Goal: Task Accomplishment & Management: Complete application form

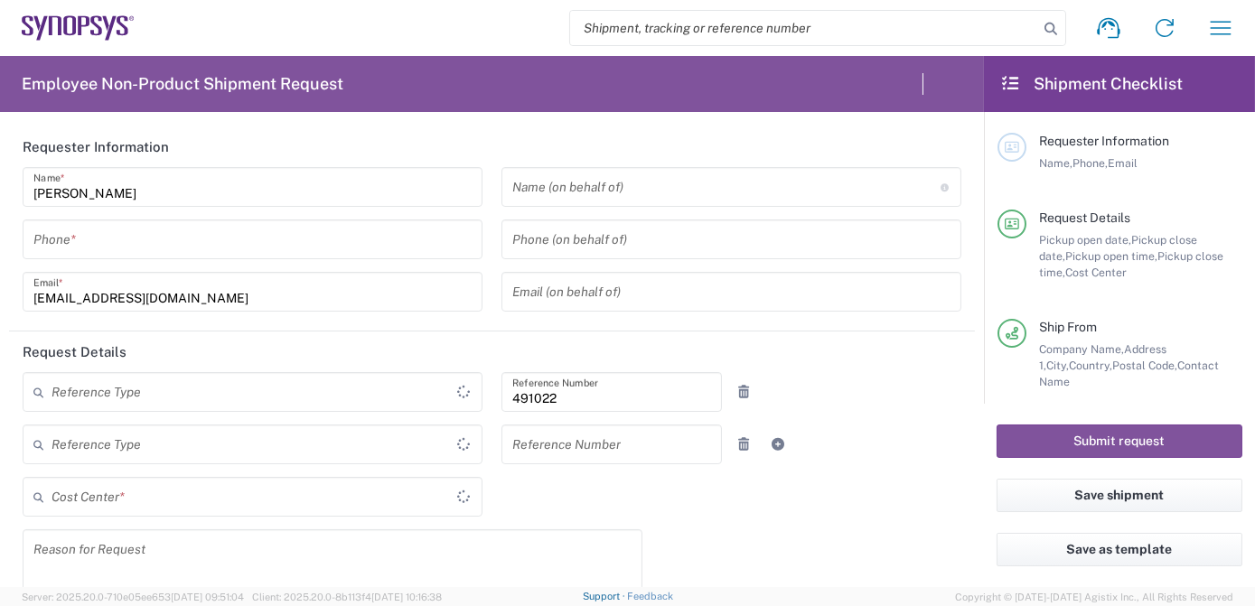
type input "Department"
type input "IN51, SDG, M, ZebuOp 491022"
type input "Delivered at Place"
type input "[GEOGRAPHIC_DATA]"
type input "Telangana"
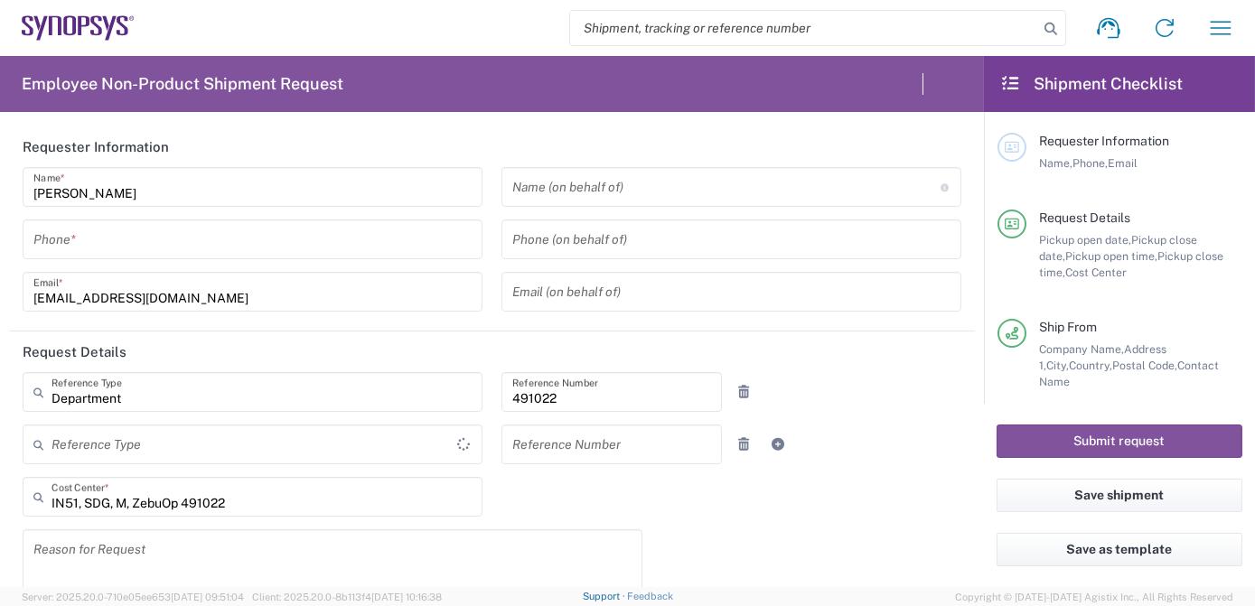
type input "[GEOGRAPHIC_DATA]"
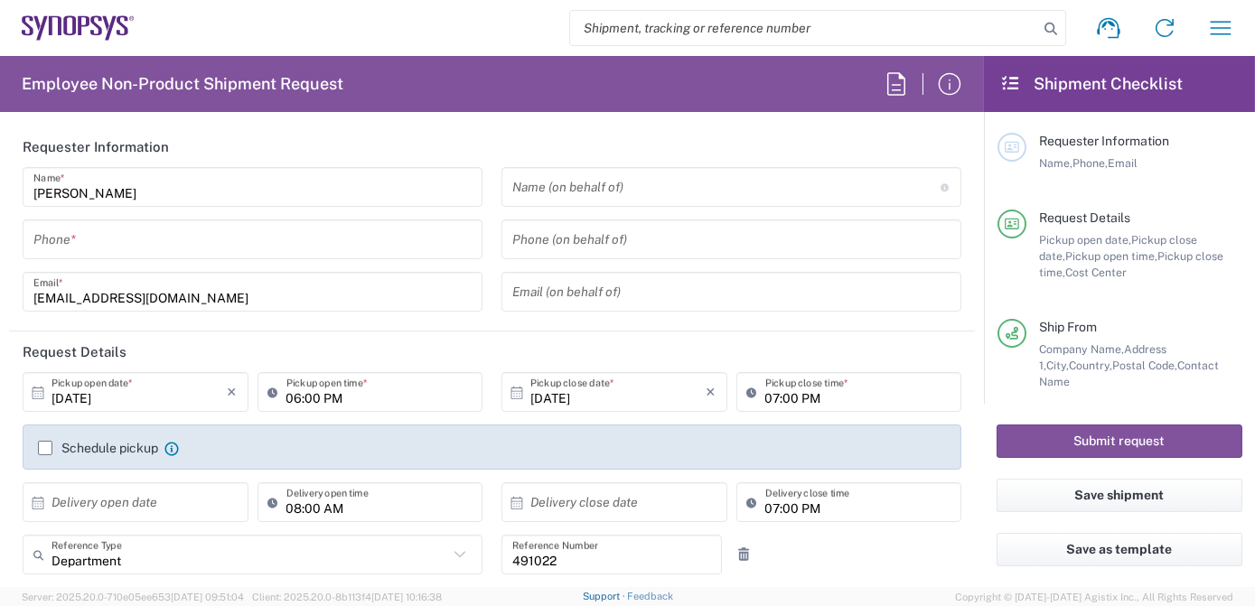
type input "[GEOGRAPHIC_DATA] IN09"
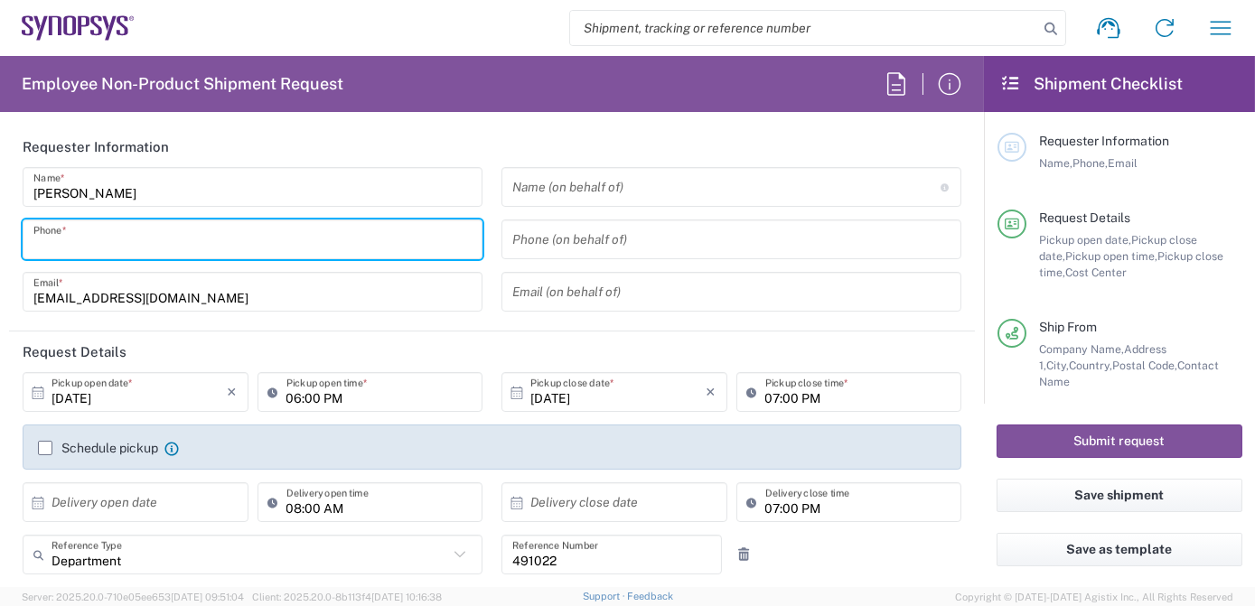
click at [120, 238] on input "tel" at bounding box center [252, 240] width 438 height 32
type input "7337556583"
type input "[EMAIL_ADDRESS][DOMAIN_NAME]"
type input "[PHONE_NUMBER]"
type input "ALOM c/o SYNOPSYS"
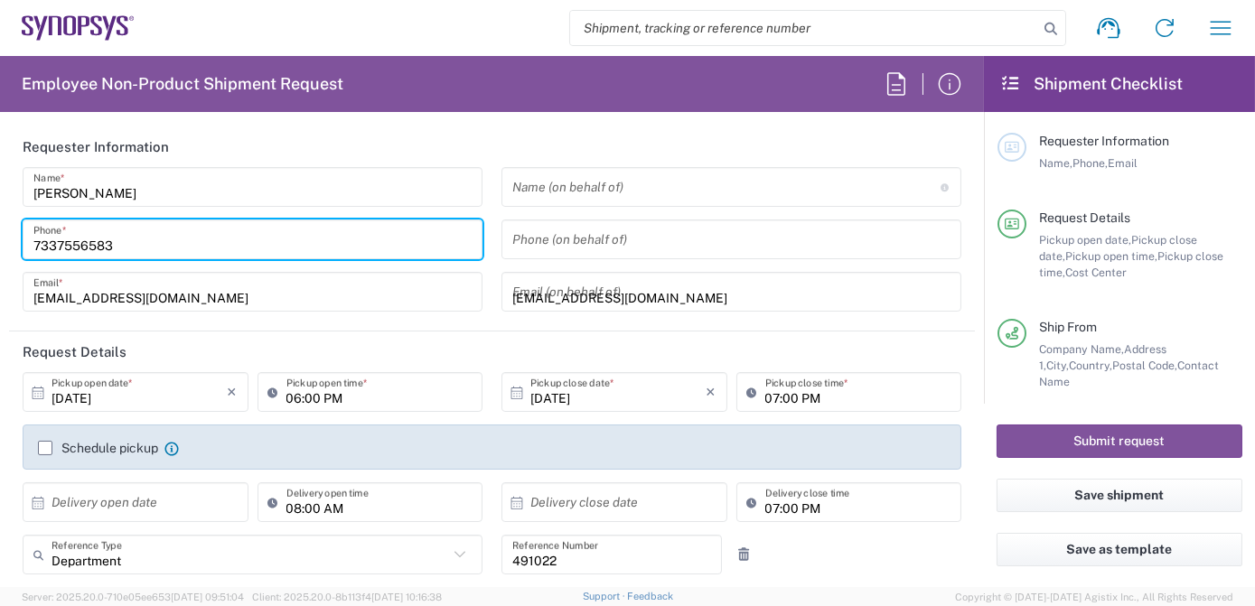
type input "[STREET_ADDRESS]"
type input "Fremont"
type input "[US_STATE]"
type input "94539"
type input "4086498039"
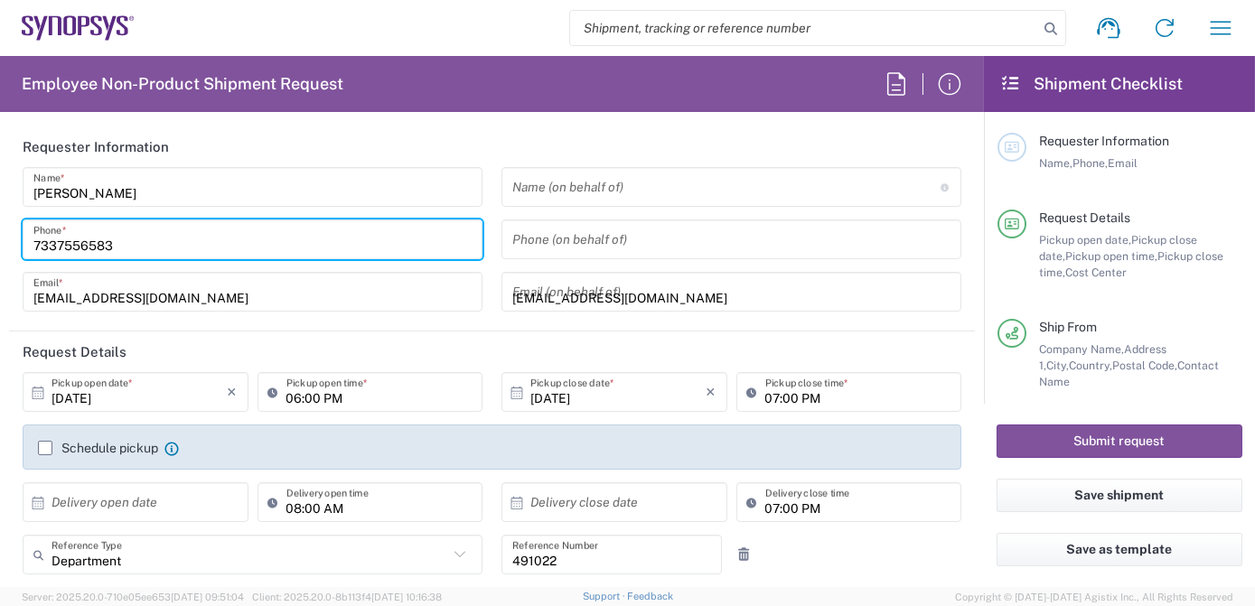
type input "[EMAIL_ADDRESS][DOMAIN_NAME]"
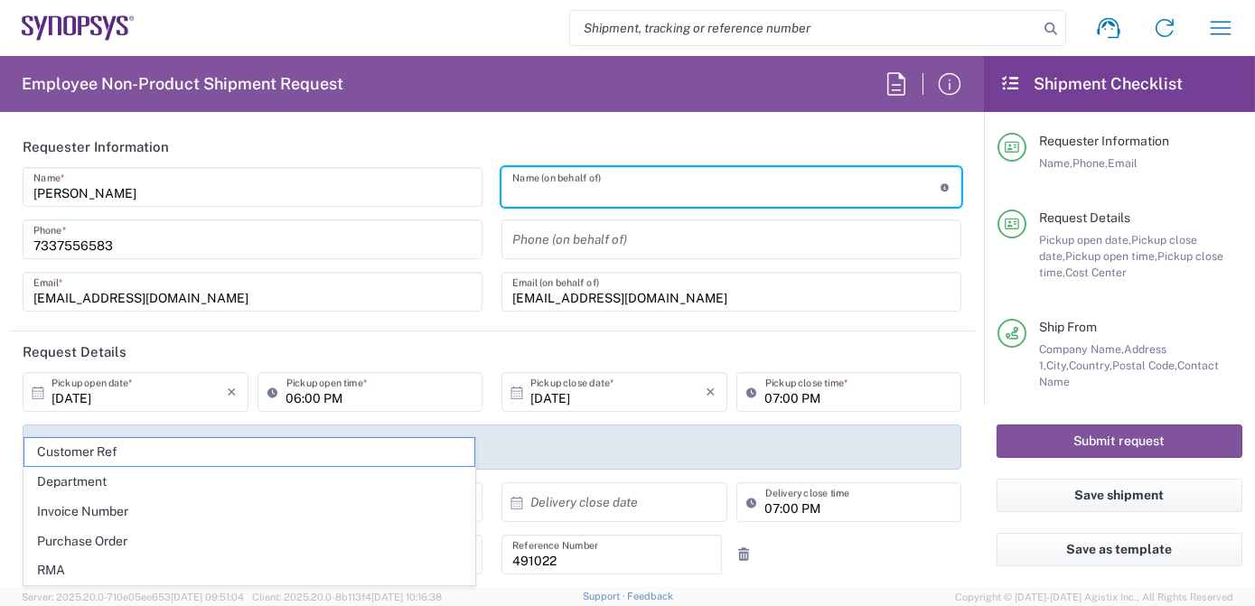
click at [610, 189] on input "text" at bounding box center [726, 188] width 428 height 32
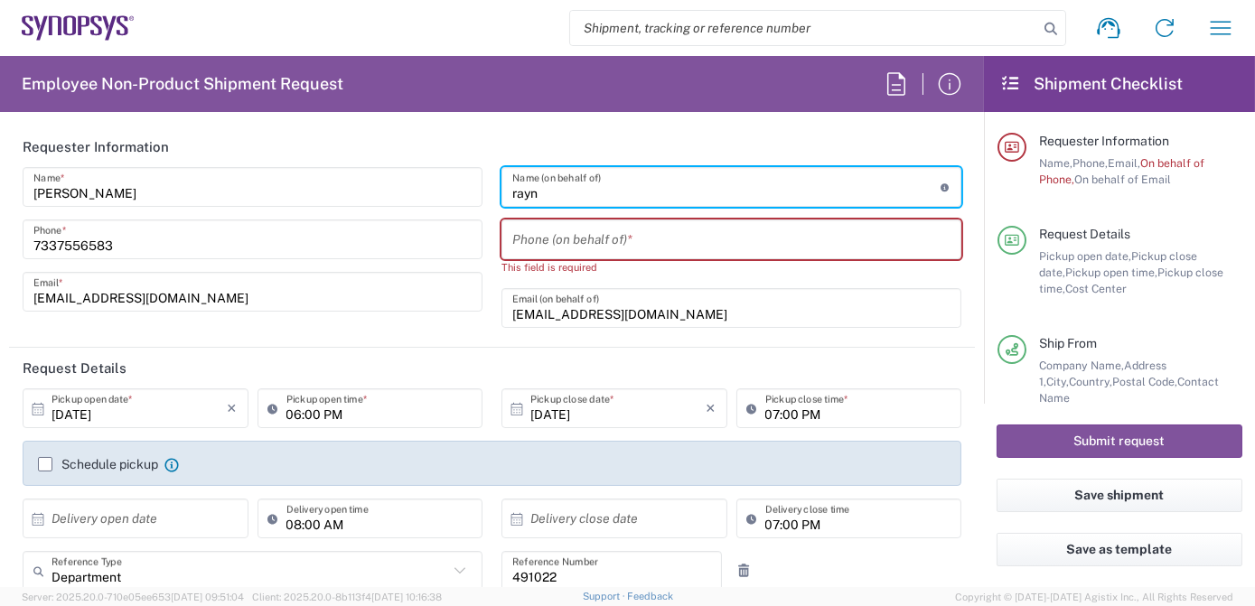
drag, startPoint x: 584, startPoint y: 200, endPoint x: 294, endPoint y: 178, distance: 291.7
click at [307, 178] on div "[PERSON_NAME] Name * [PHONE_NUMBER] Phone * [EMAIL_ADDRESS][DOMAIN_NAME] Email …" at bounding box center [492, 253] width 957 height 173
paste input "[PERSON_NAME]"
type input "[PERSON_NAME]"
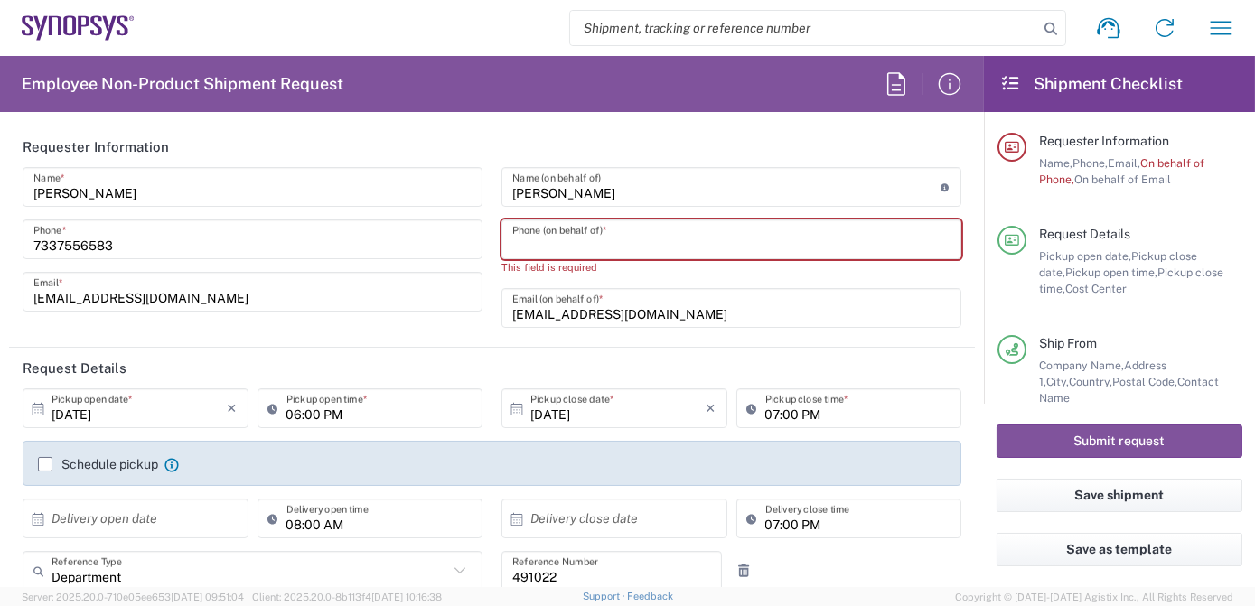
click at [568, 243] on input "tel" at bounding box center [731, 240] width 438 height 32
paste input "[PHONE_NUMBER]"
click at [513, 243] on input "[PHONE_NUMBER]" at bounding box center [731, 240] width 438 height 32
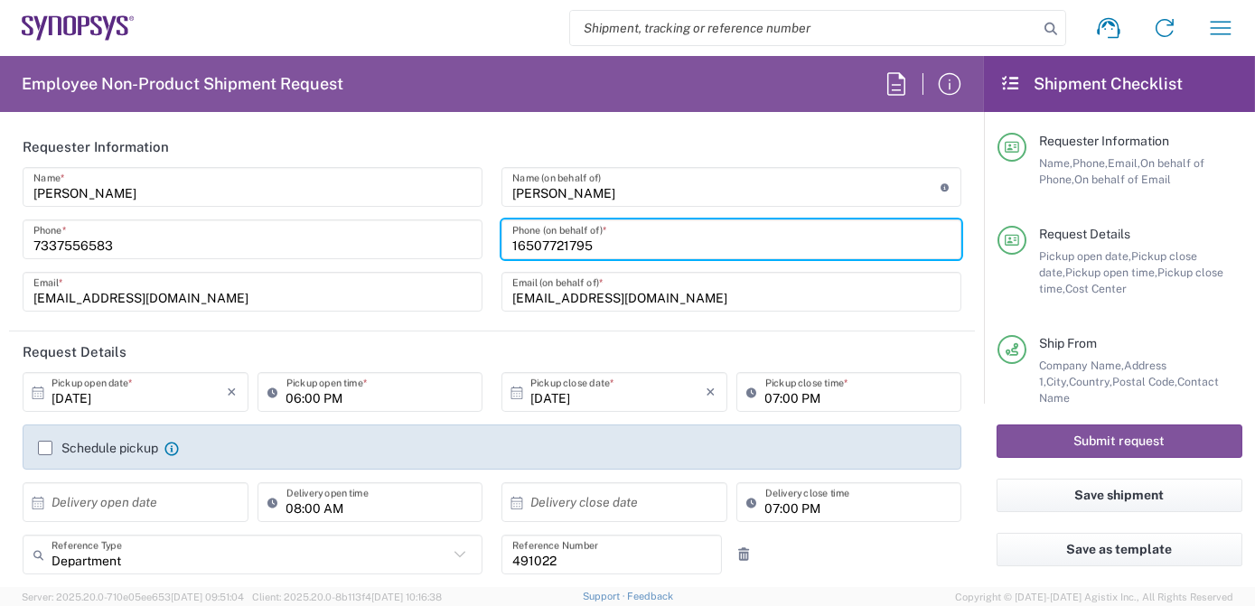
type input "16507721795"
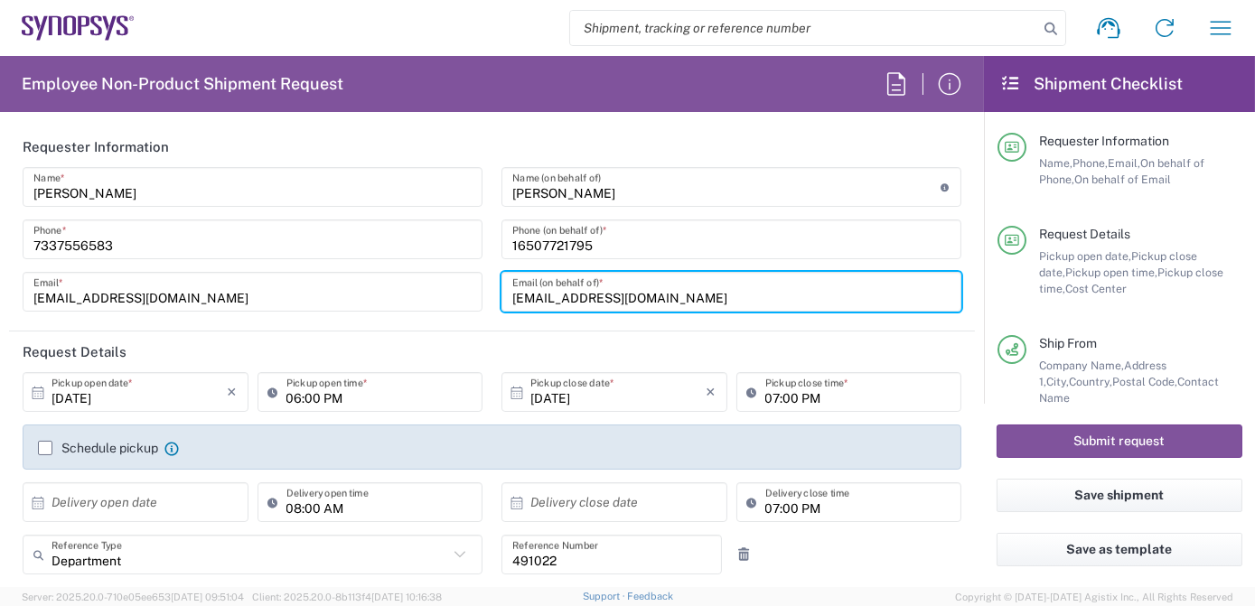
drag, startPoint x: 704, startPoint y: 294, endPoint x: 35, endPoint y: 203, distance: 674.6
click at [157, 228] on div "[PERSON_NAME] Name * [PHONE_NUMBER] Phone * [EMAIL_ADDRESS][DOMAIN_NAME] Email …" at bounding box center [492, 245] width 957 height 157
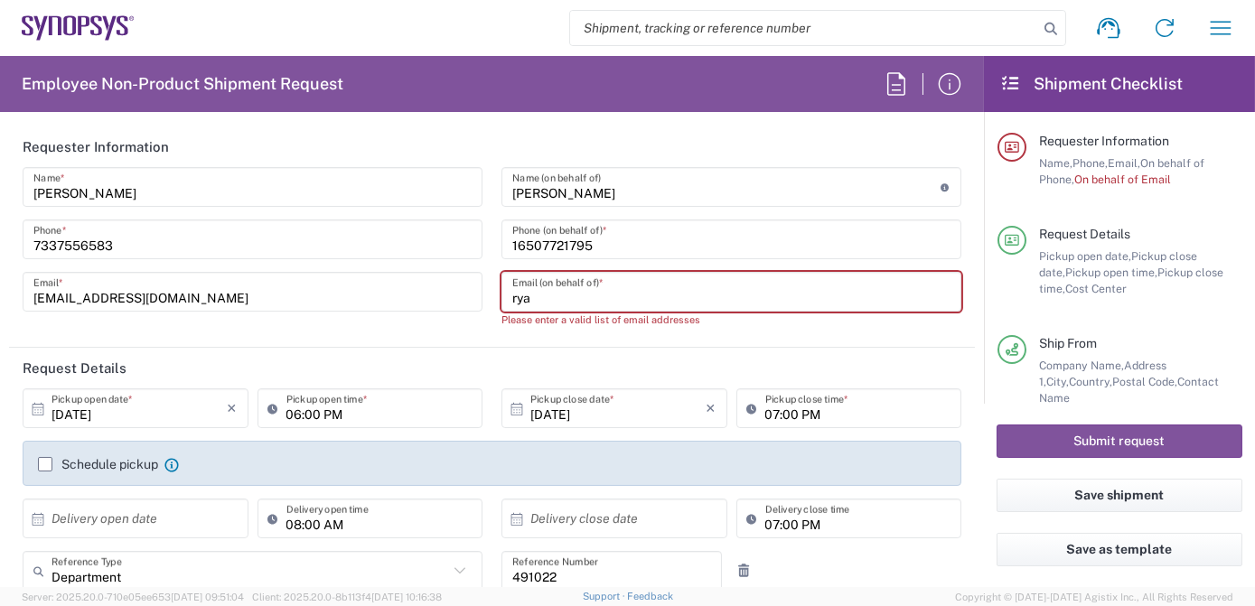
type input "[PERSON_NAME][EMAIL_ADDRESS][DOMAIN_NAME]"
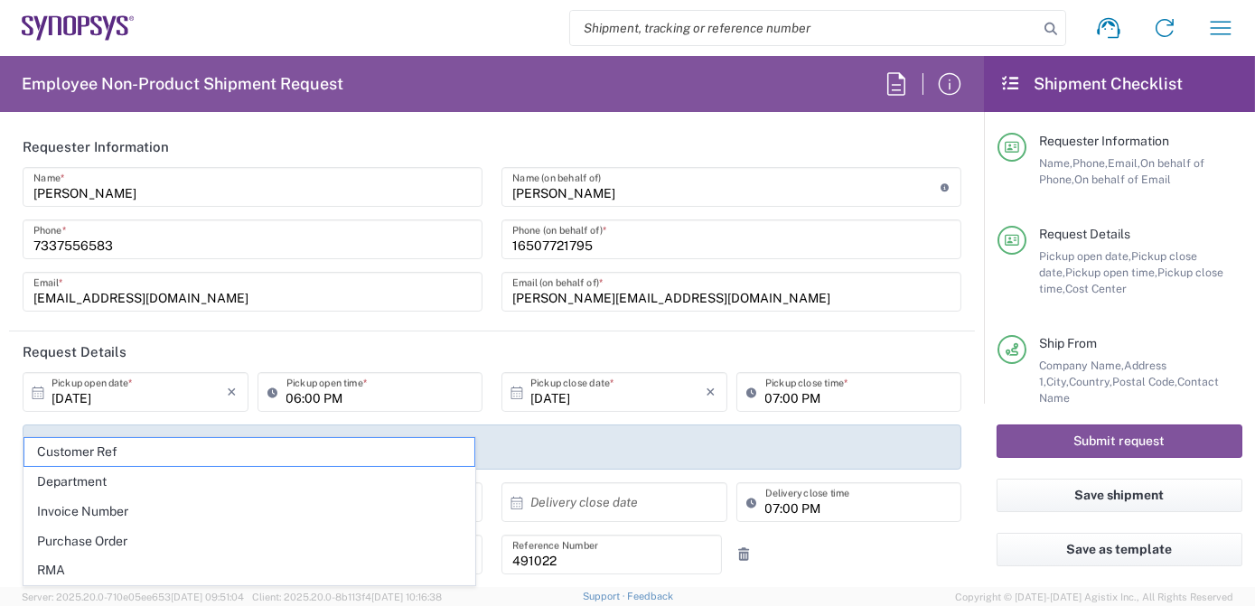
click at [223, 343] on header "Request Details" at bounding box center [492, 351] width 966 height 41
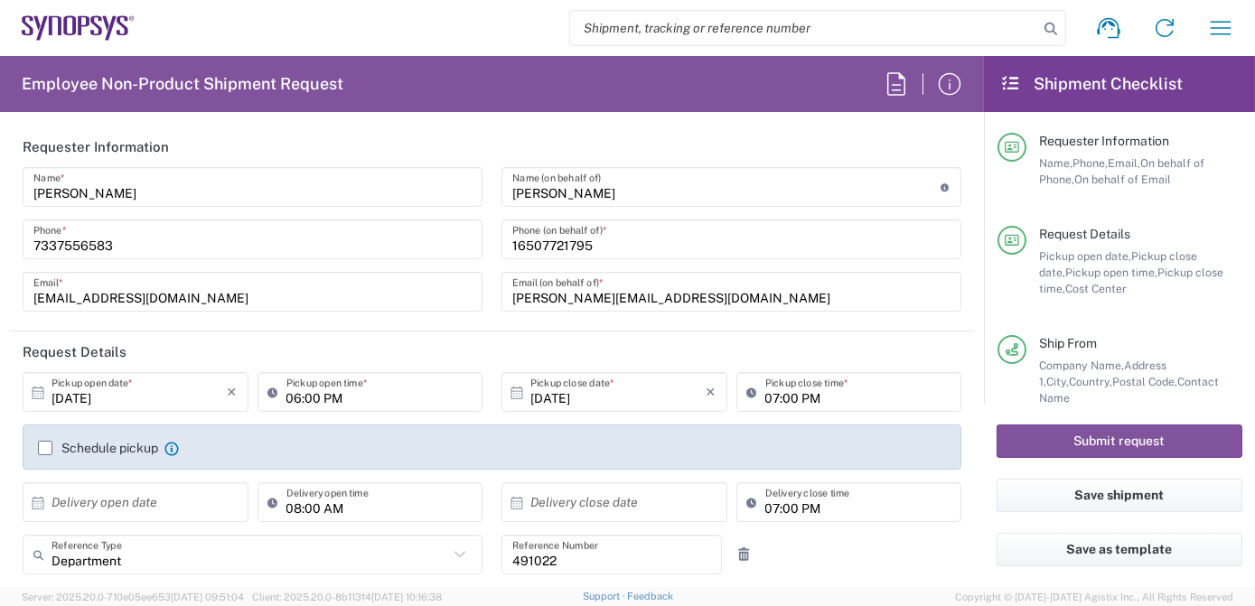
click at [42, 449] on label "Schedule pickup" at bounding box center [98, 448] width 120 height 14
click at [45, 448] on input "Schedule pickup" at bounding box center [45, 448] width 0 height 0
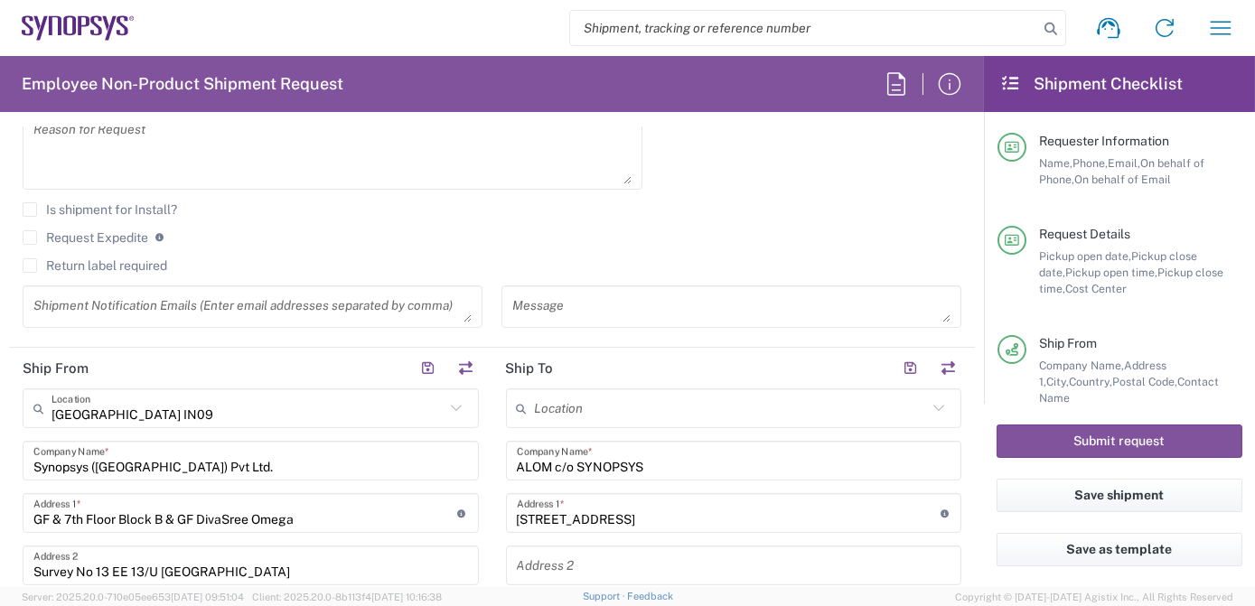
scroll to position [698, 0]
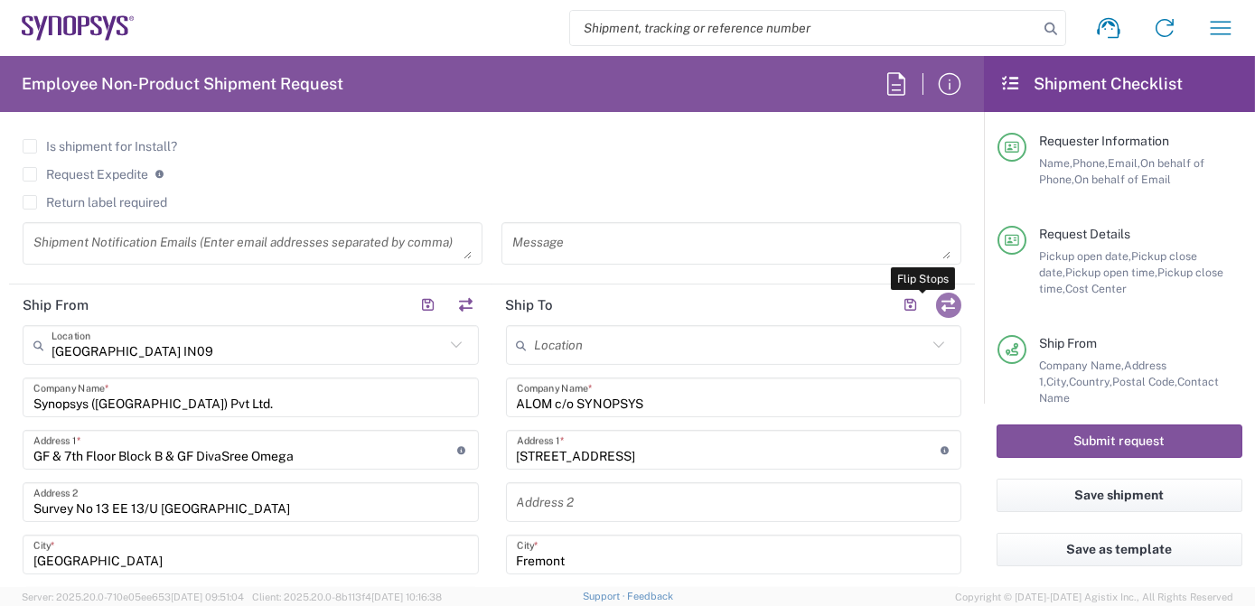
click at [947, 304] on button "button" at bounding box center [948, 305] width 25 height 25
type input "ALOM c/o SYNOPSYS"
type input "[STREET_ADDRESS]"
type input "Fremont"
type input "94539"
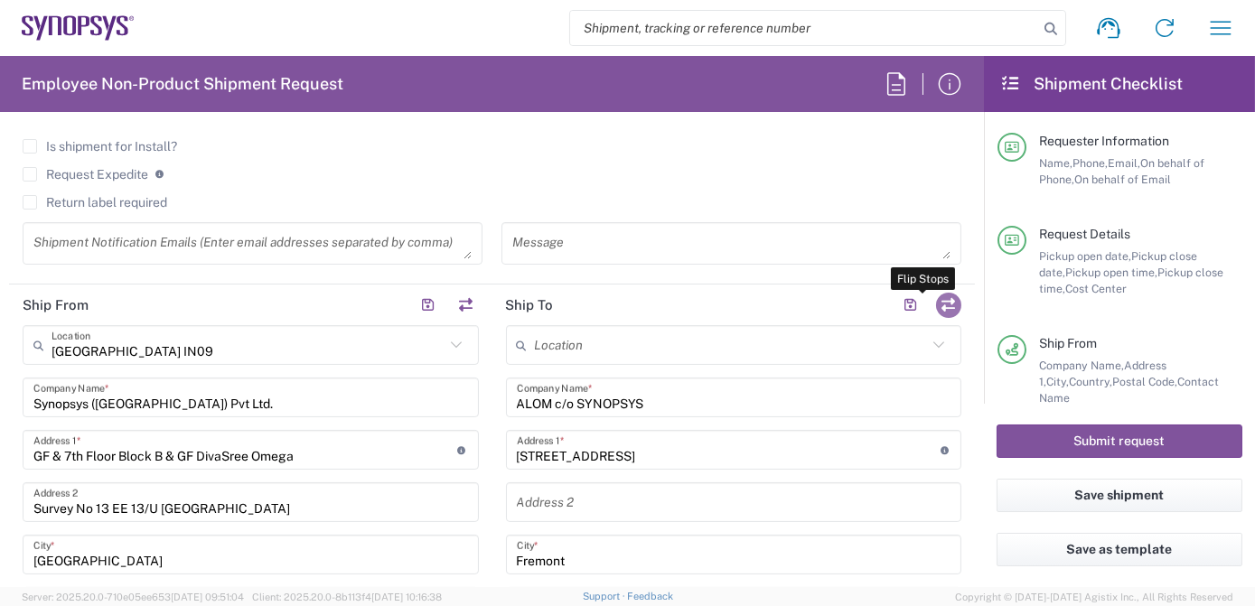
type input "4086498039"
type input "[EMAIL_ADDRESS][DOMAIN_NAME]"
type input "[GEOGRAPHIC_DATA] IN09"
type input "Synopsys ([GEOGRAPHIC_DATA]) Pvt Ltd."
type input "GF & 7th Floor Block B & GF DivaSree Omega"
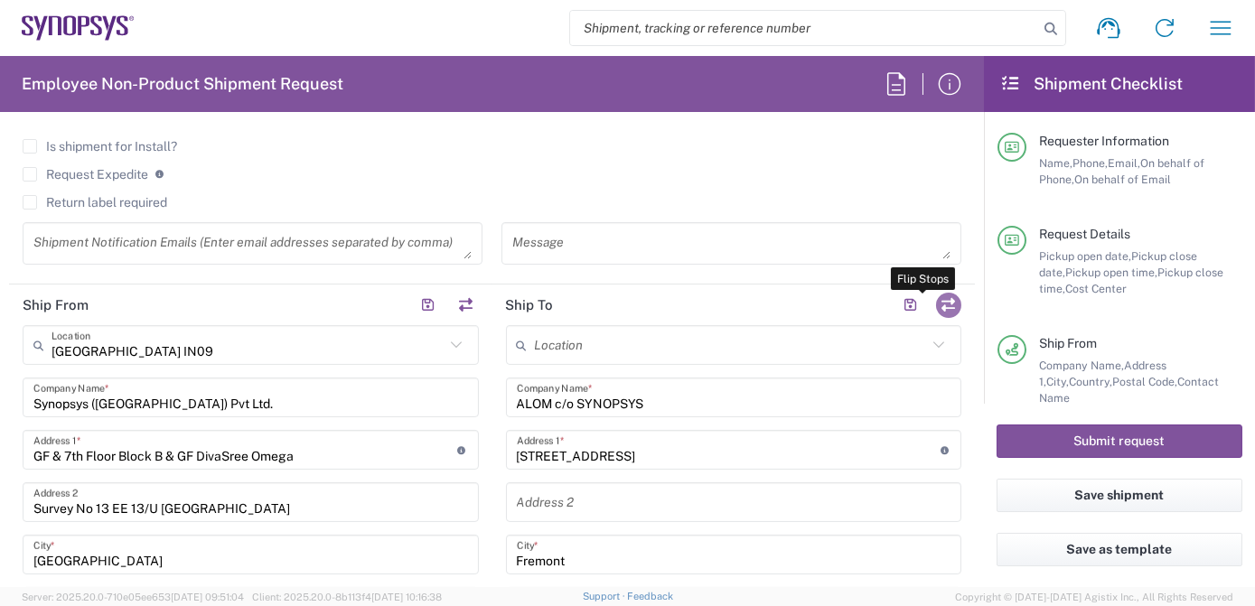
type input "Survey No 13 EE 13/U [GEOGRAPHIC_DATA]"
type input "[GEOGRAPHIC_DATA]"
type input "Telangana"
type input "500032"
type input "[PERSON_NAME]"
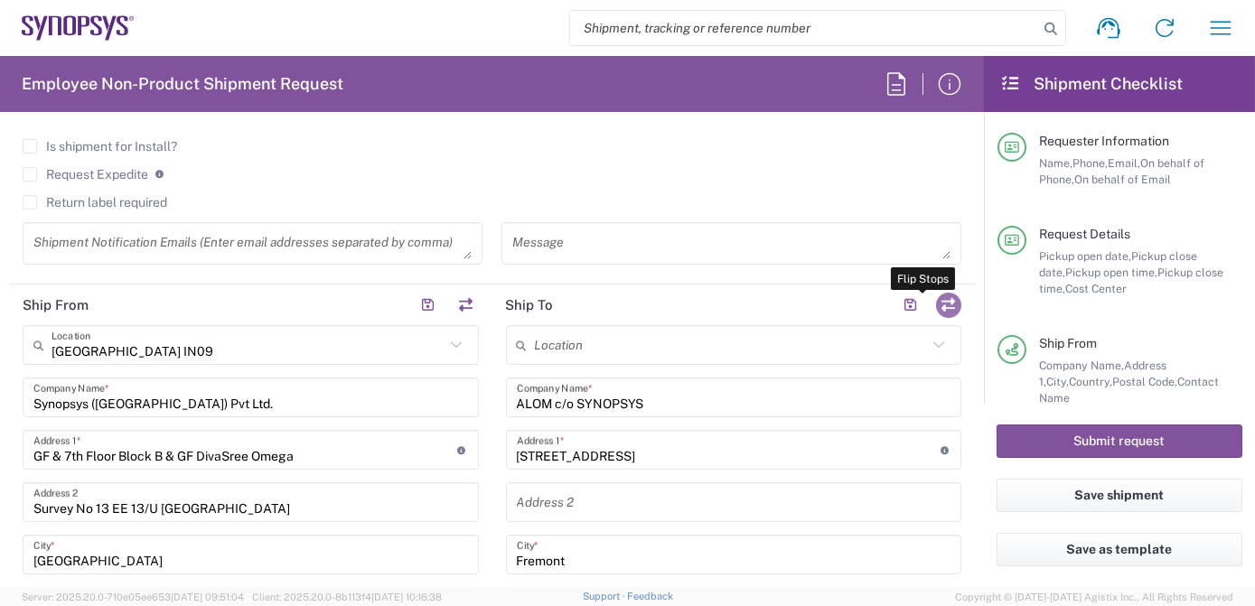
type input "[PHONE_NUMBER]"
type input "[EMAIL_ADDRESS][DOMAIN_NAME]"
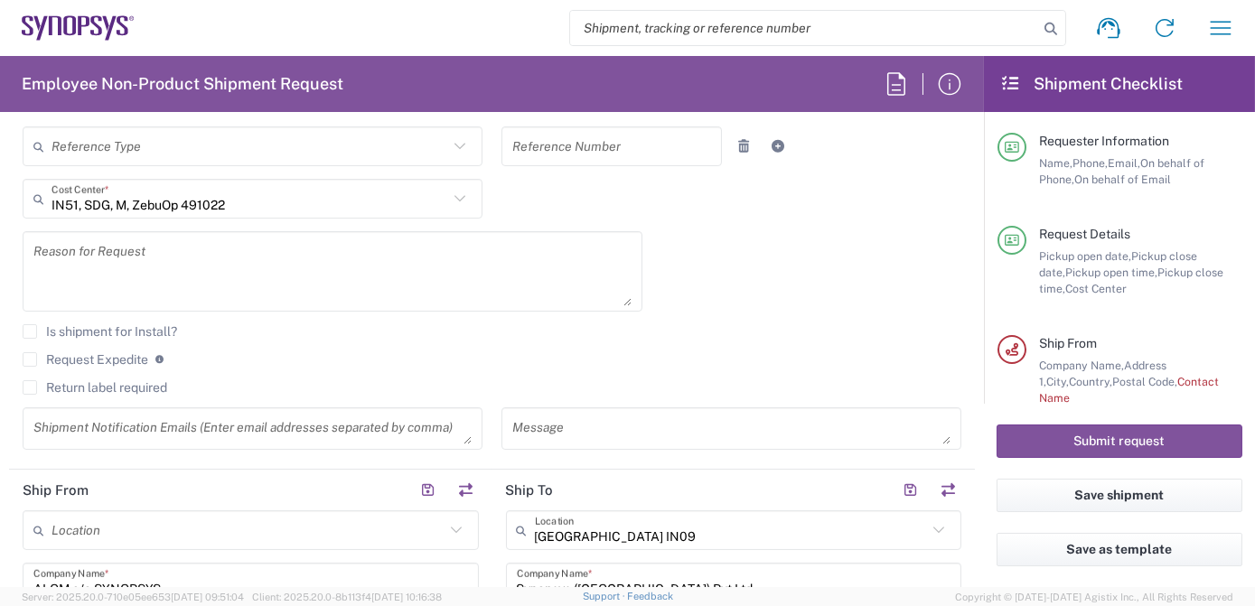
scroll to position [518, 0]
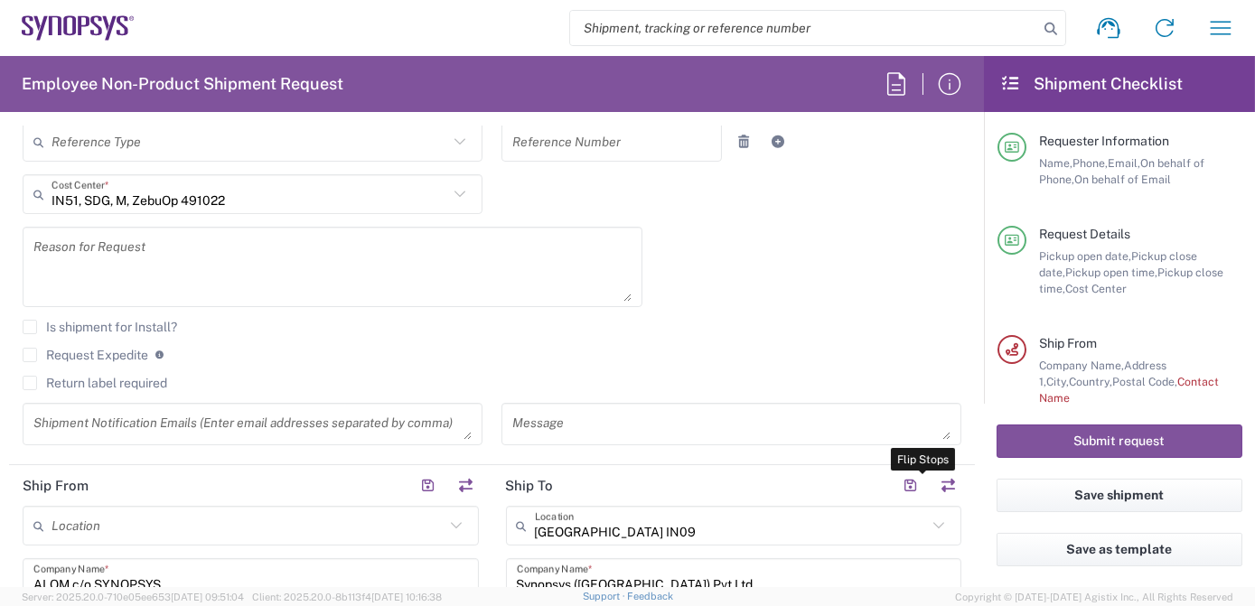
click at [113, 229] on div "Reason for Request" at bounding box center [333, 267] width 620 height 80
click at [116, 408] on textarea at bounding box center [252, 424] width 438 height 32
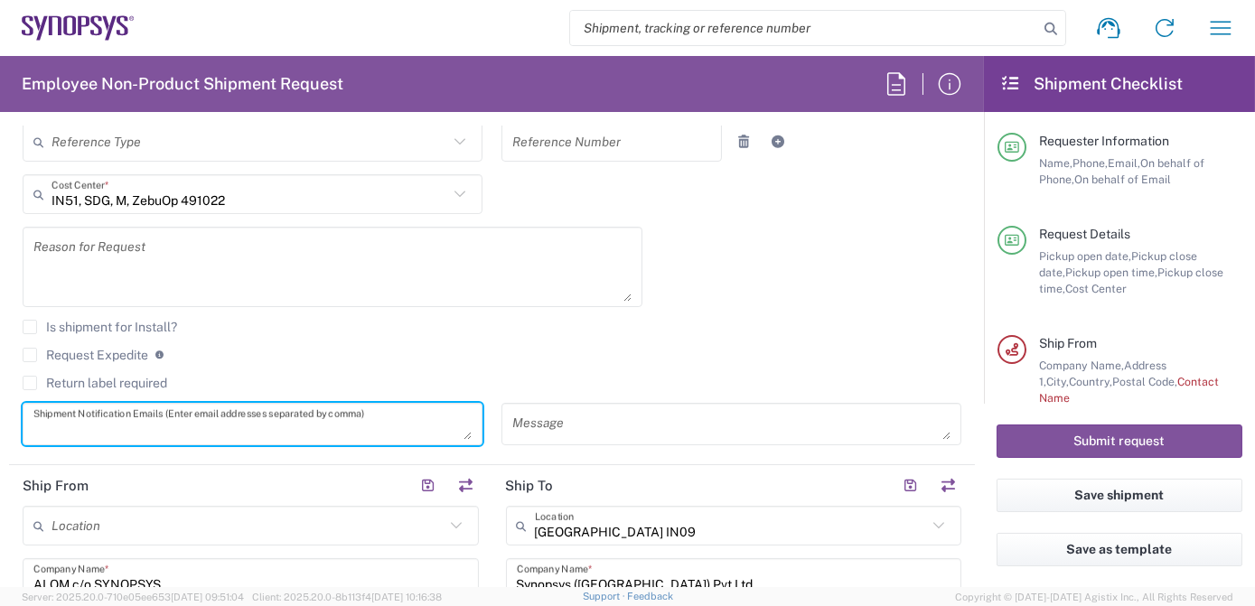
paste textarea "inventory-team <[EMAIL_ADDRESS][DOMAIN_NAME]>; [PERSON_NAME] <[EMAIL_ADDRESS][D…"
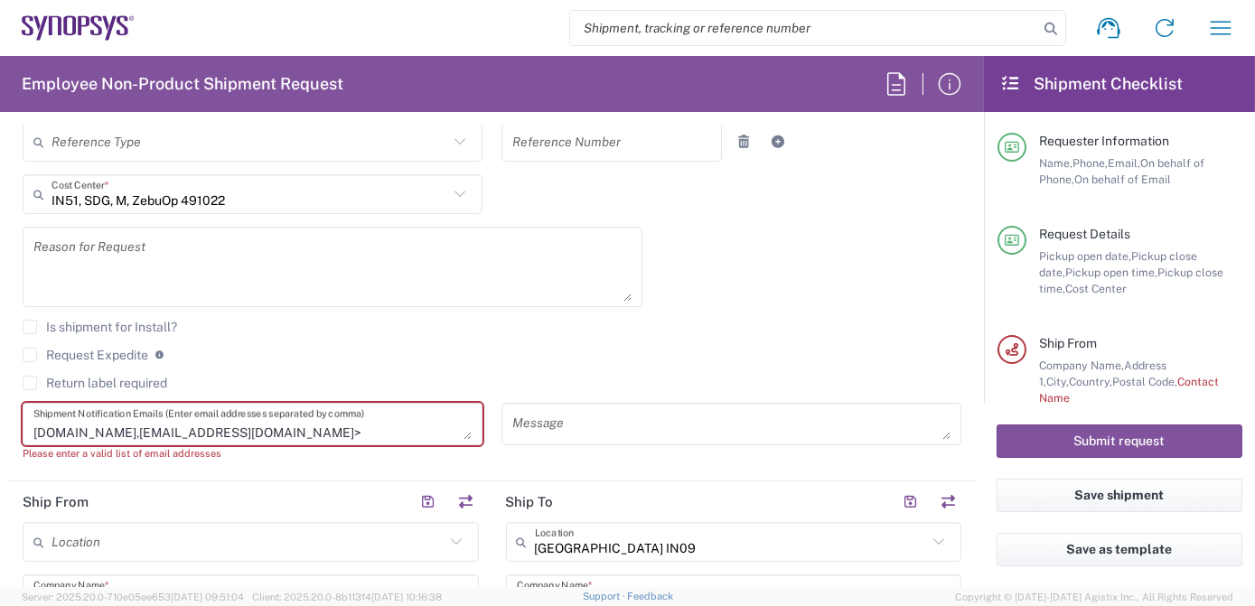
scroll to position [35, 0]
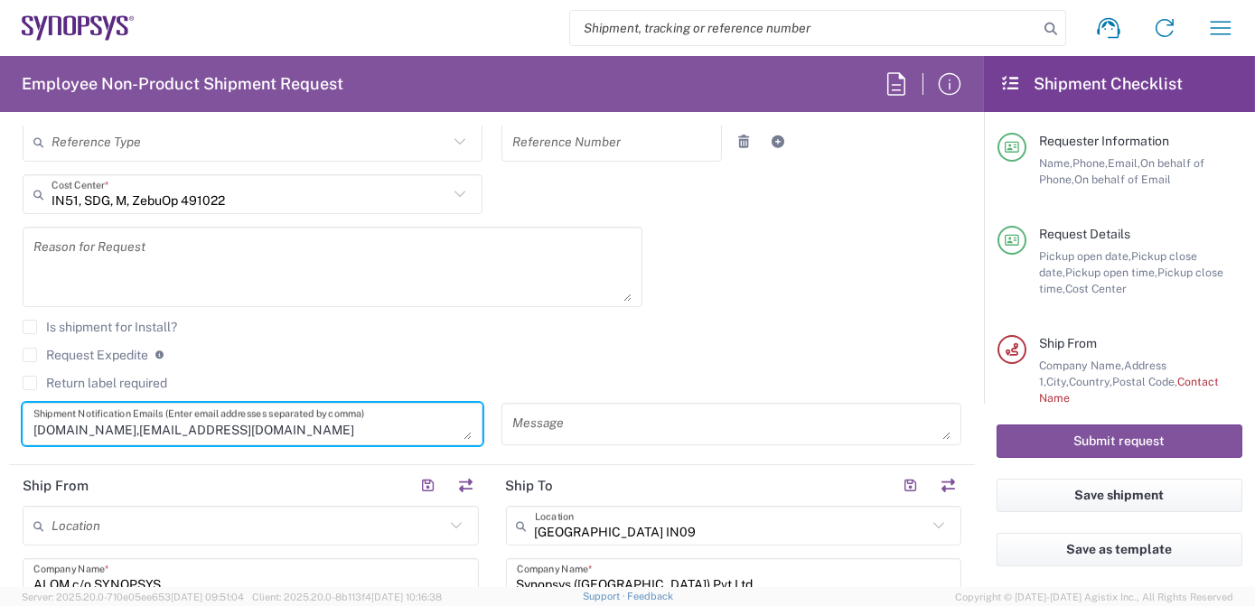
click at [585, 421] on textarea at bounding box center [731, 424] width 438 height 32
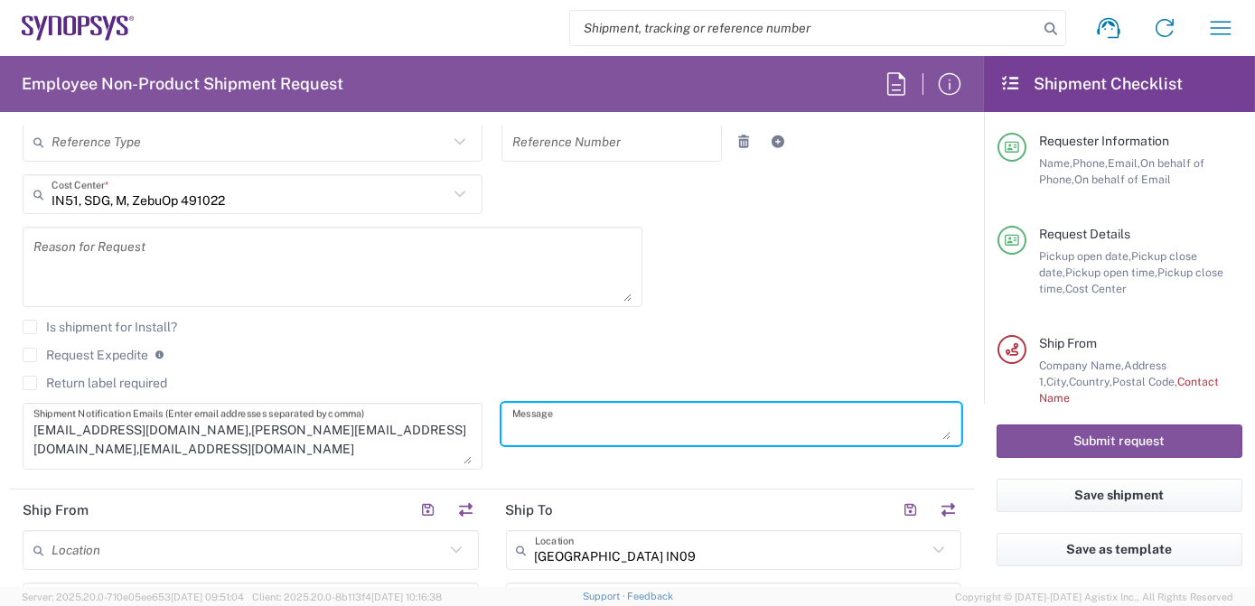
scroll to position [0, 0]
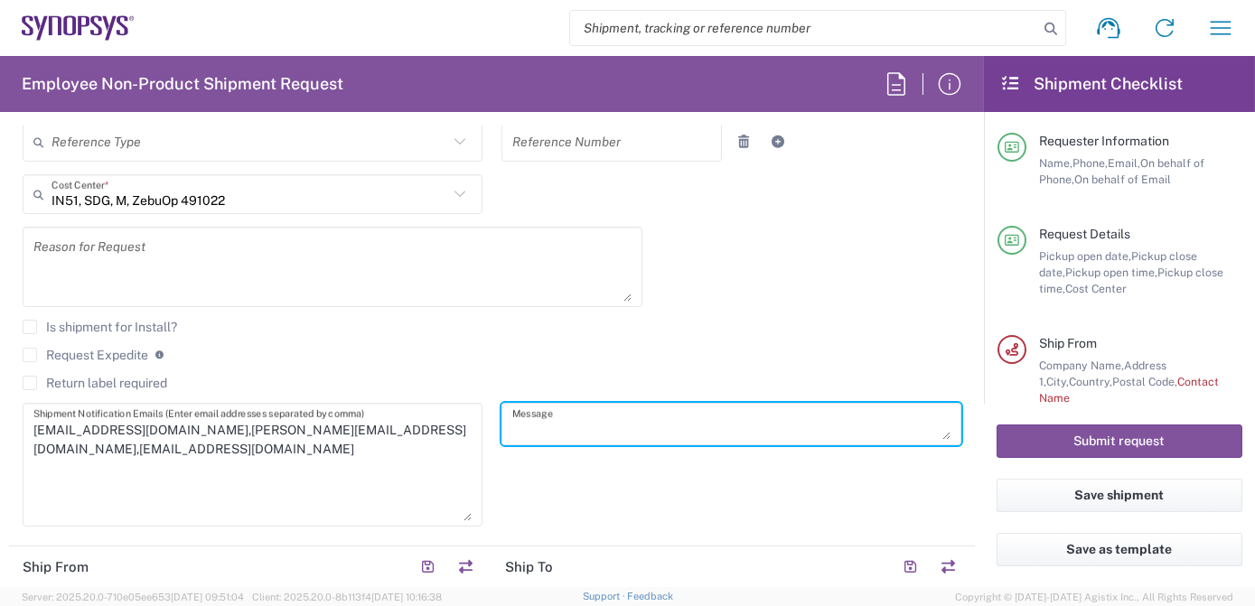
drag, startPoint x: 462, startPoint y: 434, endPoint x: 466, endPoint y: 517, distance: 82.3
click at [466, 517] on div "[EMAIL_ADDRESS][DOMAIN_NAME],[EMAIL_ADDRESS][DOMAIN_NAME],[EMAIL_ADDRESS][DOMAI…" at bounding box center [253, 465] width 460 height 124
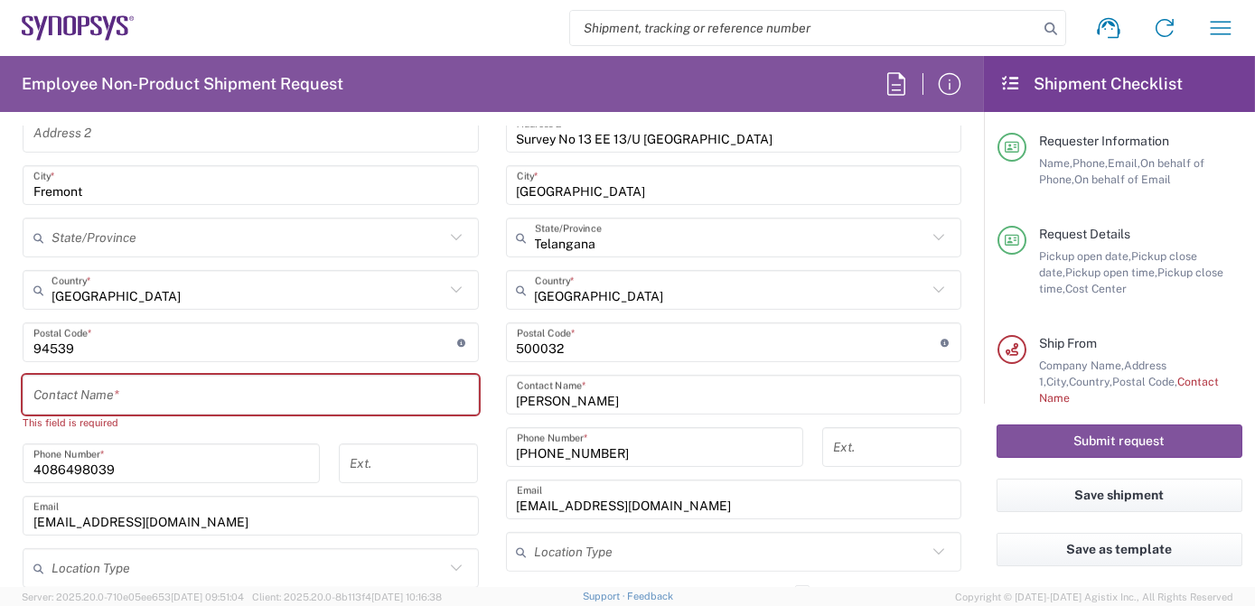
scroll to position [574, 0]
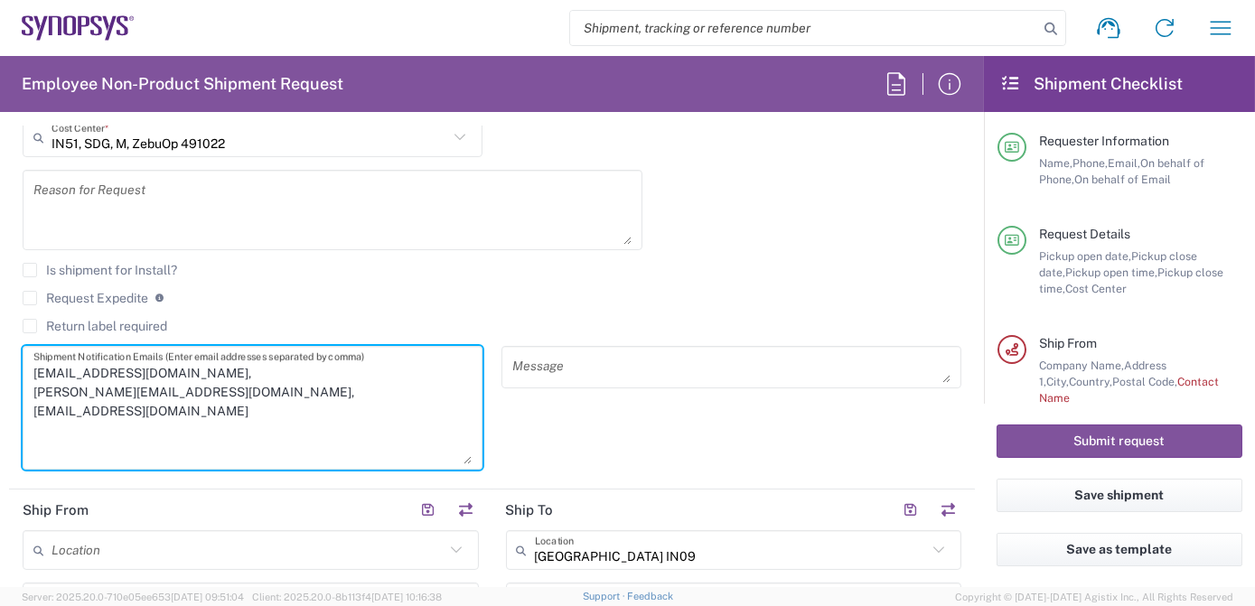
type textarea "[EMAIL_ADDRESS][DOMAIN_NAME], [PERSON_NAME][EMAIL_ADDRESS][DOMAIN_NAME], [EMAIL…"
click at [549, 370] on textarea at bounding box center [731, 367] width 438 height 32
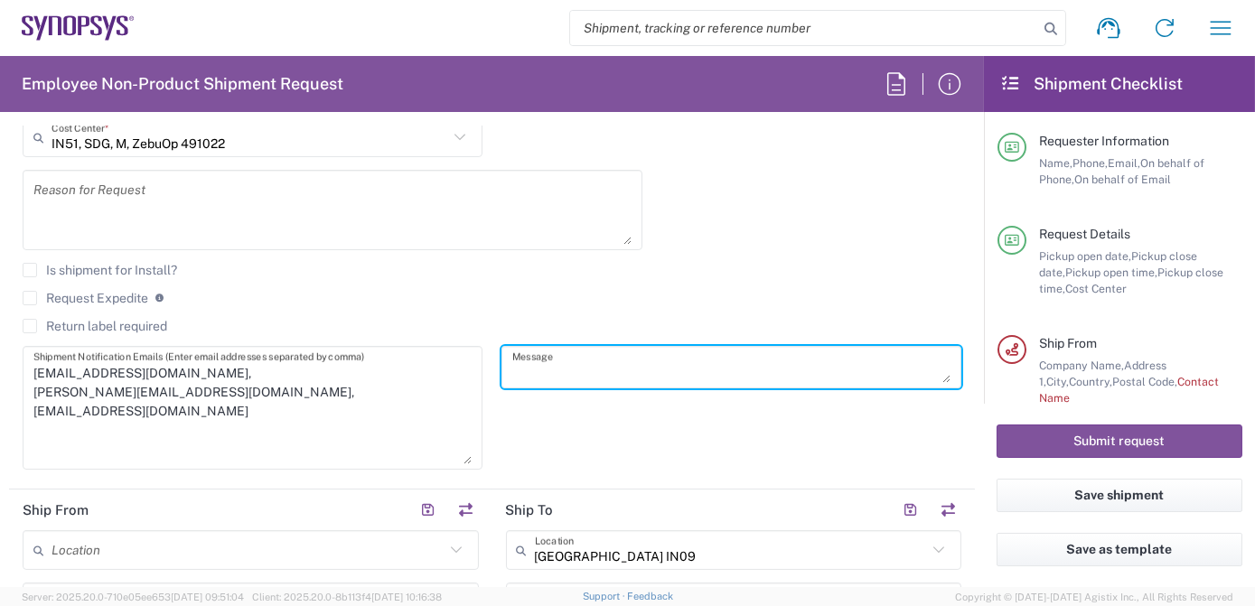
click at [581, 369] on textarea at bounding box center [731, 367] width 438 height 32
click at [673, 369] on textarea "Urgent requirement of" at bounding box center [731, 367] width 438 height 32
click at [703, 359] on textarea "Urgent requirement of" at bounding box center [731, 367] width 438 height 32
paste textarea "16 x SNPS000362 (Cable Microfit PUC Ext +12V AWG18 L=3.0m)"
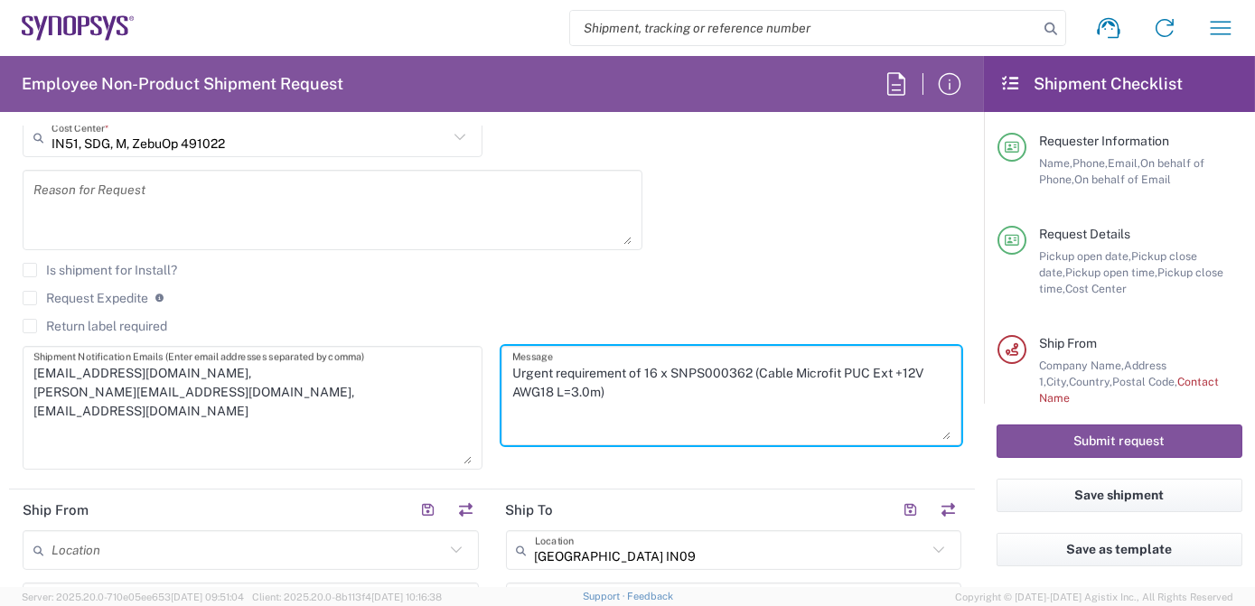
drag, startPoint x: 936, startPoint y: 379, endPoint x: 936, endPoint y: 439, distance: 59.6
click at [936, 439] on textarea "Urgent requirement of 16 x SNPS000362 (Cable Microfit PUC Ext +12V AWG18 L=3.0m)" at bounding box center [731, 395] width 438 height 89
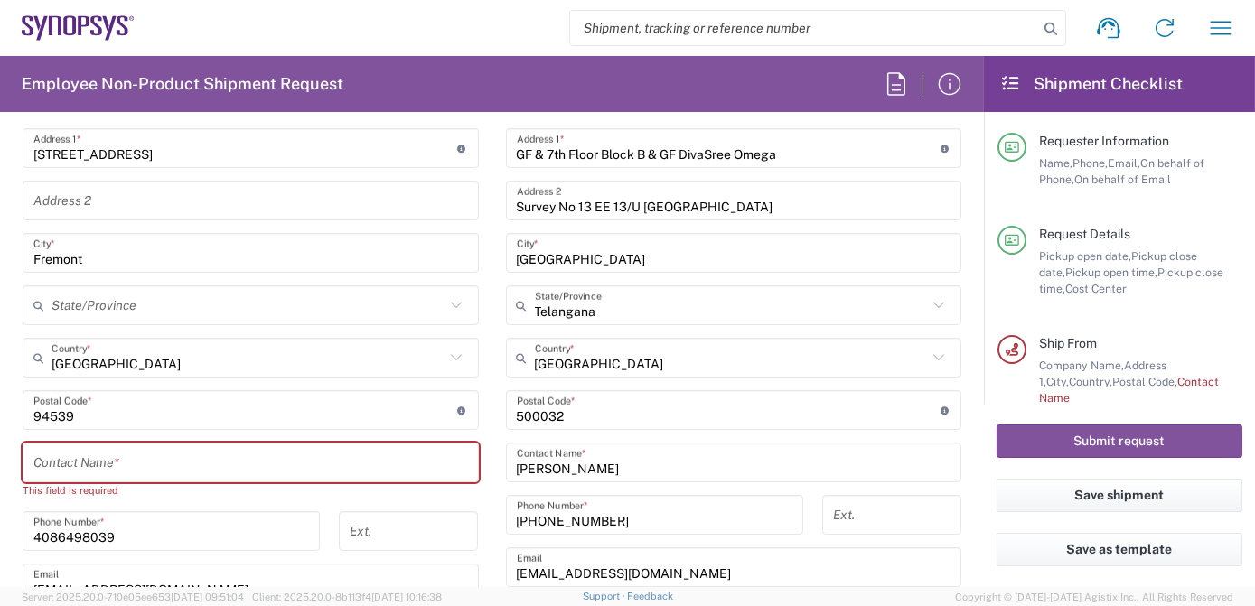
scroll to position [1086, 0]
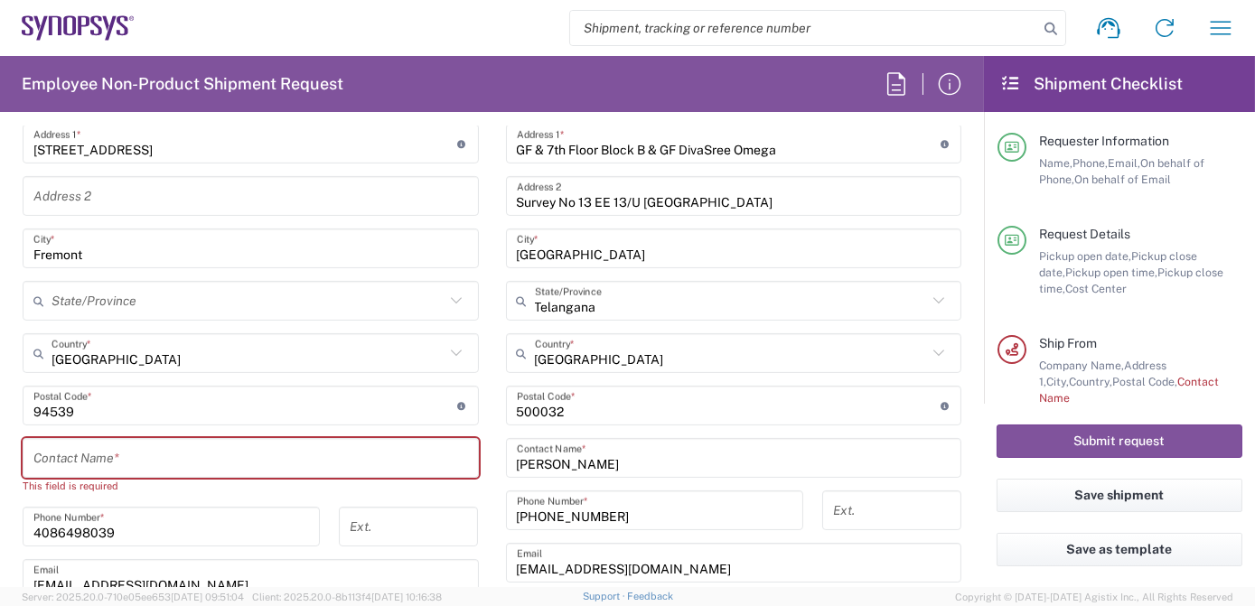
type textarea "Urgent requirement of 16 x SNPS000362 (Cable Microfit PUC Ext +12V AWG18 L=3.0m)"
click at [149, 456] on input "text" at bounding box center [250, 459] width 434 height 32
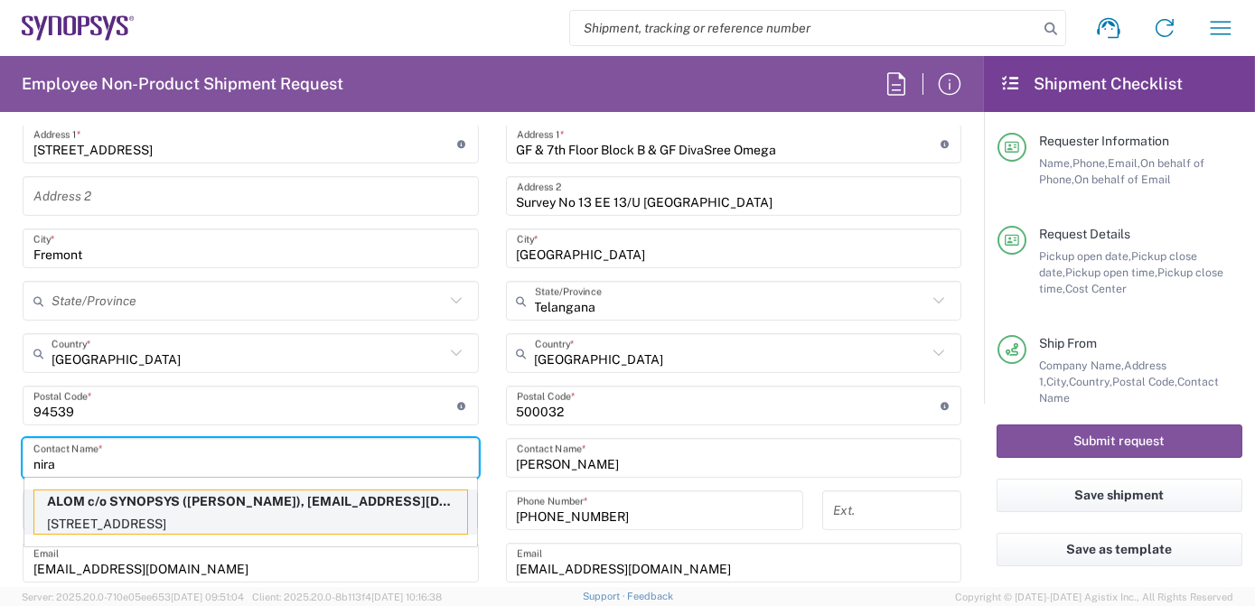
type input "nira"
click at [175, 513] on p "[STREET_ADDRESS]" at bounding box center [250, 524] width 433 height 23
type input "[GEOGRAPHIC_DATA]"
type input "[PERSON_NAME]"
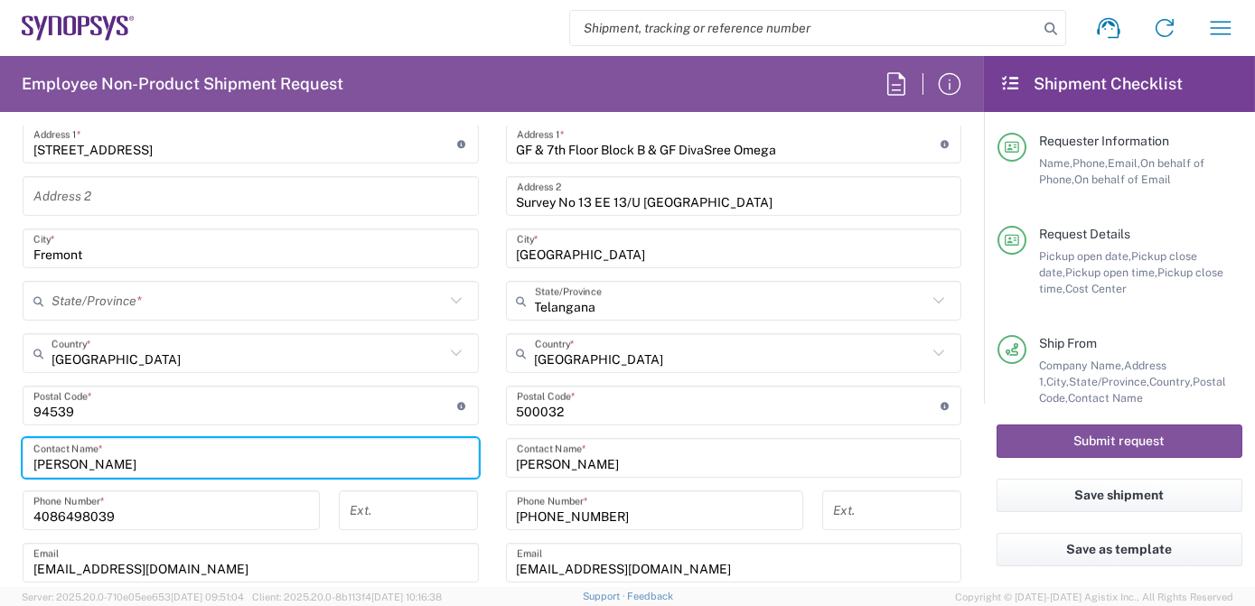
type input "[US_STATE]"
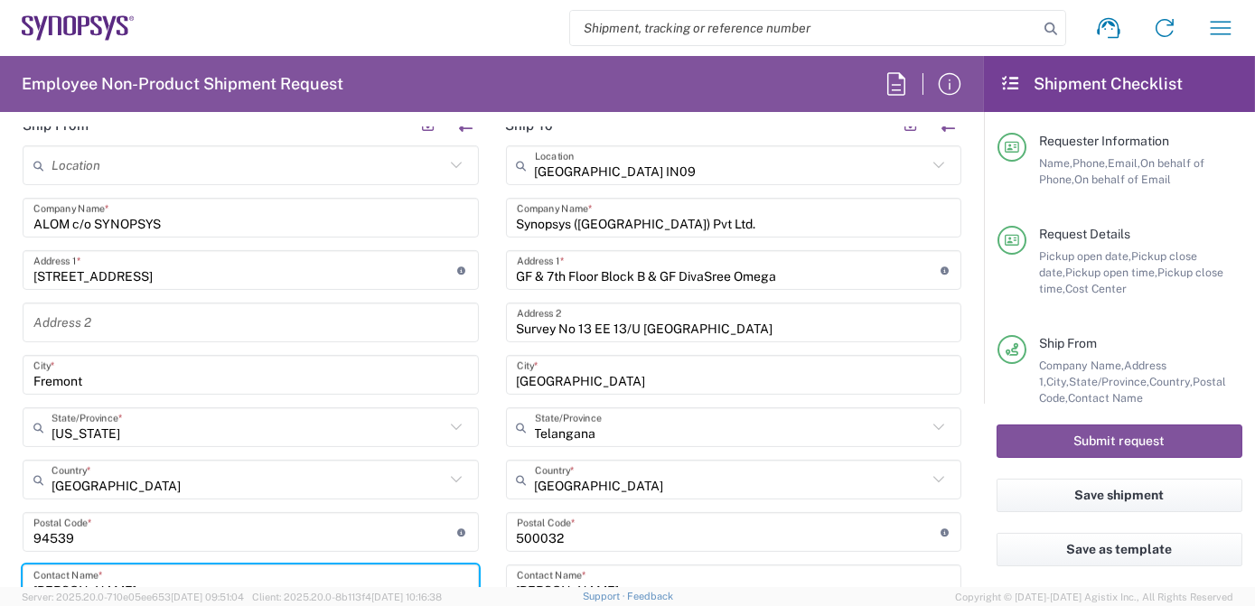
scroll to position [880, 0]
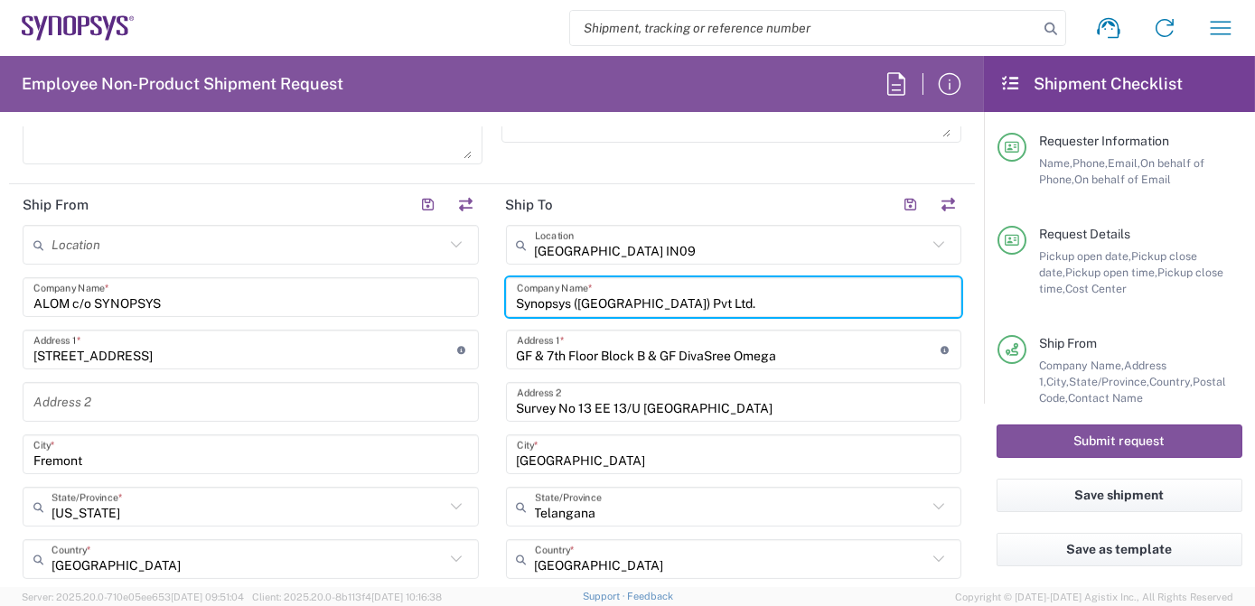
drag, startPoint x: 662, startPoint y: 302, endPoint x: 503, endPoint y: 295, distance: 159.1
click at [506, 295] on div "Synopsys ([GEOGRAPHIC_DATA]) Pvt Ltd. Company Name *" at bounding box center [734, 297] width 456 height 40
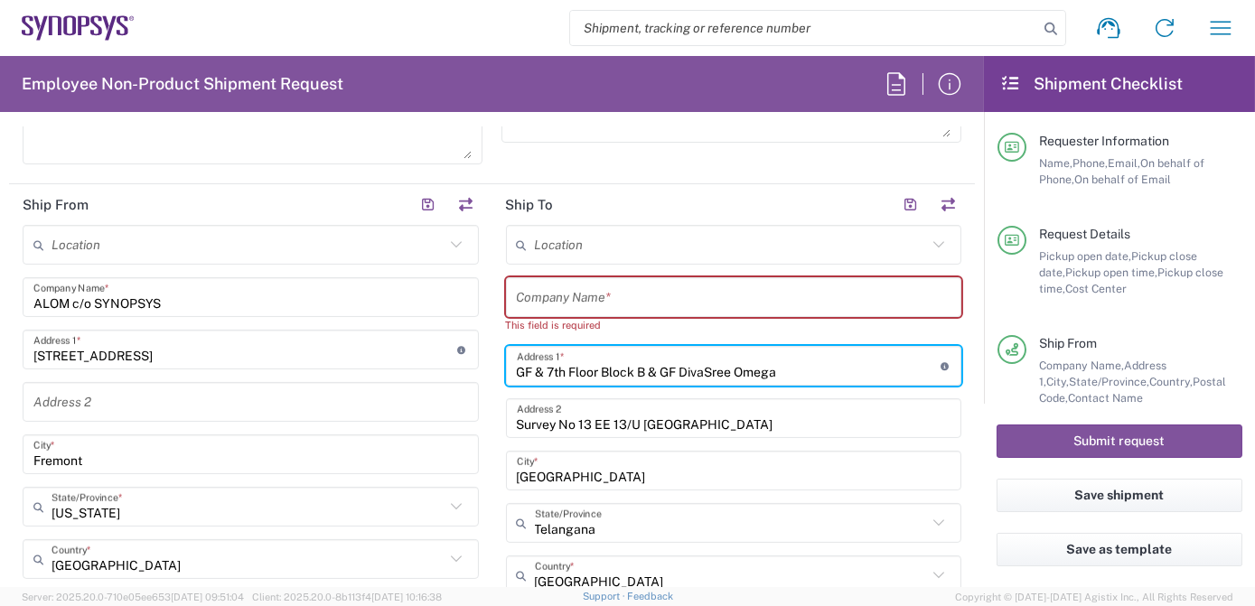
drag, startPoint x: 795, startPoint y: 365, endPoint x: 492, endPoint y: 354, distance: 302.8
click at [492, 354] on main "Location [GEOGRAPHIC_DATA] DE04 Agrate Brianza IT01 [GEOGRAPHIC_DATA] DE02 [GEO…" at bounding box center [733, 612] width 483 height 775
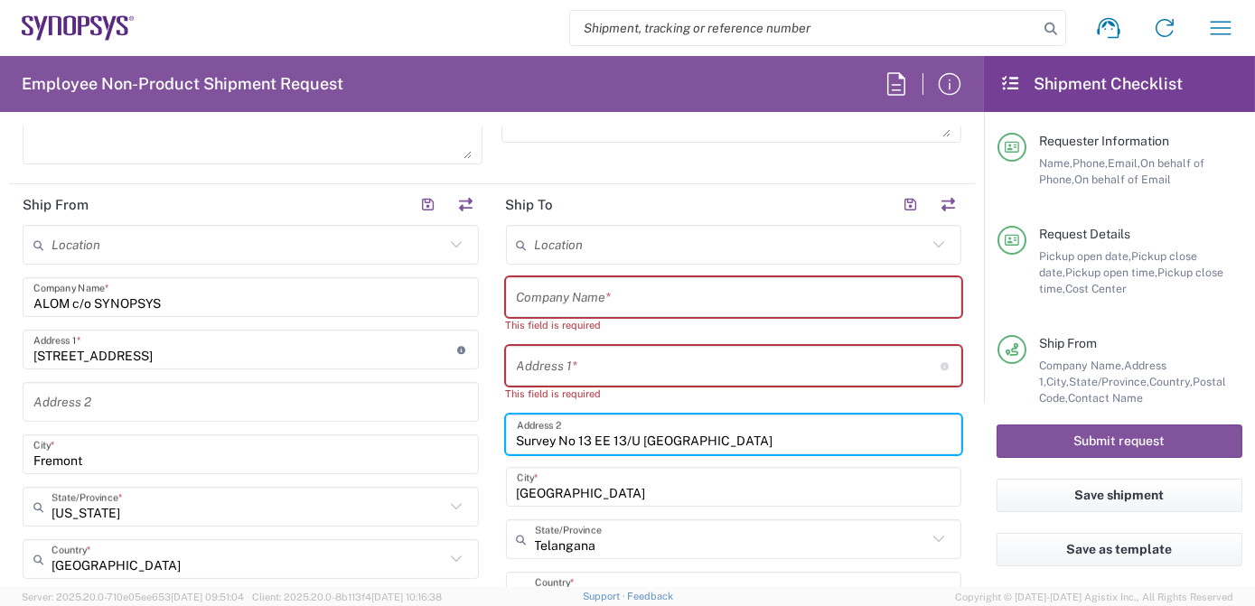
drag, startPoint x: 549, startPoint y: 446, endPoint x: 376, endPoint y: 454, distance: 173.6
click at [377, 454] on div "Ship From Location [GEOGRAPHIC_DATA] DE04 Agrate Brianza IT01 [GEOGRAPHIC_DATA]…" at bounding box center [492, 603] width 966 height 839
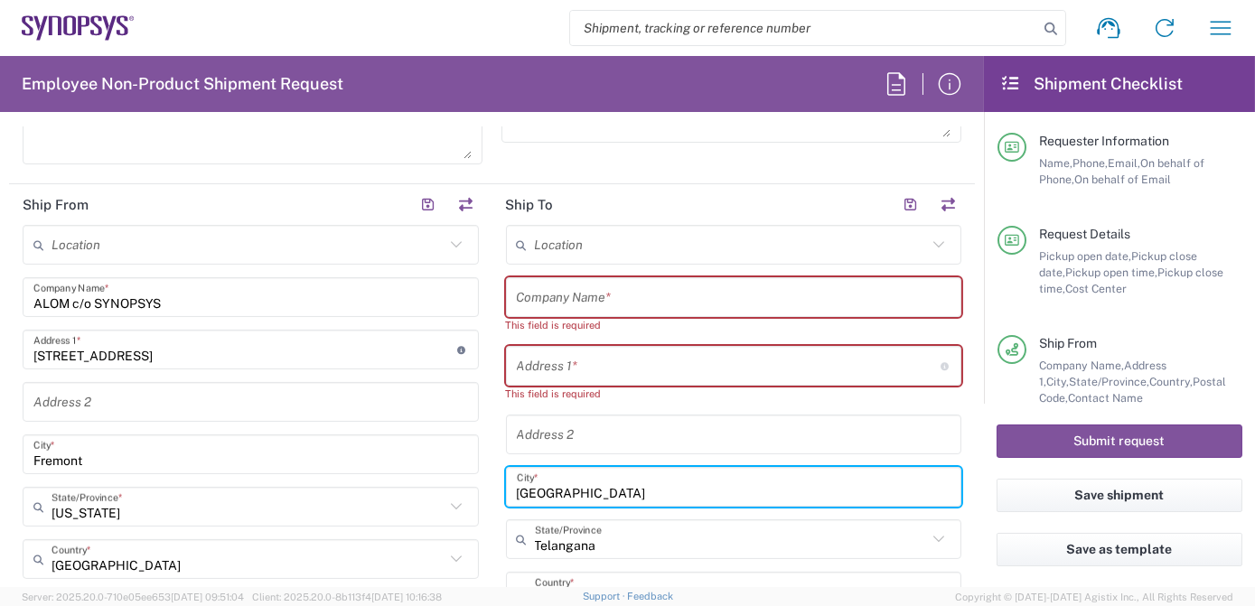
drag, startPoint x: 720, startPoint y: 469, endPoint x: 355, endPoint y: 493, distance: 365.7
click at [358, 493] on div "Ship From Location [GEOGRAPHIC_DATA] DE04 Agrate Brianza IT01 [GEOGRAPHIC_DATA]…" at bounding box center [492, 603] width 966 height 839
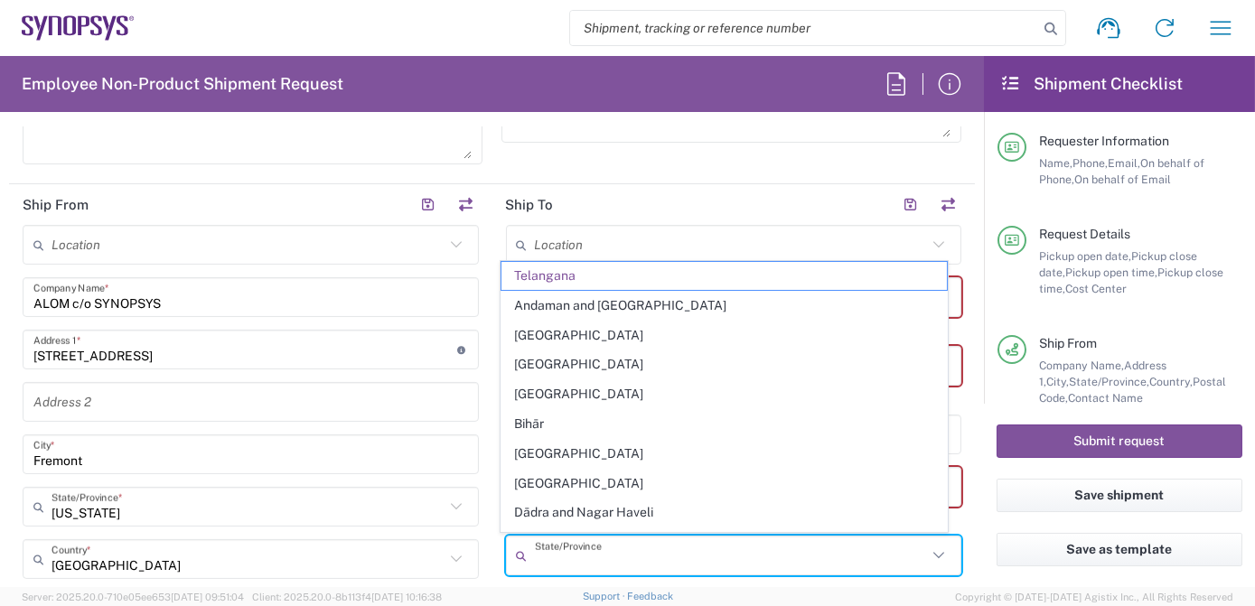
drag, startPoint x: 434, startPoint y: 555, endPoint x: 343, endPoint y: 554, distance: 90.3
click at [346, 555] on div "Ship From Location [GEOGRAPHIC_DATA] DE04 Agrate Brianza IT01 [GEOGRAPHIC_DATA]…" at bounding box center [492, 611] width 966 height 855
type input "Telangana"
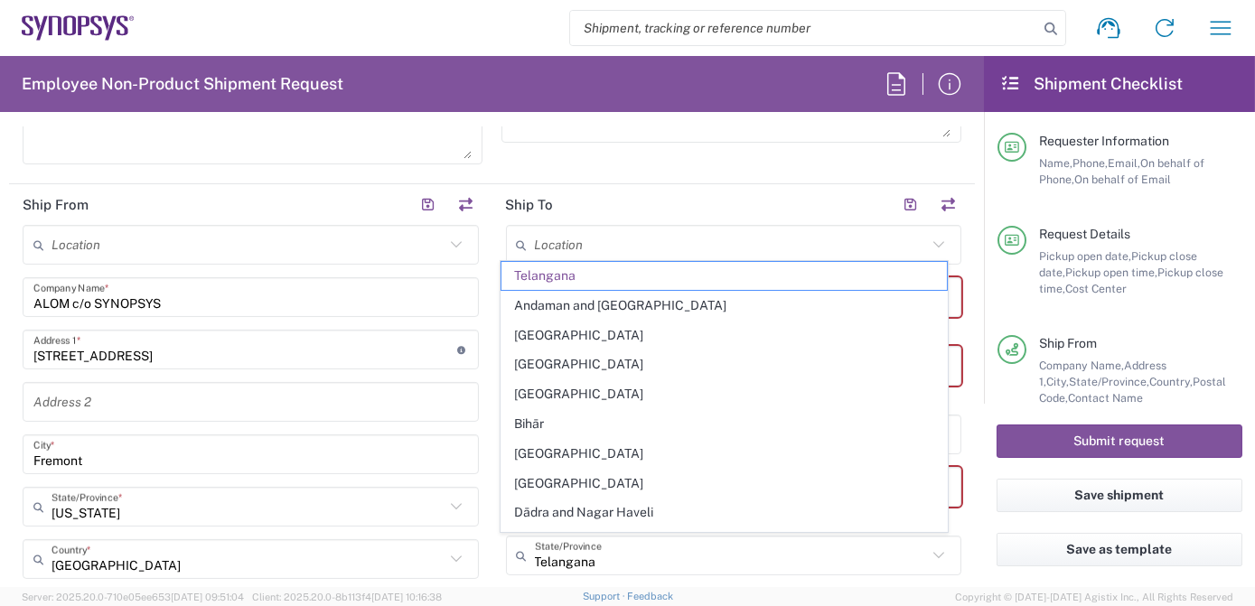
click at [727, 185] on header "Ship To" at bounding box center [733, 204] width 483 height 41
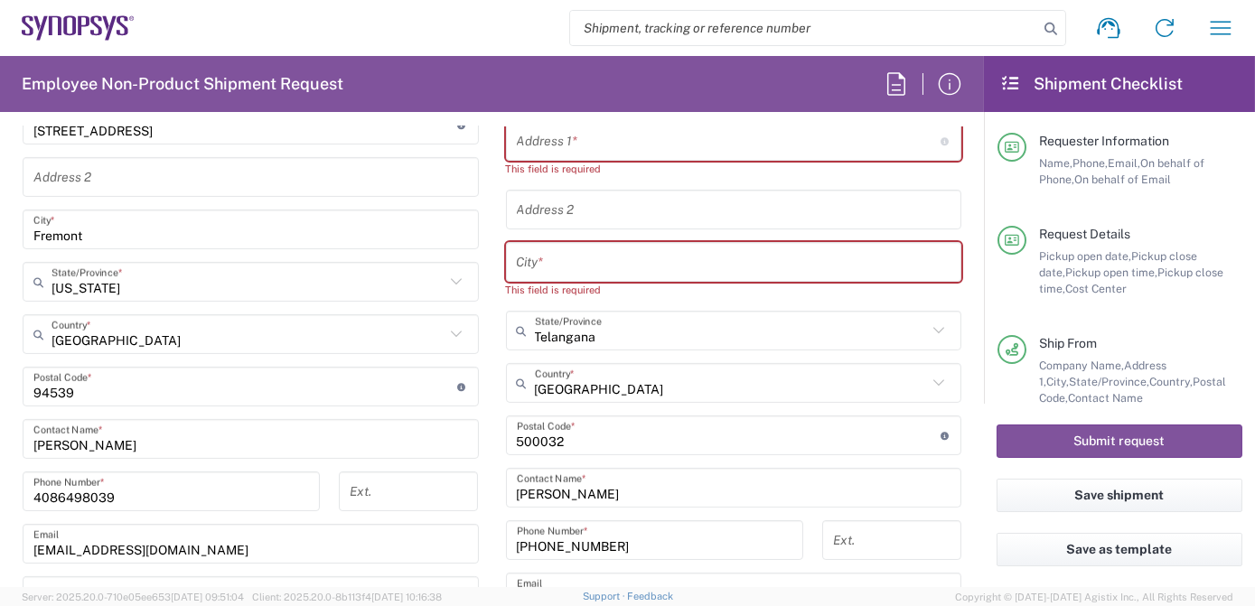
scroll to position [1129, 0]
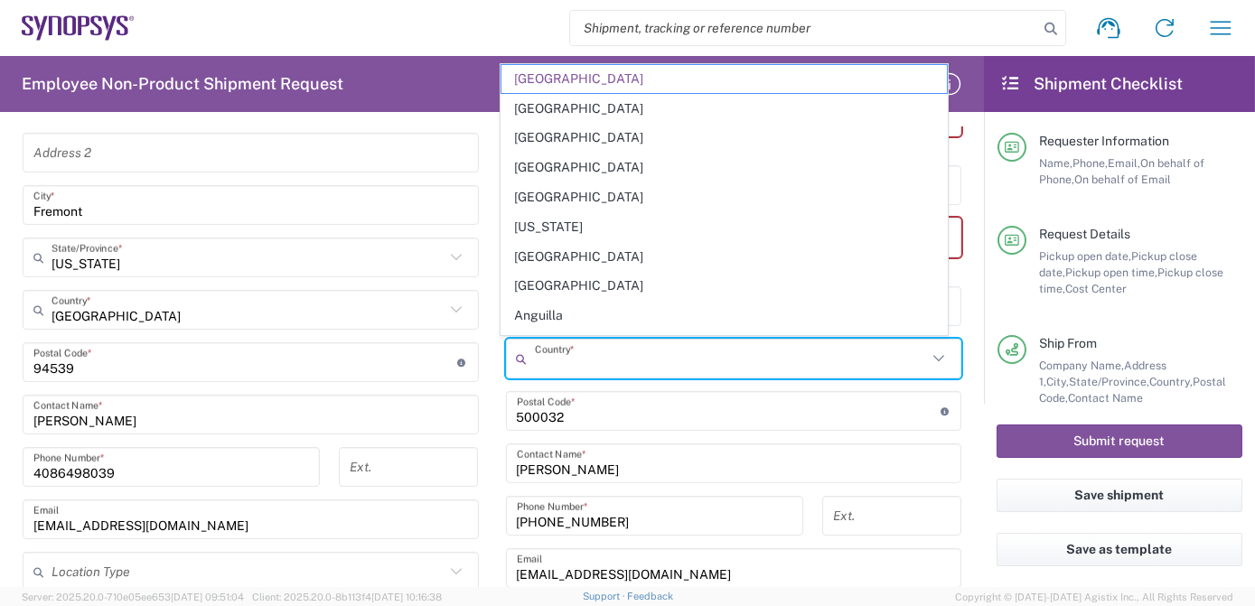
drag, startPoint x: 607, startPoint y: 356, endPoint x: 359, endPoint y: 362, distance: 248.5
click at [368, 360] on div "Ship From Location [GEOGRAPHIC_DATA] DE04 Agrate Brianza IT01 [GEOGRAPHIC_DATA]…" at bounding box center [492, 362] width 966 height 855
type input "[GEOGRAPHIC_DATA]"
drag, startPoint x: 598, startPoint y: 359, endPoint x: 434, endPoint y: 346, distance: 164.0
click at [453, 349] on div "Ship From Location [GEOGRAPHIC_DATA] DE04 Agrate Brianza IT01 [GEOGRAPHIC_DATA]…" at bounding box center [492, 362] width 966 height 855
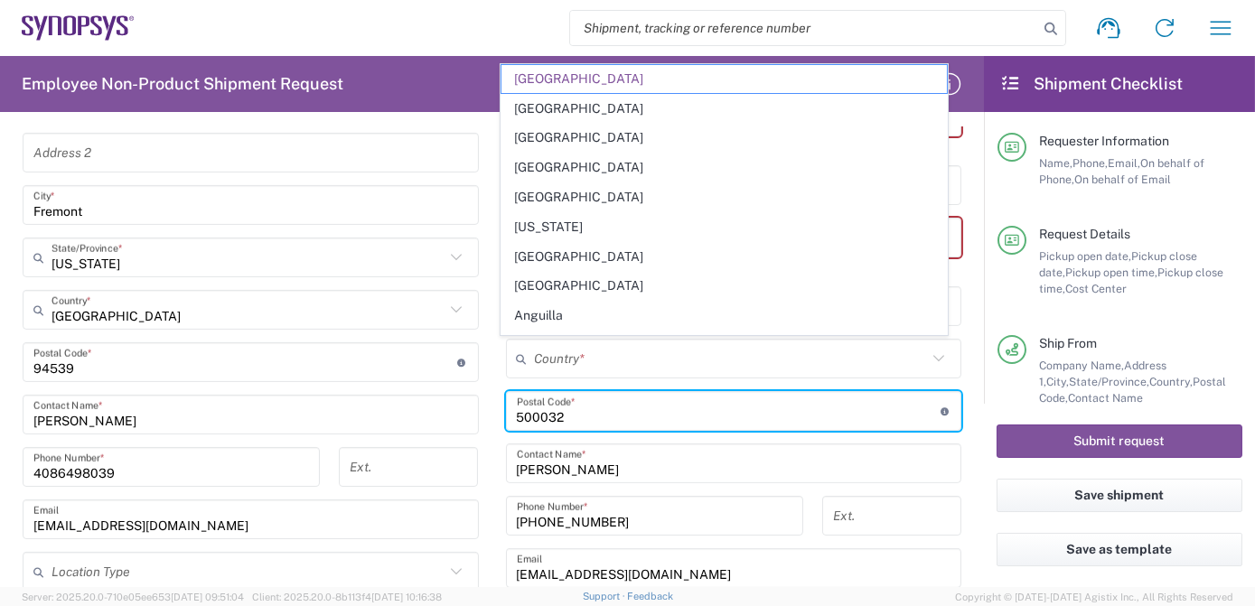
drag, startPoint x: 600, startPoint y: 419, endPoint x: 417, endPoint y: 409, distance: 182.7
click at [421, 409] on div "Ship From Location [GEOGRAPHIC_DATA] DE04 Agrate Brianza IT01 [GEOGRAPHIC_DATA]…" at bounding box center [492, 362] width 966 height 855
type input "[GEOGRAPHIC_DATA]"
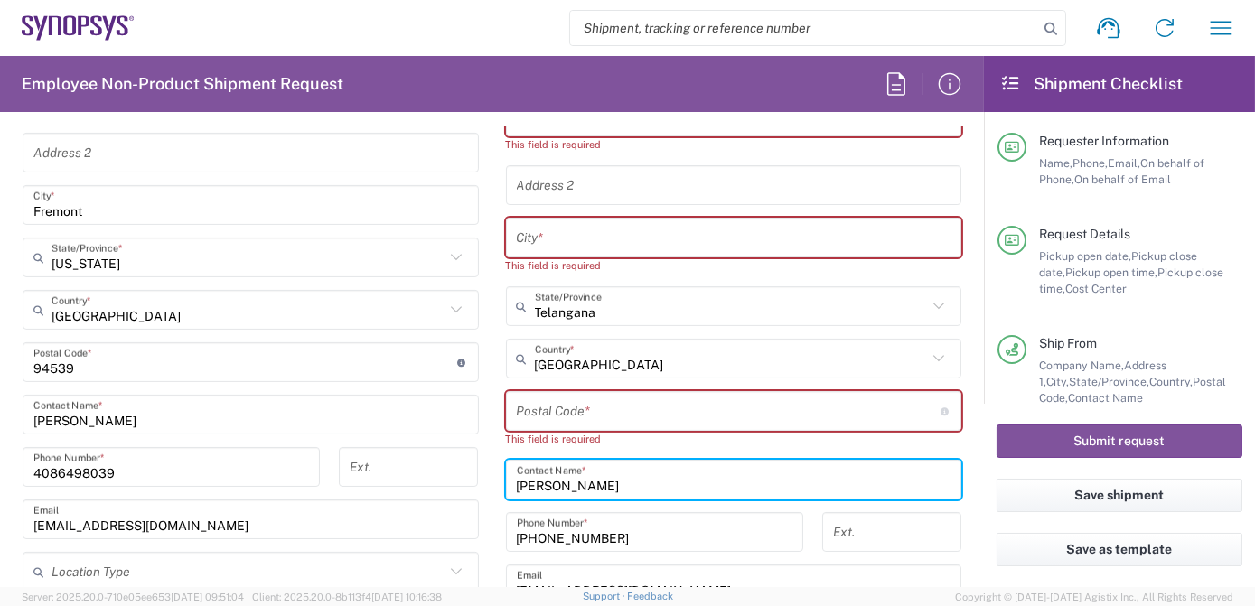
drag, startPoint x: 493, startPoint y: 480, endPoint x: 424, endPoint y: 478, distance: 69.6
click at [428, 479] on div "Ship From Location [GEOGRAPHIC_DATA] DE04 Agrate Brianza IT01 [GEOGRAPHIC_DATA]…" at bounding box center [492, 371] width 966 height 872
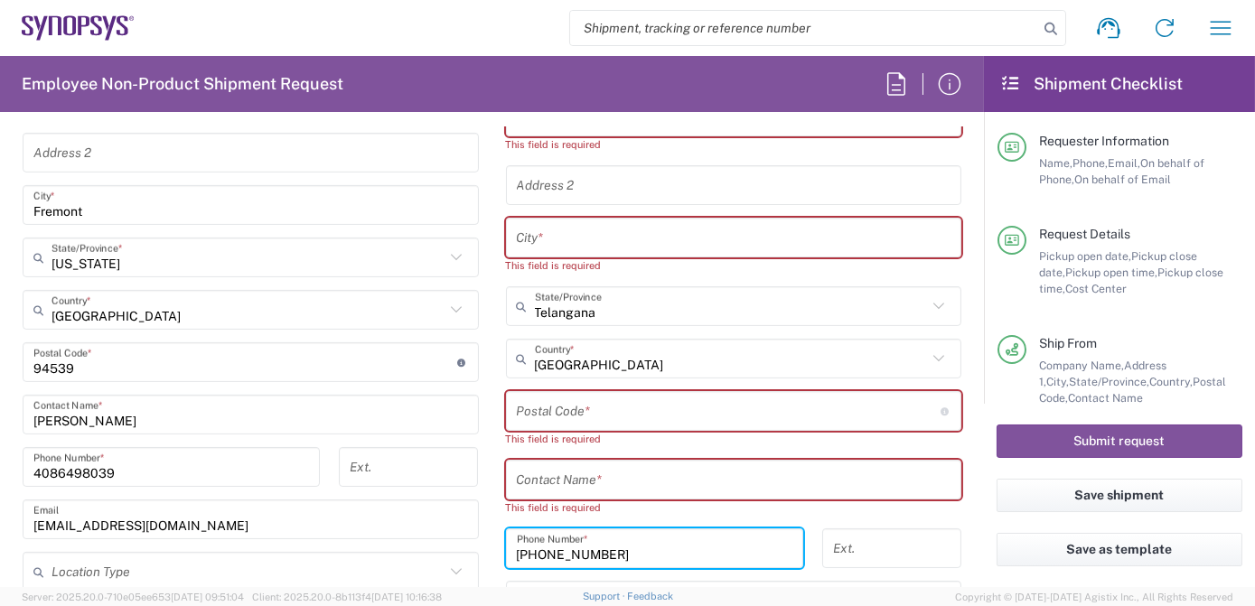
drag, startPoint x: 614, startPoint y: 549, endPoint x: 397, endPoint y: 555, distance: 216.8
click at [397, 555] on div "Ship From Location [GEOGRAPHIC_DATA] DE04 Agrate Brianza IT01 [GEOGRAPHIC_DATA]…" at bounding box center [492, 379] width 966 height 888
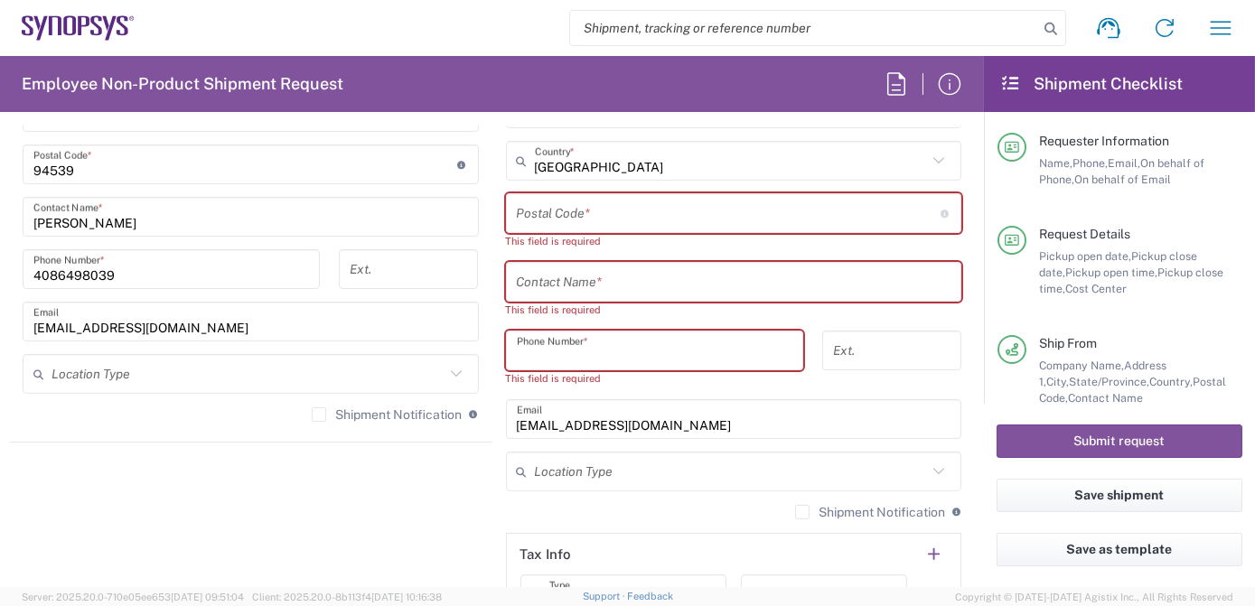
scroll to position [1362, 0]
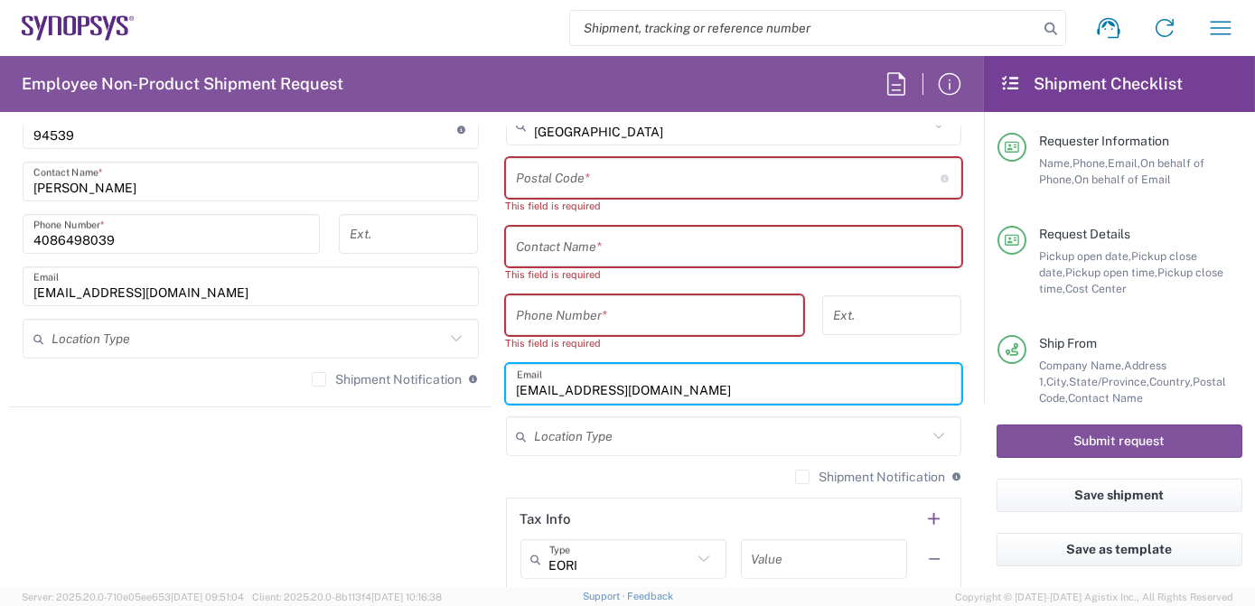
drag, startPoint x: 676, startPoint y: 384, endPoint x: 289, endPoint y: 389, distance: 386.6
click at [289, 389] on div "Ship From Location [GEOGRAPHIC_DATA] DE04 Agrate Brianza IT01 [GEOGRAPHIC_DATA]…" at bounding box center [492, 154] width 966 height 904
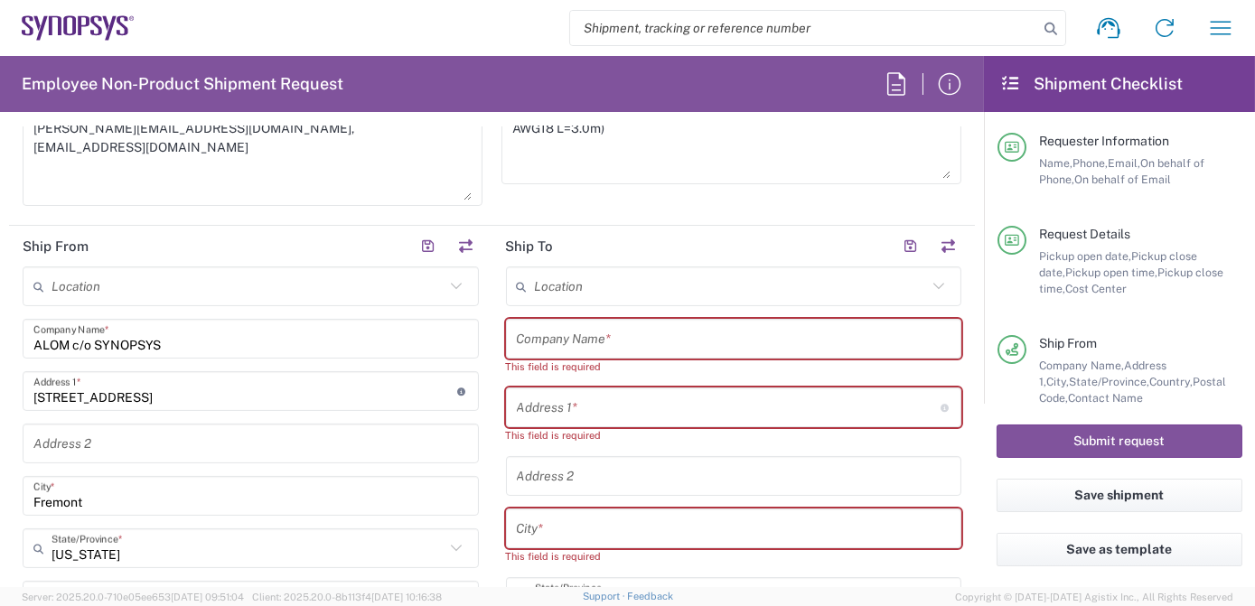
scroll to position [833, 0]
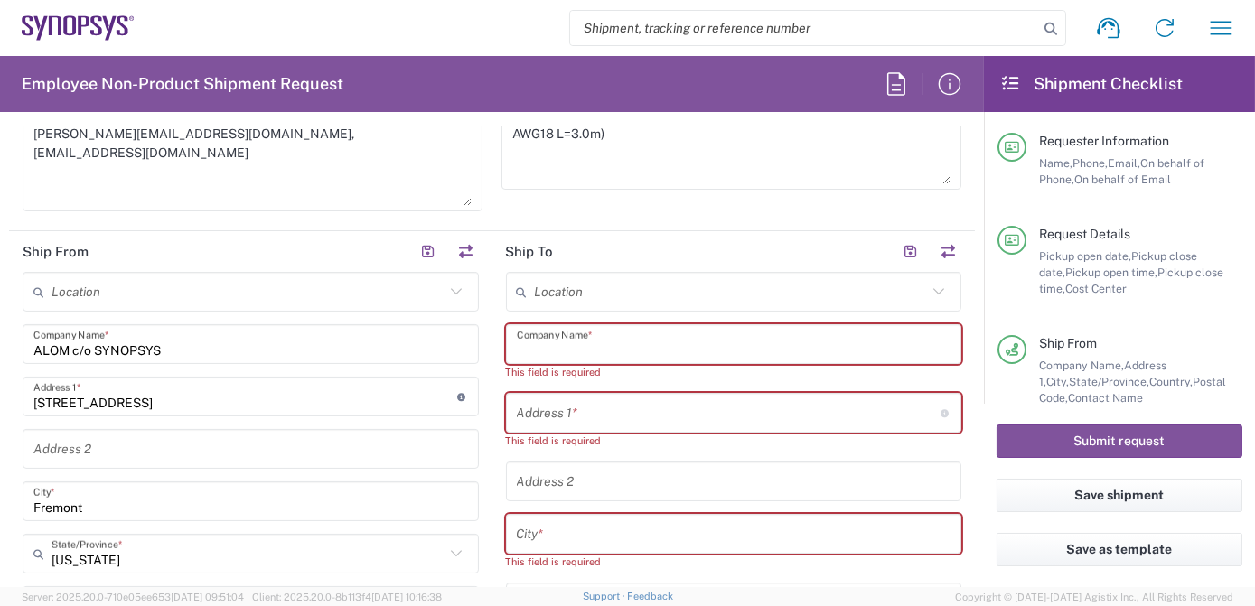
click at [604, 343] on input "text" at bounding box center [734, 345] width 434 height 32
paste input "Annapurna Labs (U.S.) Inc."
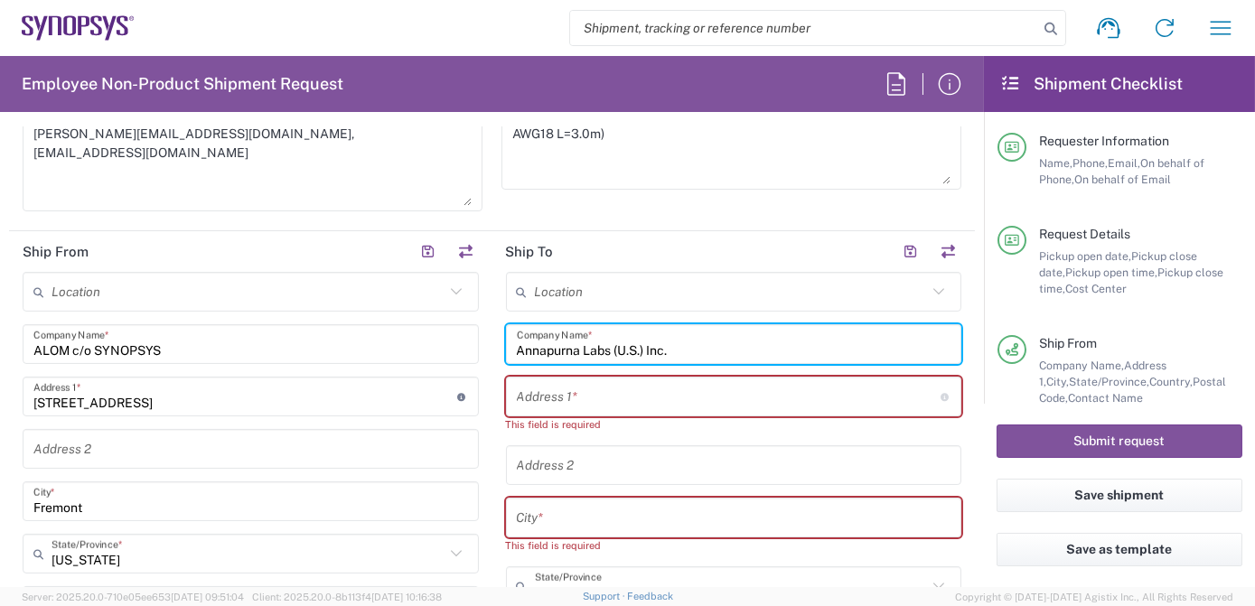
type input "Annapurna Labs (U.S.) Inc."
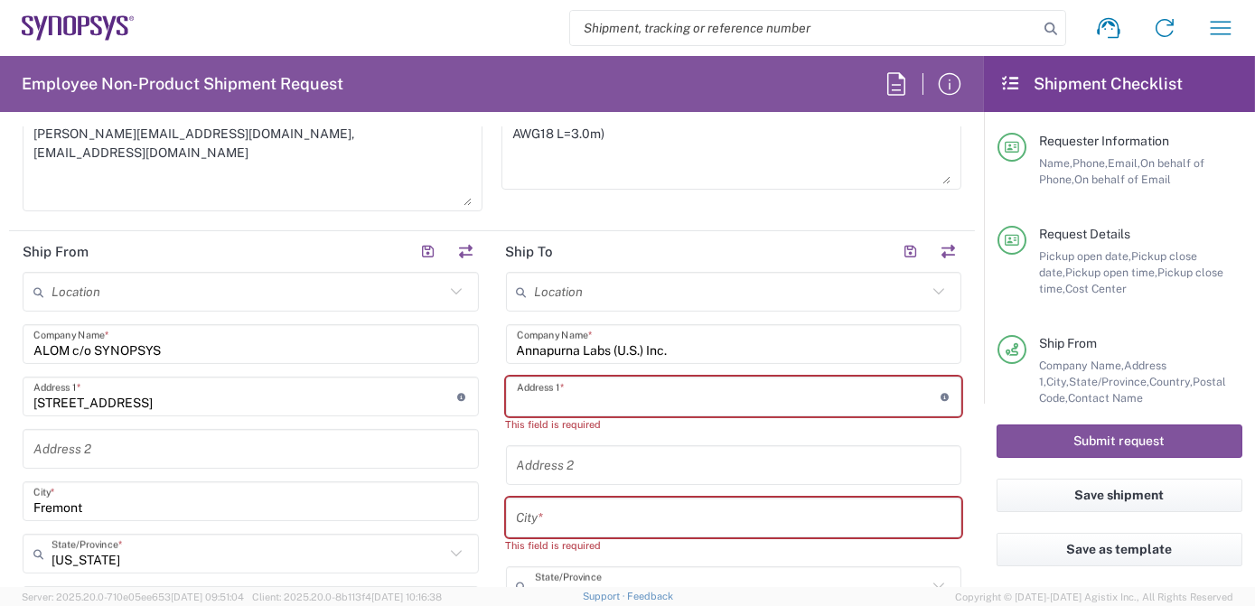
click at [591, 396] on input "text" at bounding box center [729, 397] width 424 height 32
paste input "[STREET_ADDRESS]"
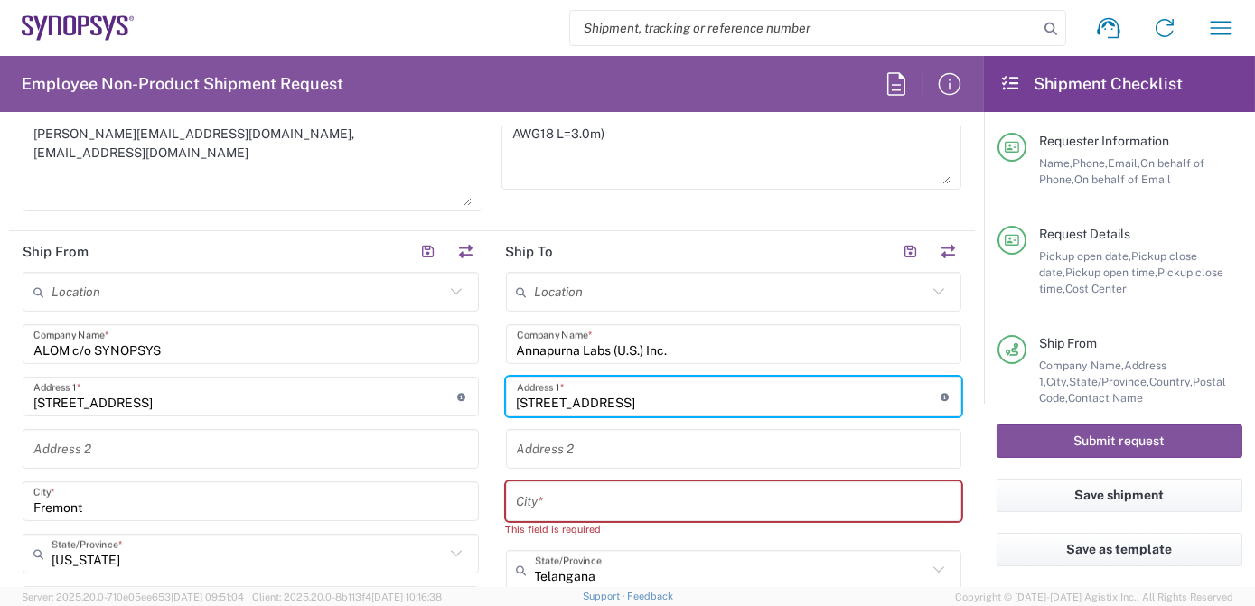
type input "[STREET_ADDRESS]"
click at [582, 443] on input "text" at bounding box center [734, 450] width 434 height 32
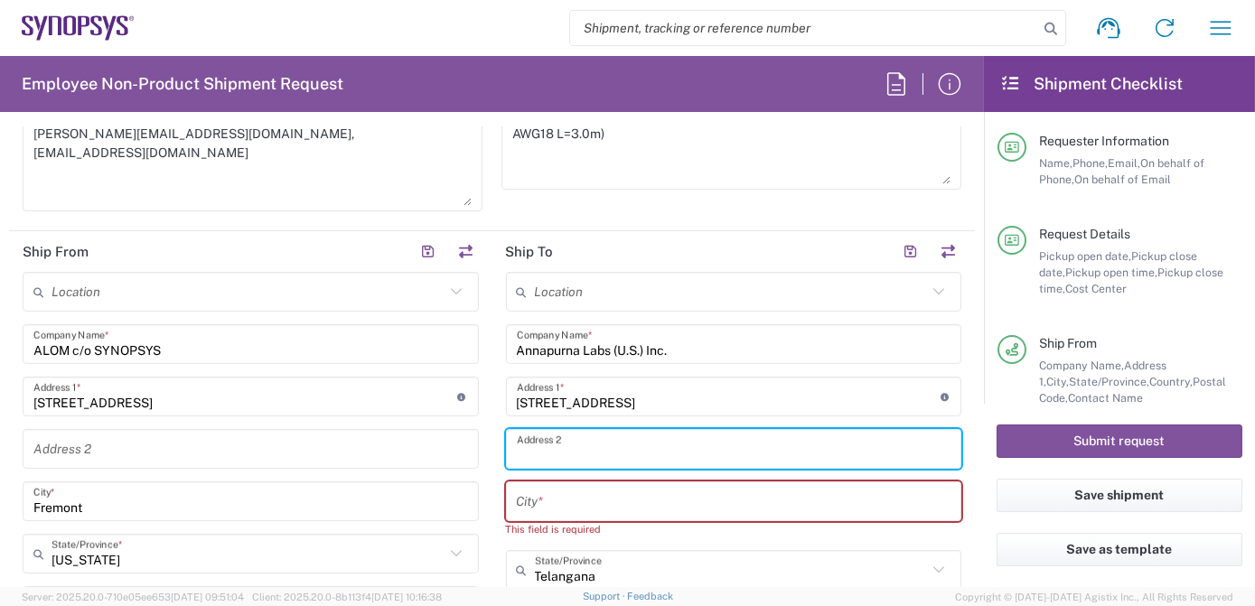
click at [607, 501] on input "text" at bounding box center [734, 502] width 434 height 32
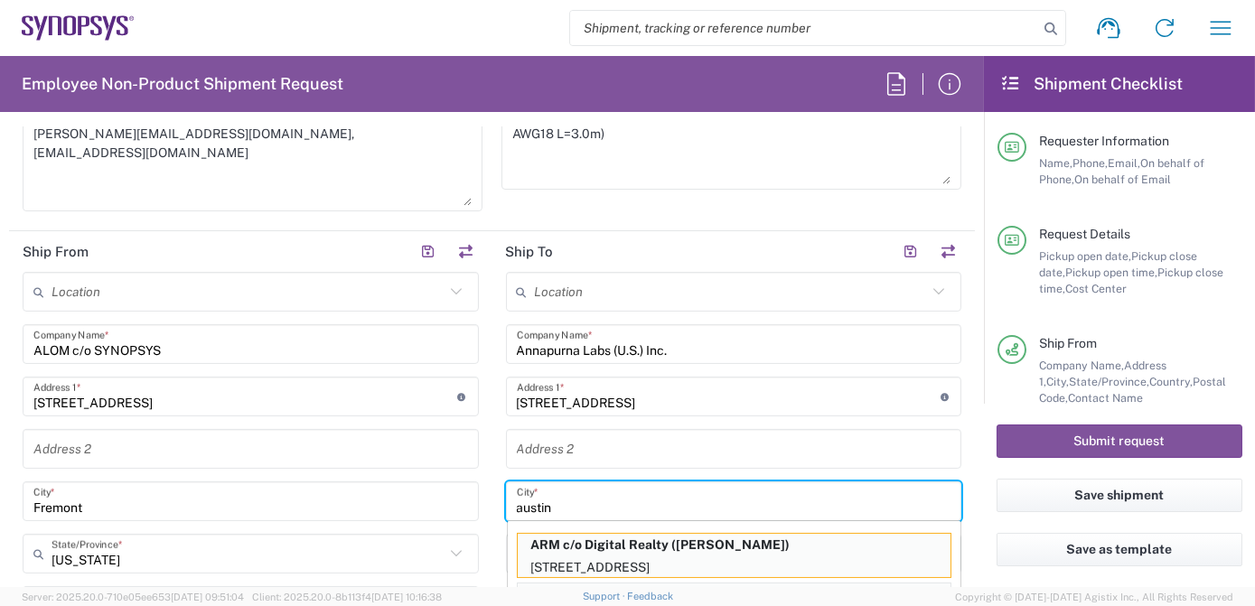
type input "austin"
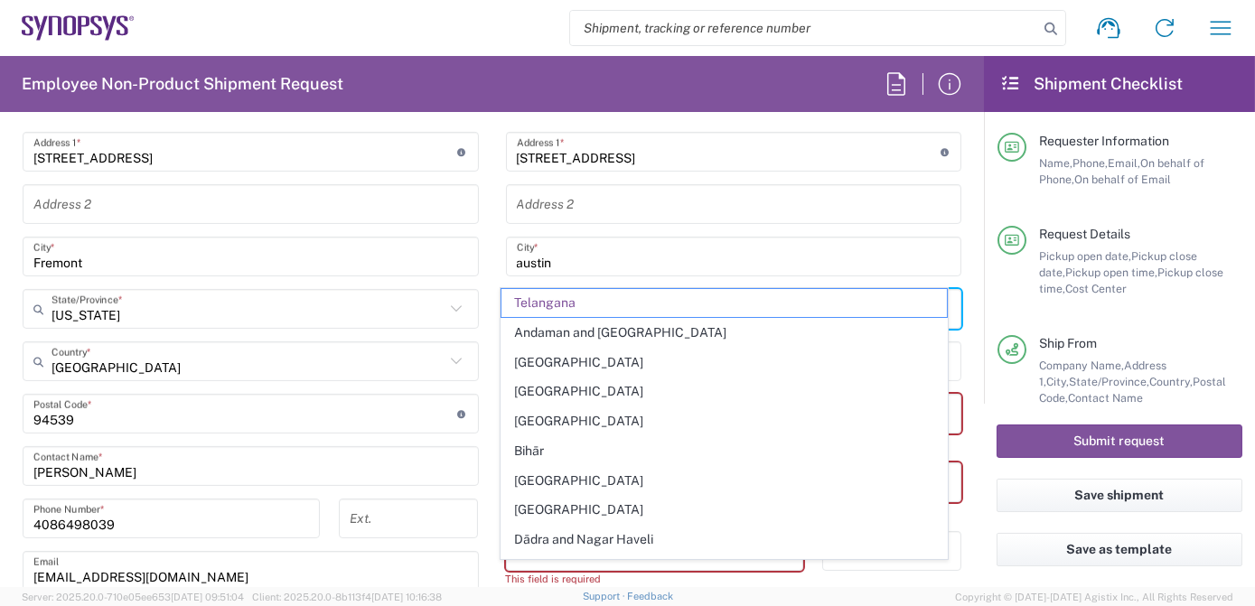
scroll to position [1342, 0]
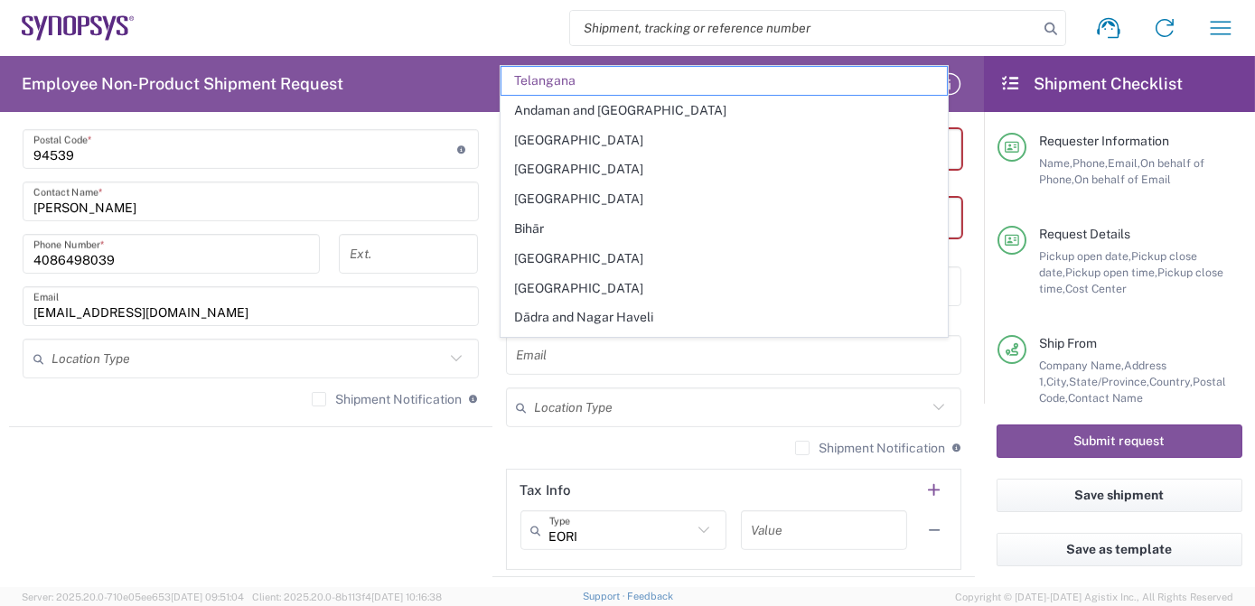
click at [611, 359] on input "text" at bounding box center [734, 356] width 434 height 32
type input "Telangana"
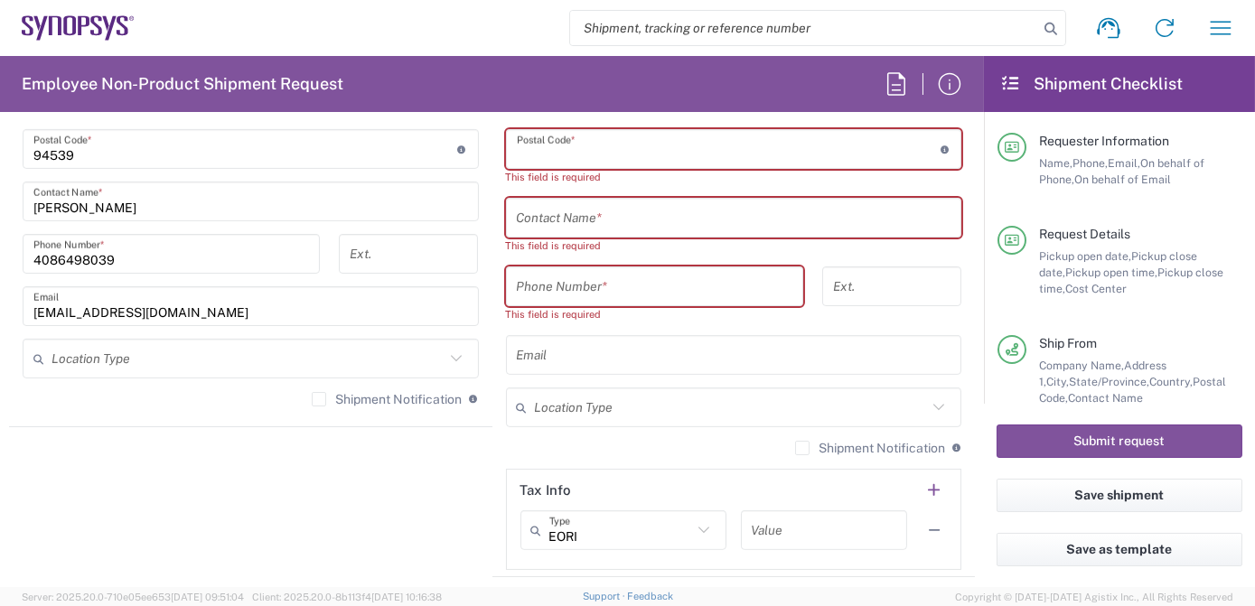
click at [652, 144] on input "undefined" at bounding box center [729, 150] width 424 height 32
paste input "78758-1315"
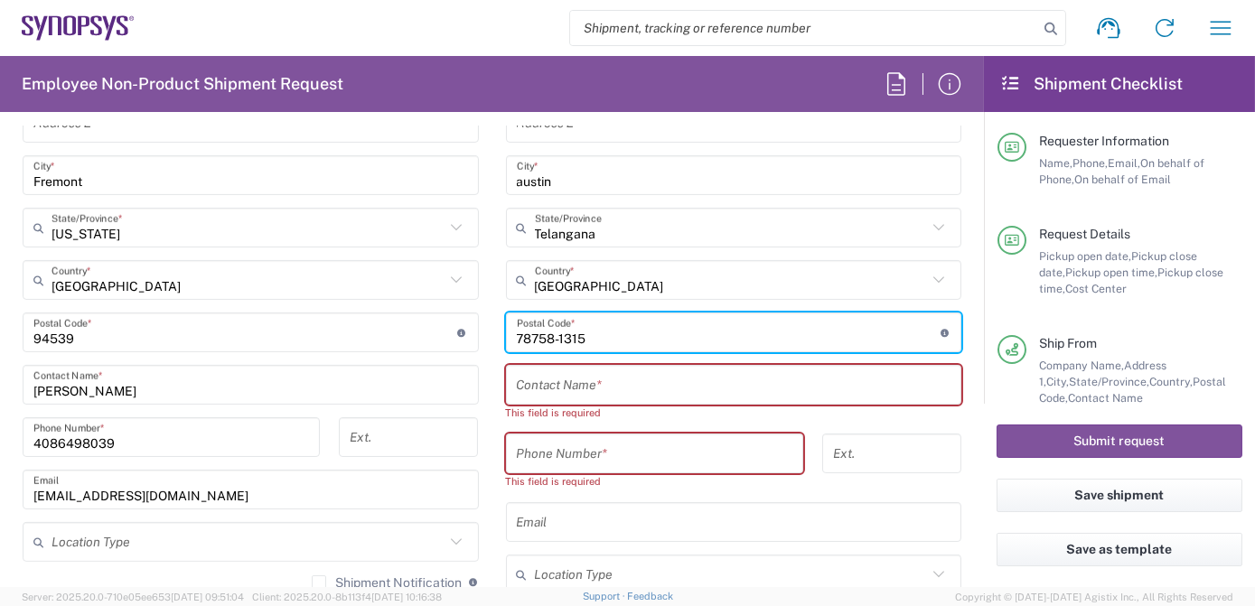
scroll to position [1125, 0]
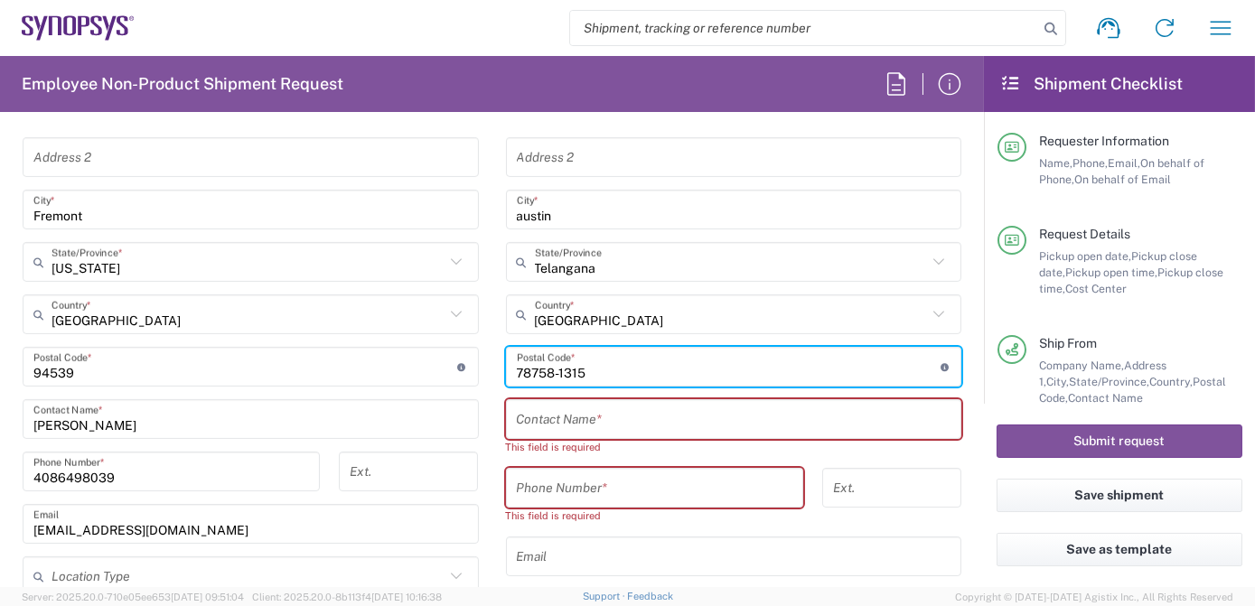
type input "78758-1315"
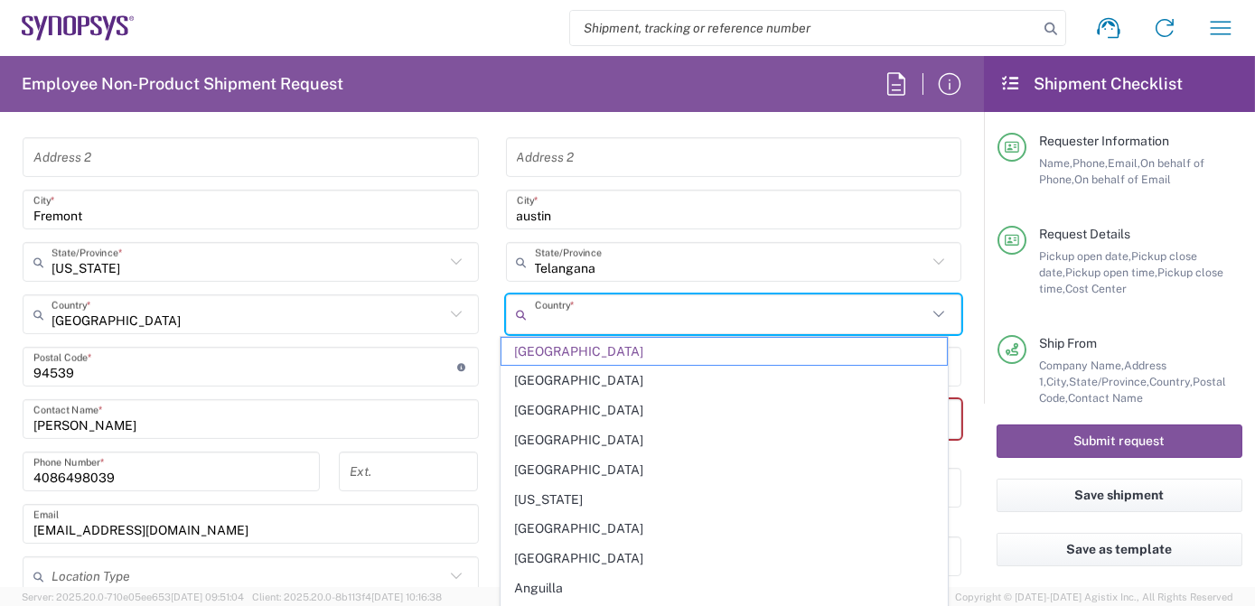
click at [655, 320] on input "text" at bounding box center [731, 315] width 393 height 32
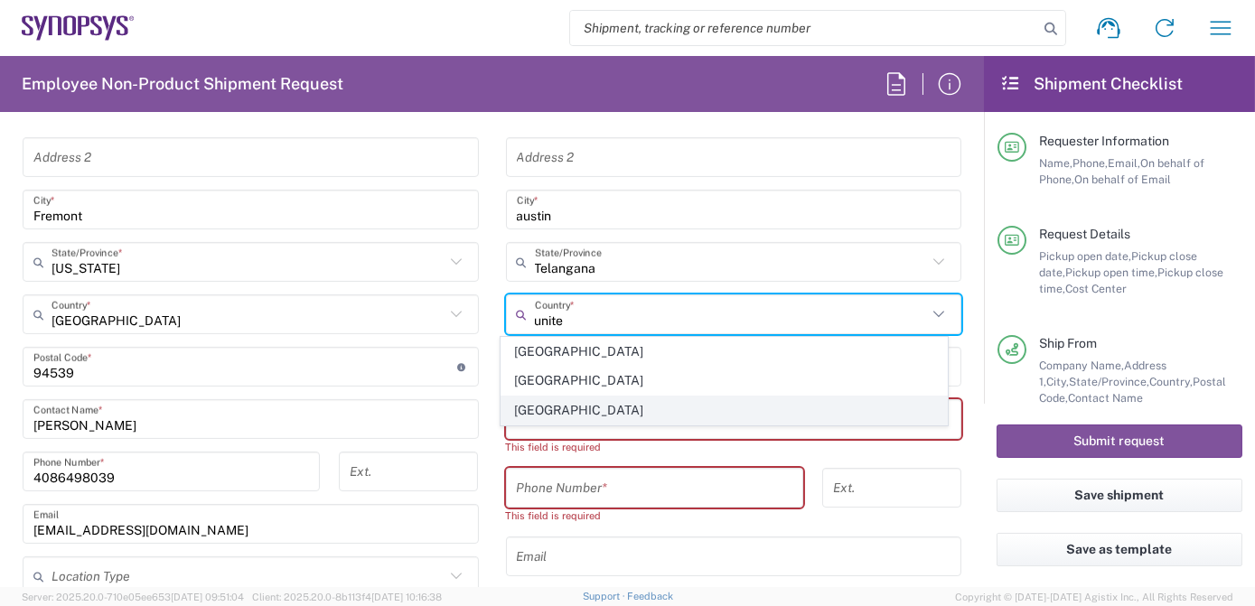
click at [538, 401] on span "[GEOGRAPHIC_DATA]" at bounding box center [724, 411] width 446 height 28
type input "[GEOGRAPHIC_DATA]"
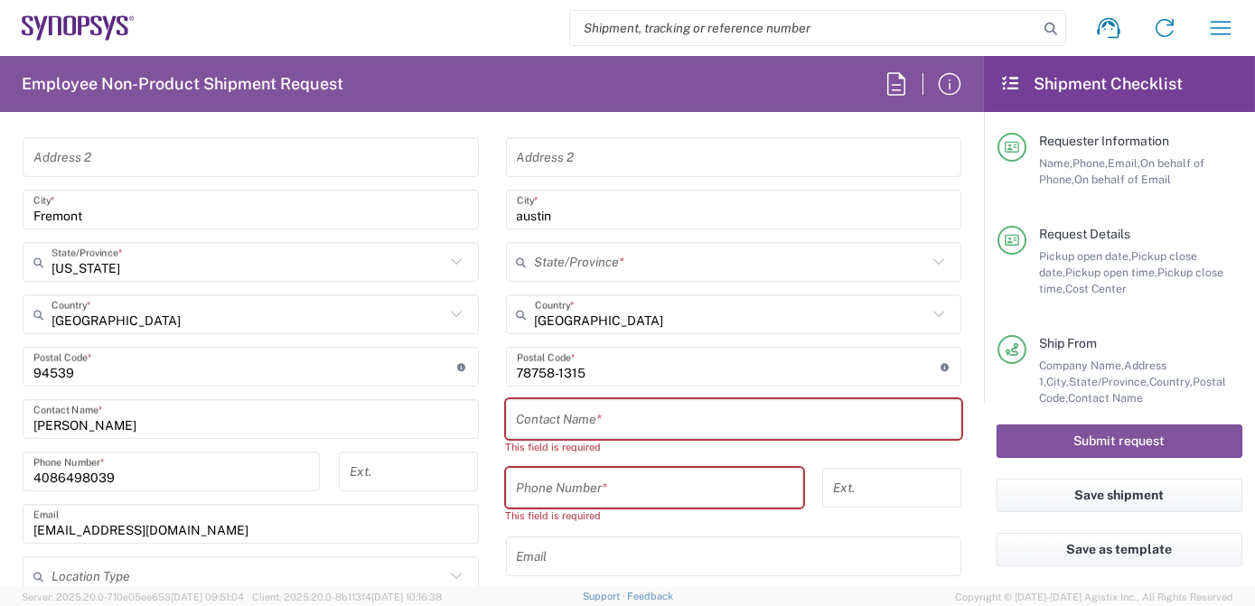
click at [637, 411] on input "text" at bounding box center [734, 420] width 434 height 32
type input "r"
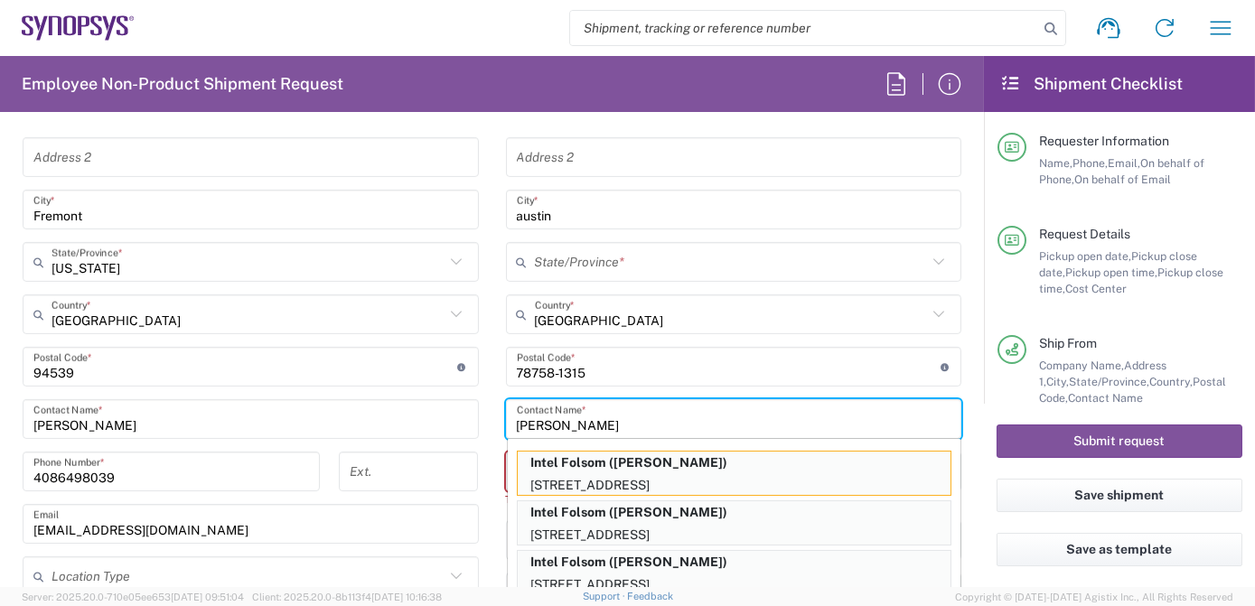
click at [636, 421] on input "[PERSON_NAME]" at bounding box center [734, 420] width 434 height 32
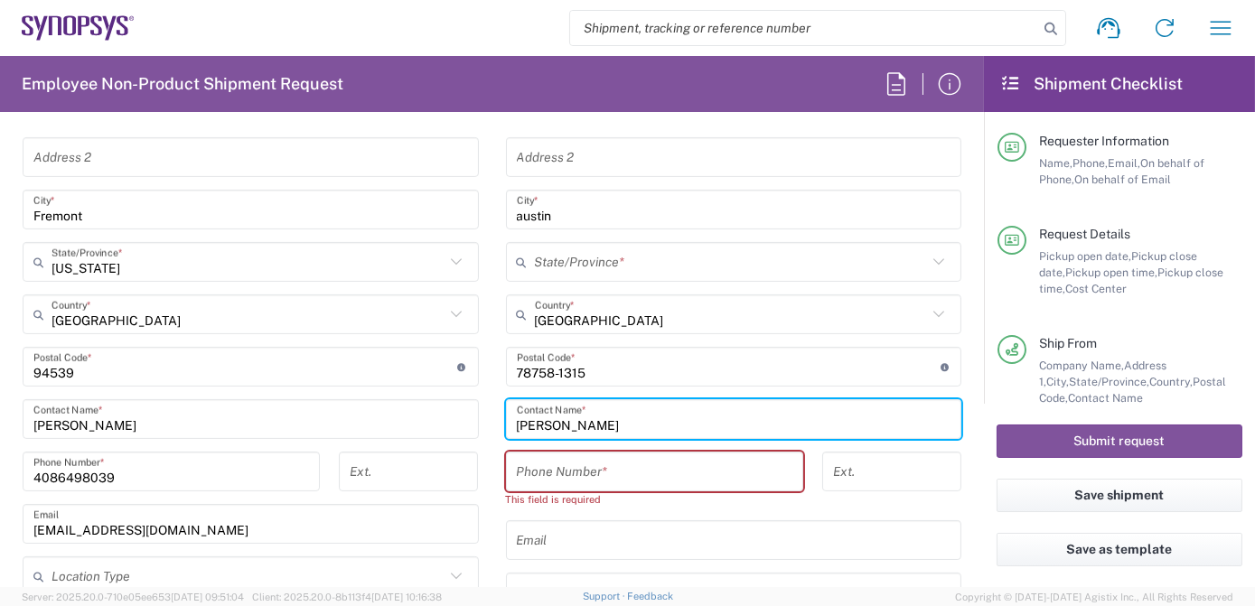
drag, startPoint x: 598, startPoint y: 423, endPoint x: 275, endPoint y: 405, distance: 323.9
click at [275, 405] on div "Ship From Location [GEOGRAPHIC_DATA] DE04 Agrate Brianza IT01 [GEOGRAPHIC_DATA]…" at bounding box center [492, 350] width 966 height 823
paste input "[PERSON_NAME]"
type input "[PERSON_NAME]"
click at [582, 468] on input "tel" at bounding box center [654, 472] width 275 height 32
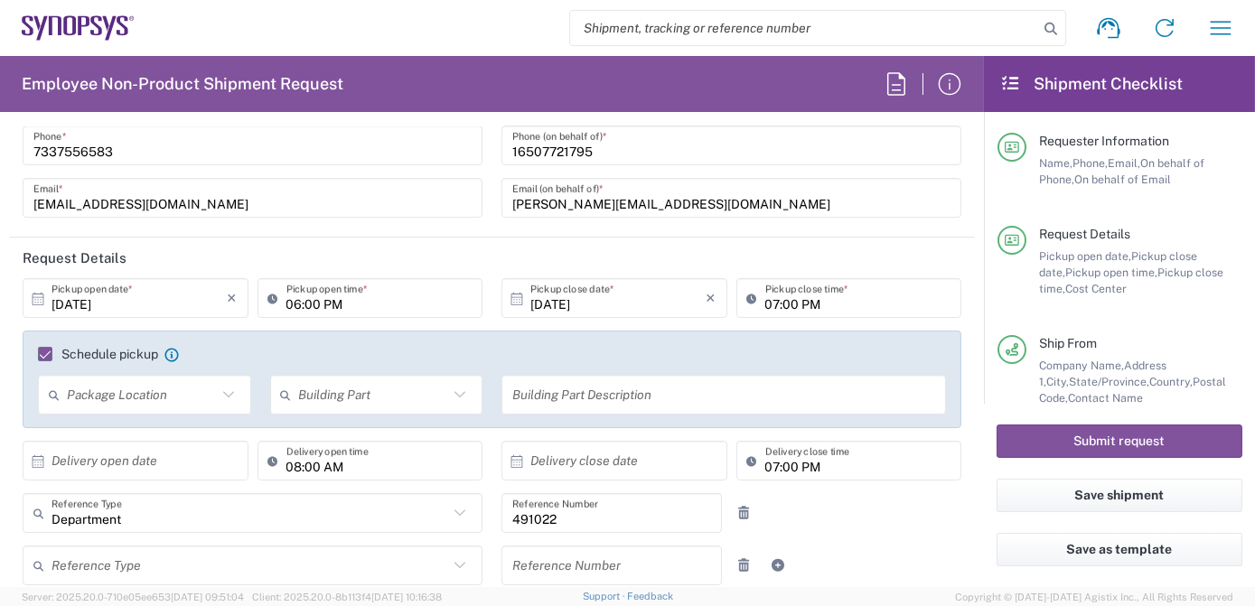
scroll to position [0, 0]
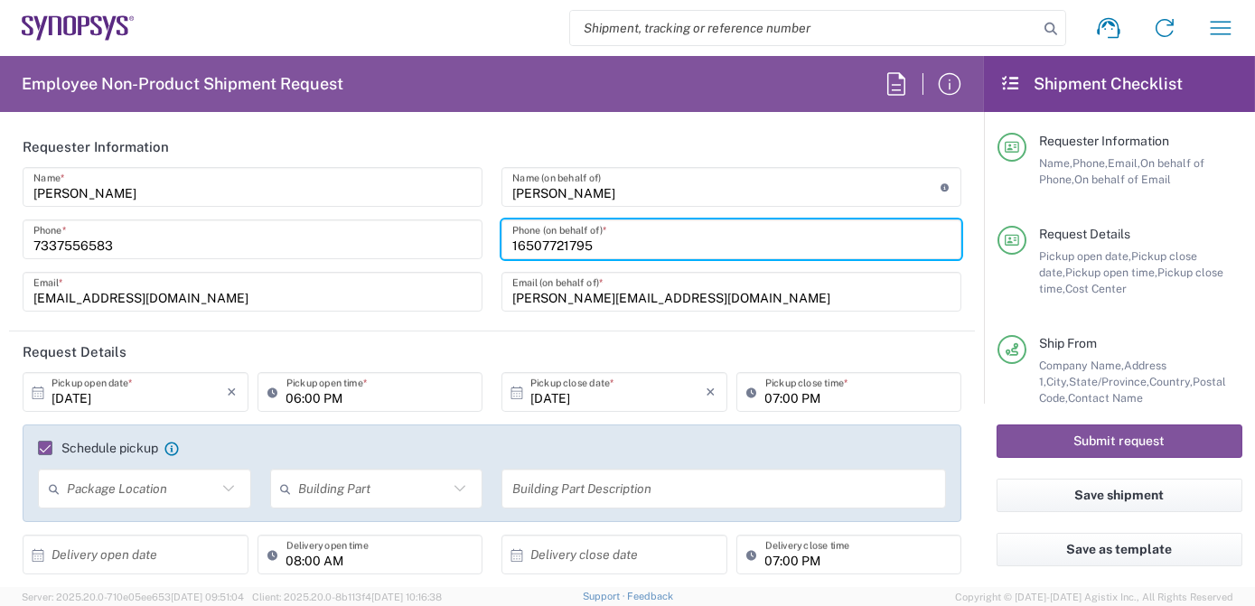
drag, startPoint x: 594, startPoint y: 245, endPoint x: 359, endPoint y: 234, distance: 236.0
click at [354, 234] on div "[PERSON_NAME] Name * [PHONE_NUMBER] Phone * [EMAIL_ADDRESS][DOMAIN_NAME] Email …" at bounding box center [492, 245] width 957 height 157
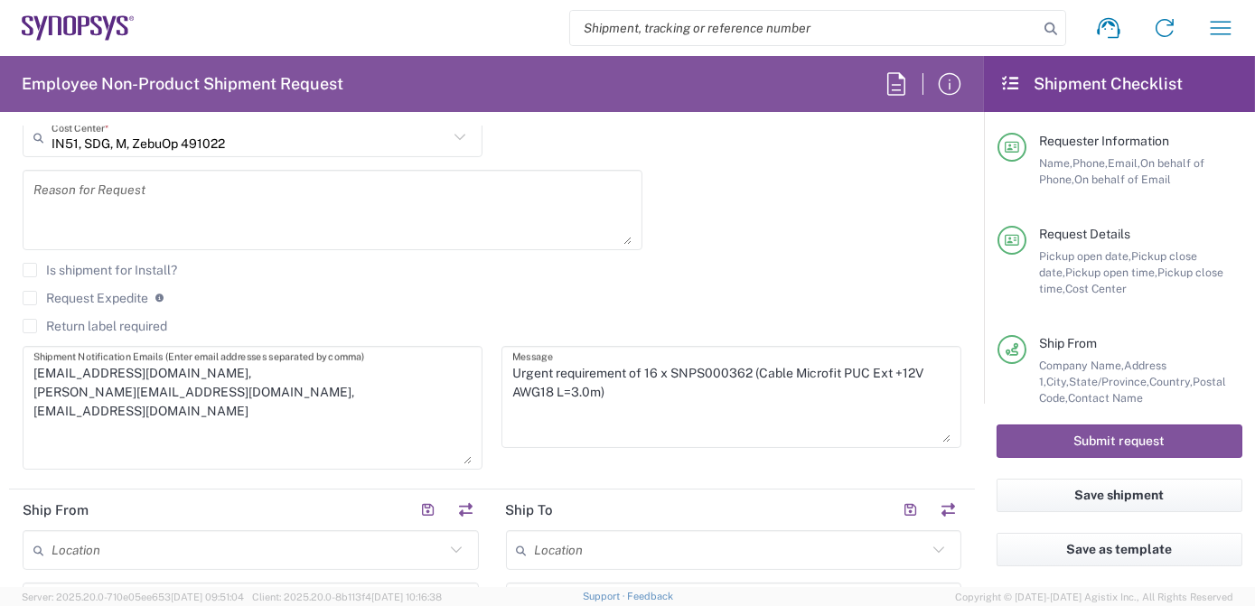
scroll to position [1149, 0]
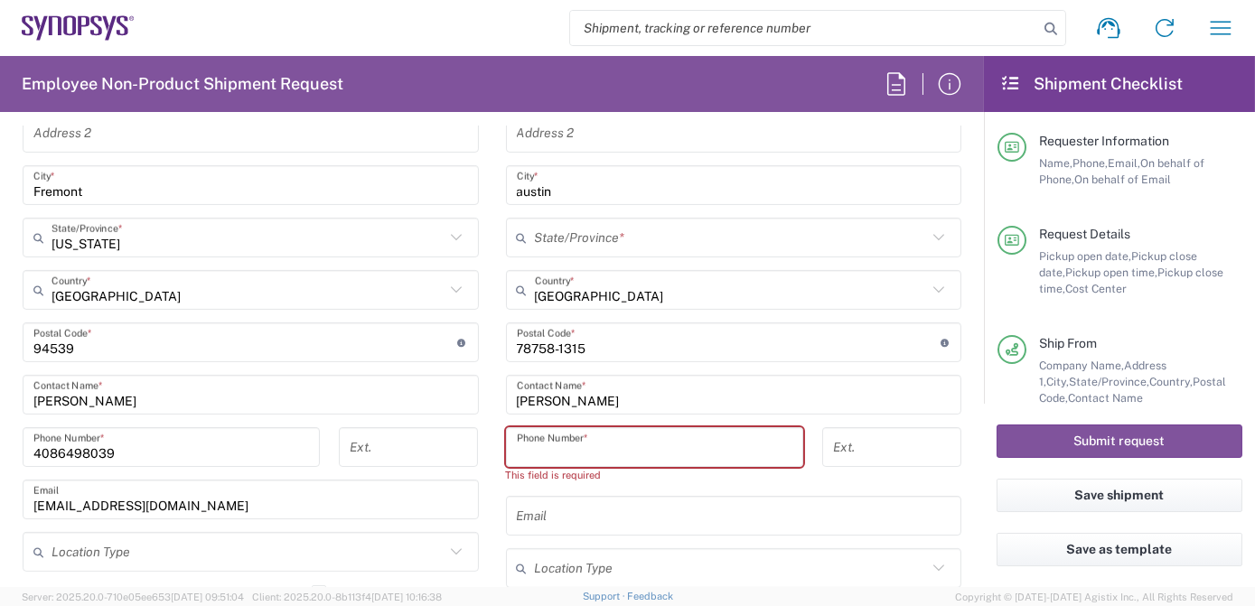
click at [621, 443] on input "tel" at bounding box center [654, 448] width 275 height 32
paste input "16507721795"
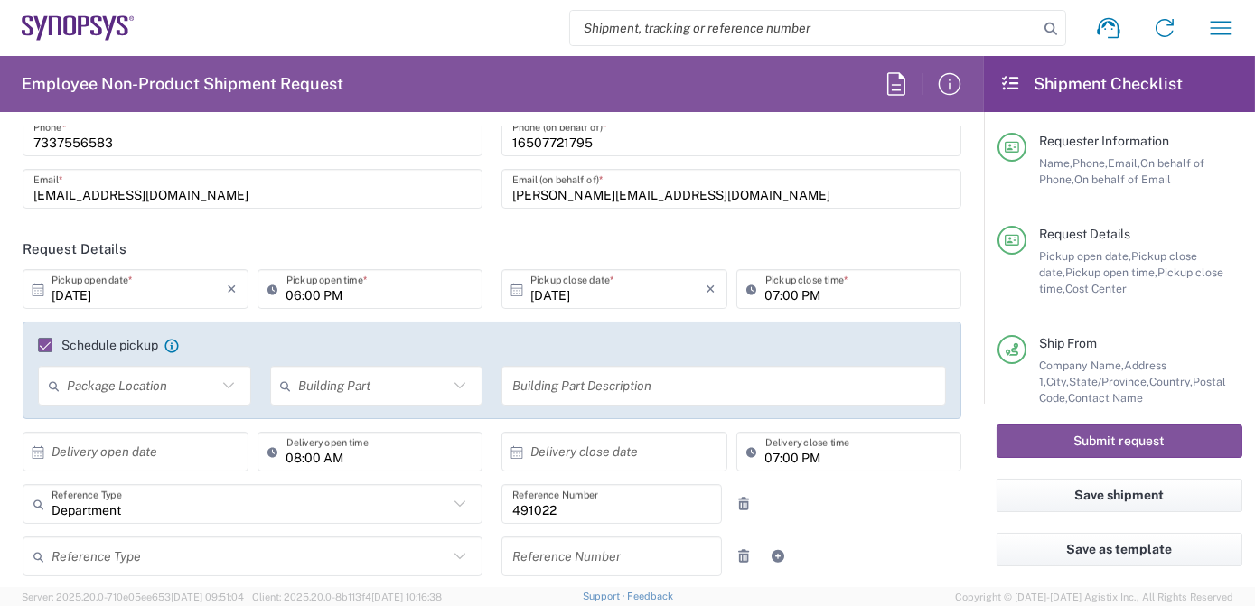
scroll to position [0, 0]
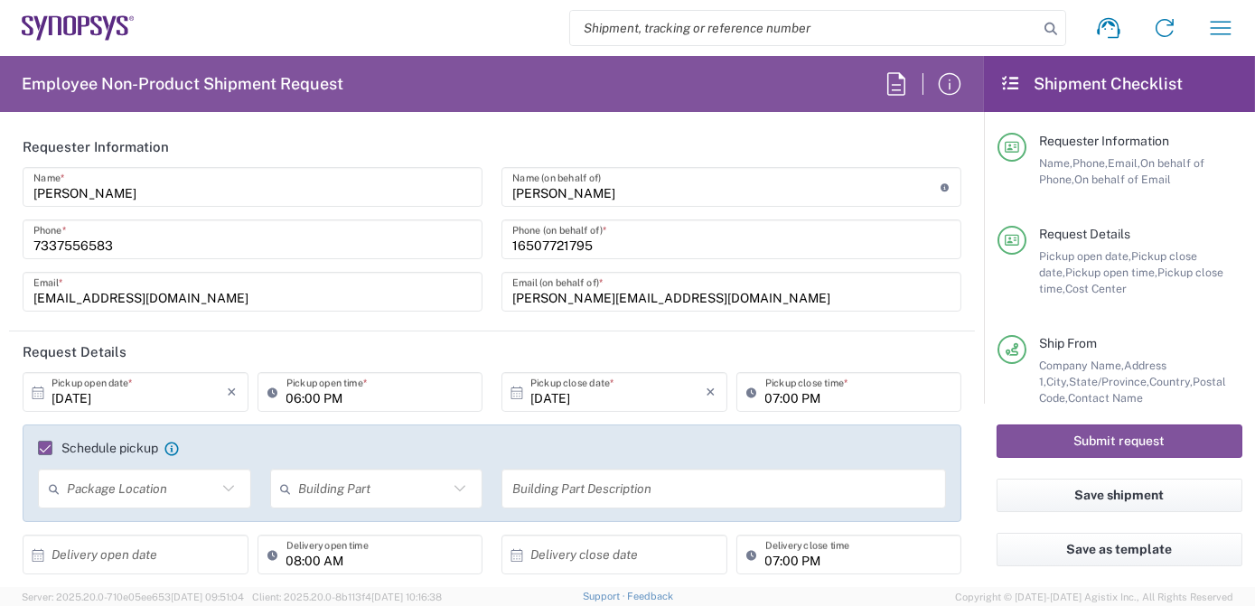
type input "16507721795"
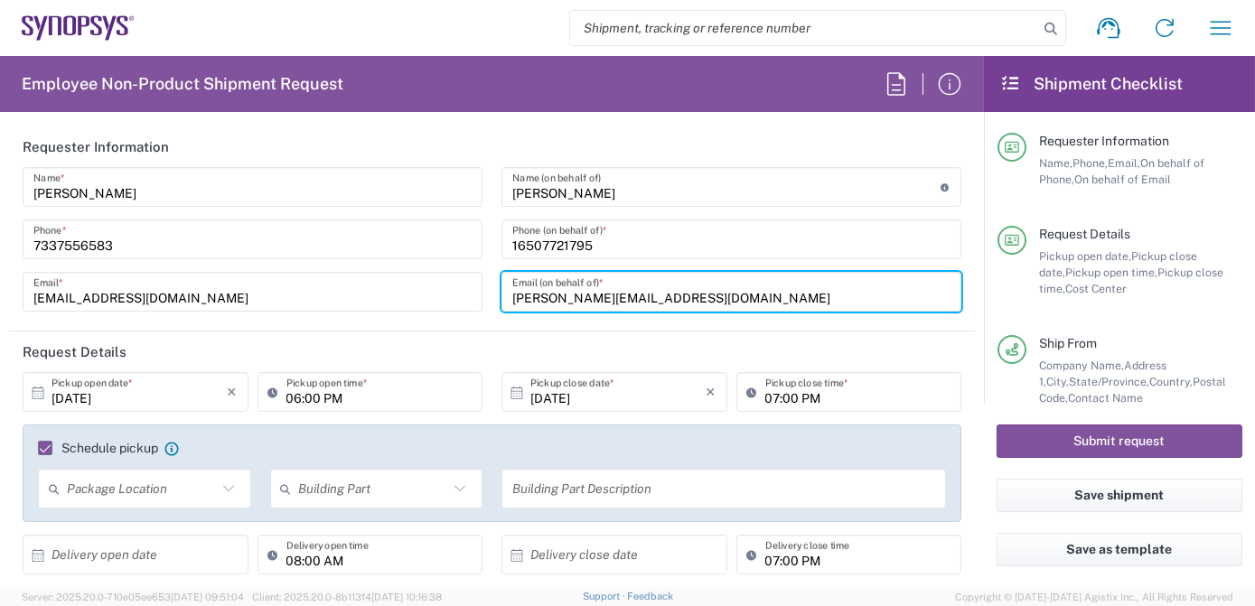
drag, startPoint x: 513, startPoint y: 300, endPoint x: 397, endPoint y: 288, distance: 117.1
click at [397, 288] on div "[PERSON_NAME] Name * [PHONE_NUMBER] Phone * [EMAIL_ADDRESS][DOMAIN_NAME] Email …" at bounding box center [492, 245] width 957 height 157
paste input "16507721795"
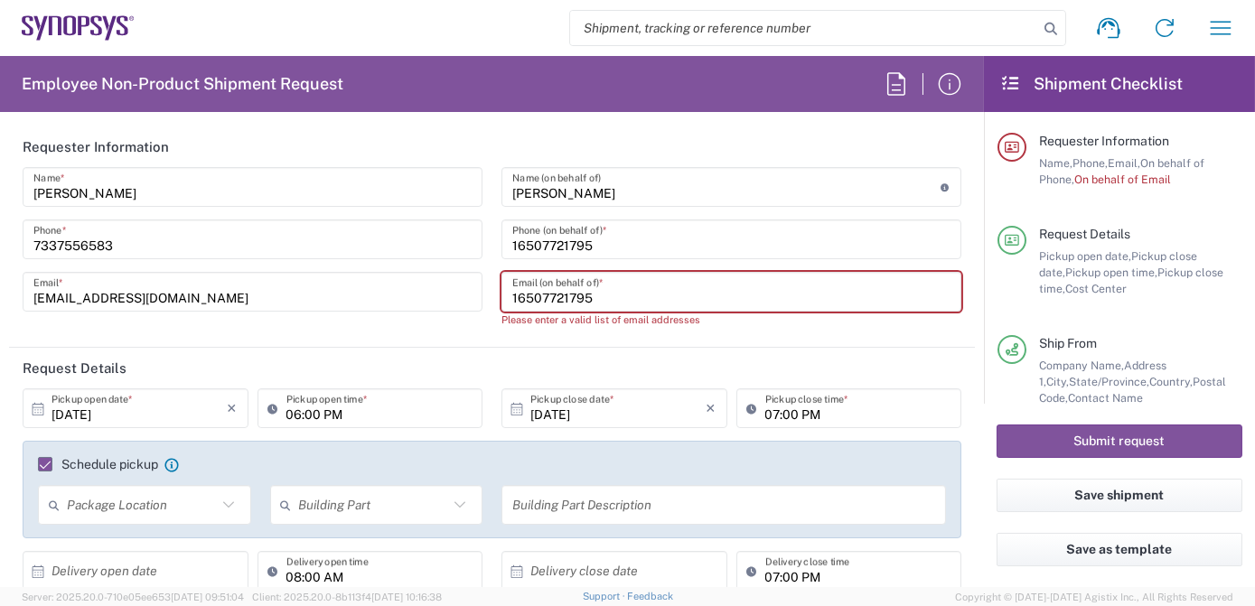
type input "[PERSON_NAME][EMAIL_ADDRESS][DOMAIN_NAME]"
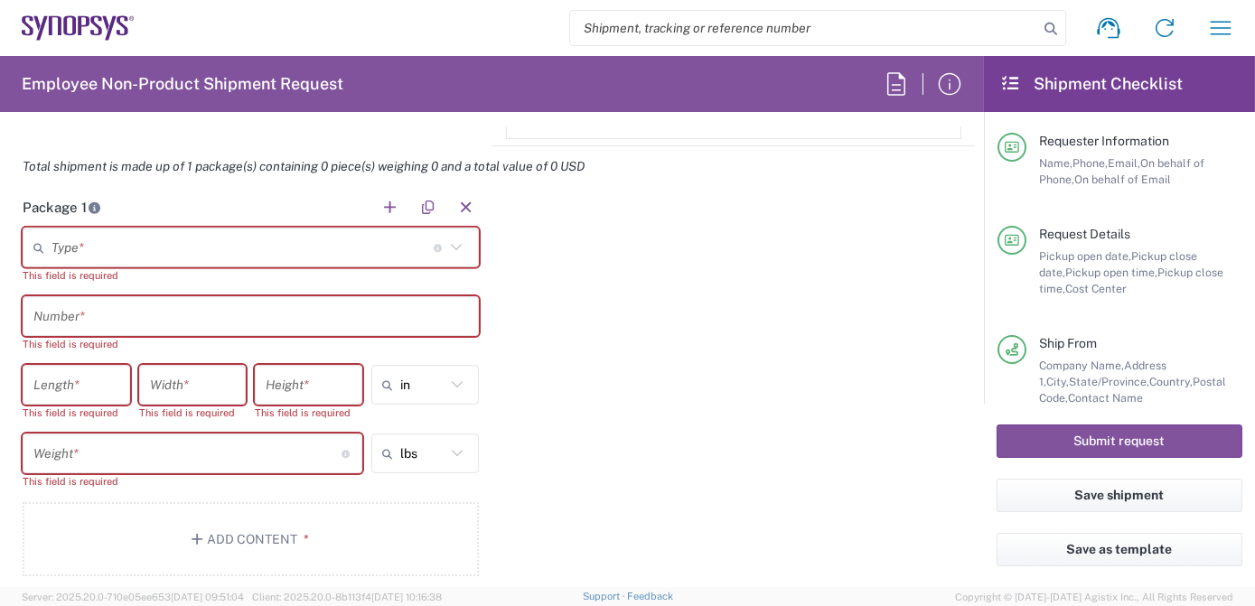
scroll to position [1149, 0]
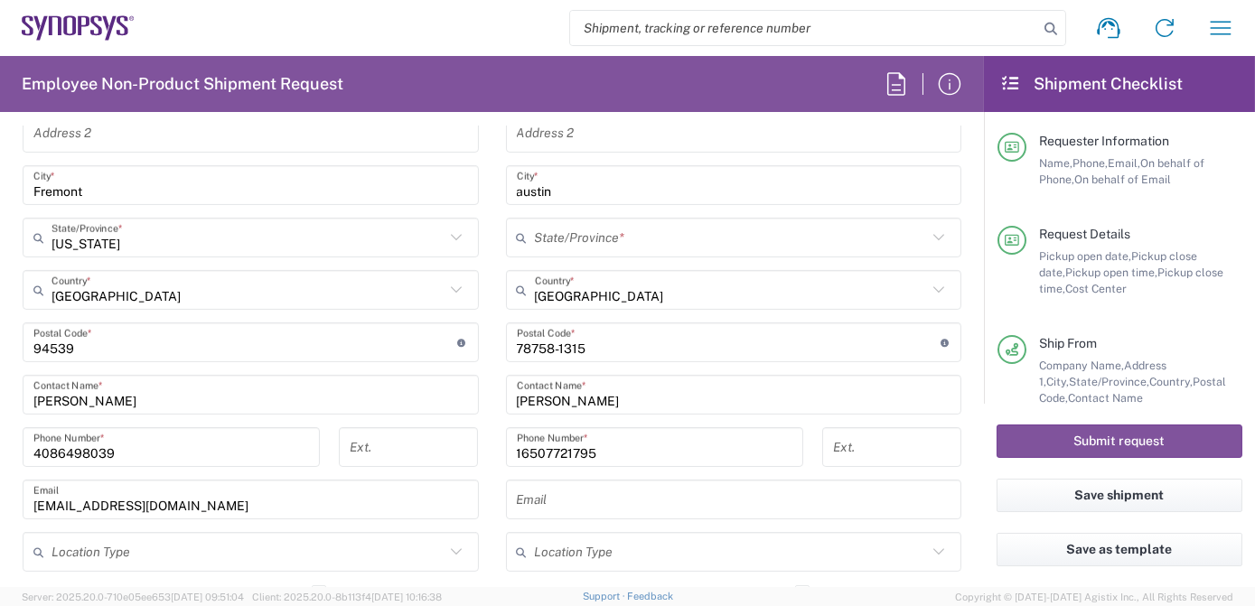
click at [580, 499] on input "text" at bounding box center [734, 500] width 434 height 32
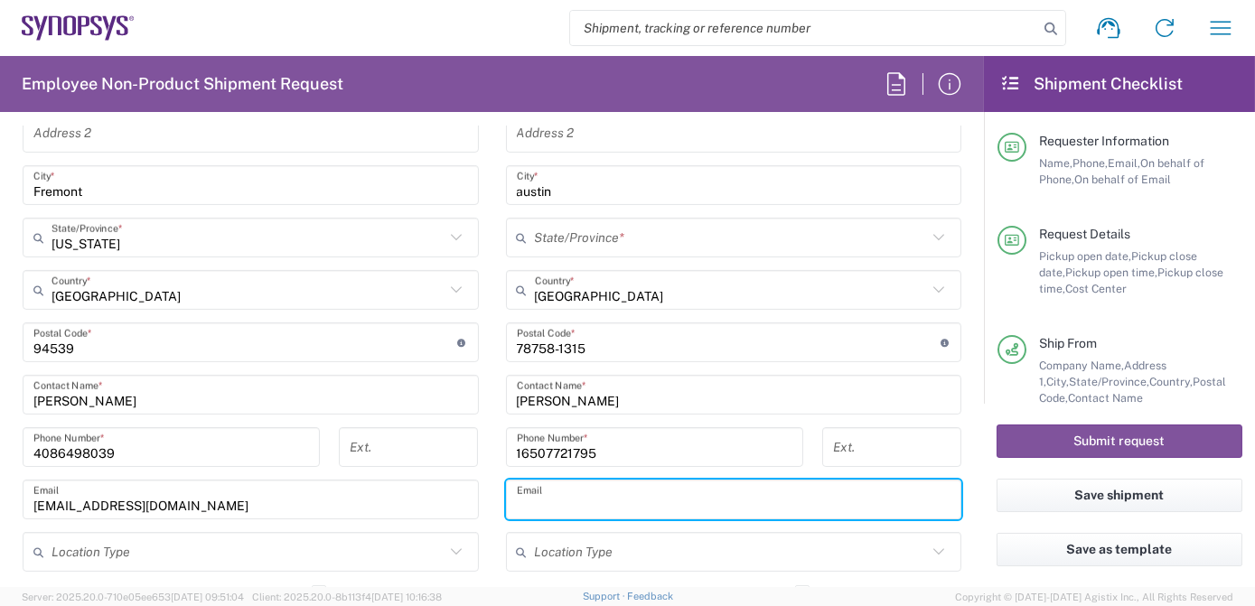
paste input "[PERSON_NAME][EMAIL_ADDRESS][DOMAIN_NAME]"
type input "[PERSON_NAME][EMAIL_ADDRESS][DOMAIN_NAME]"
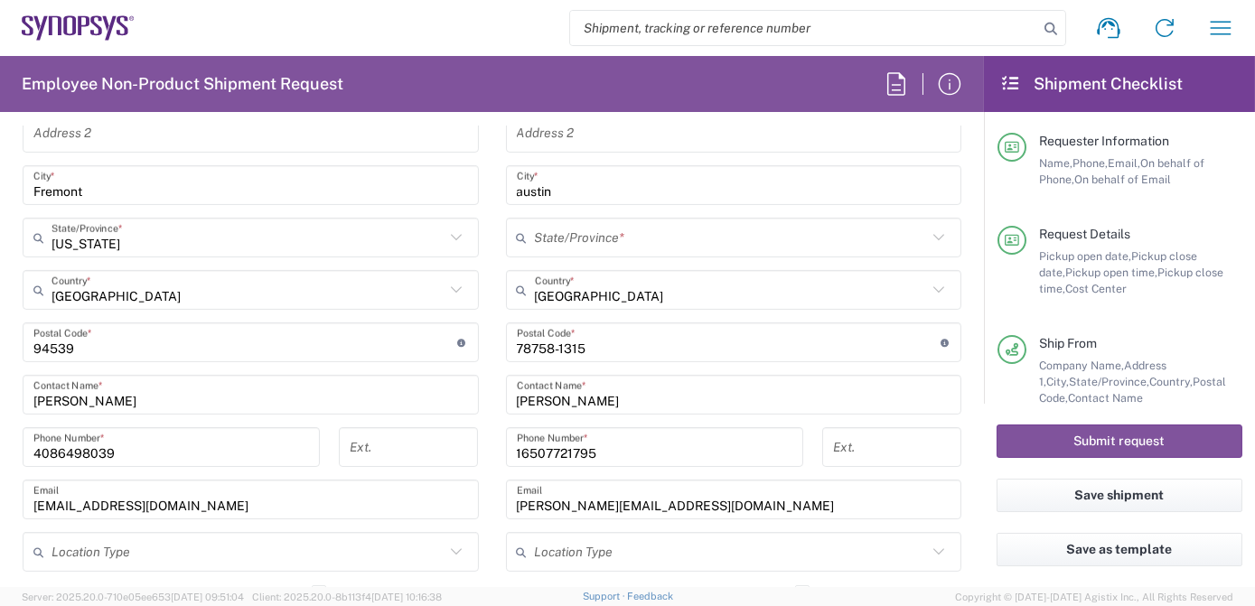
click at [966, 424] on form "Requester Information [PERSON_NAME] Name * [PHONE_NUMBER] Phone * [EMAIL_ADDRES…" at bounding box center [492, 356] width 984 height 461
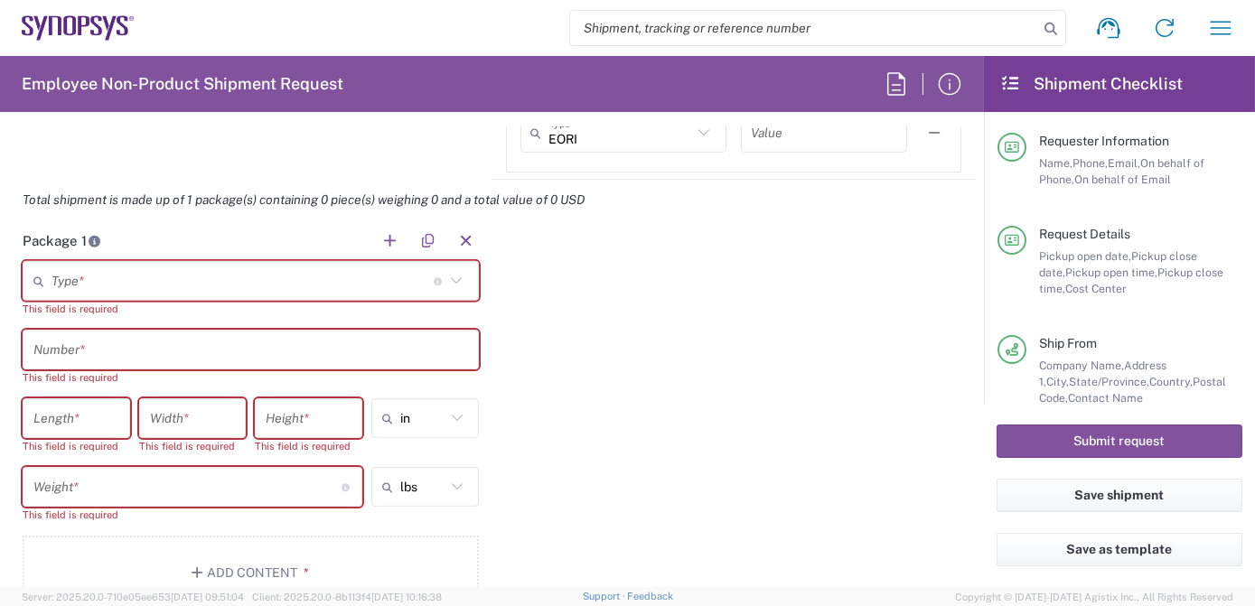
scroll to position [1700, 0]
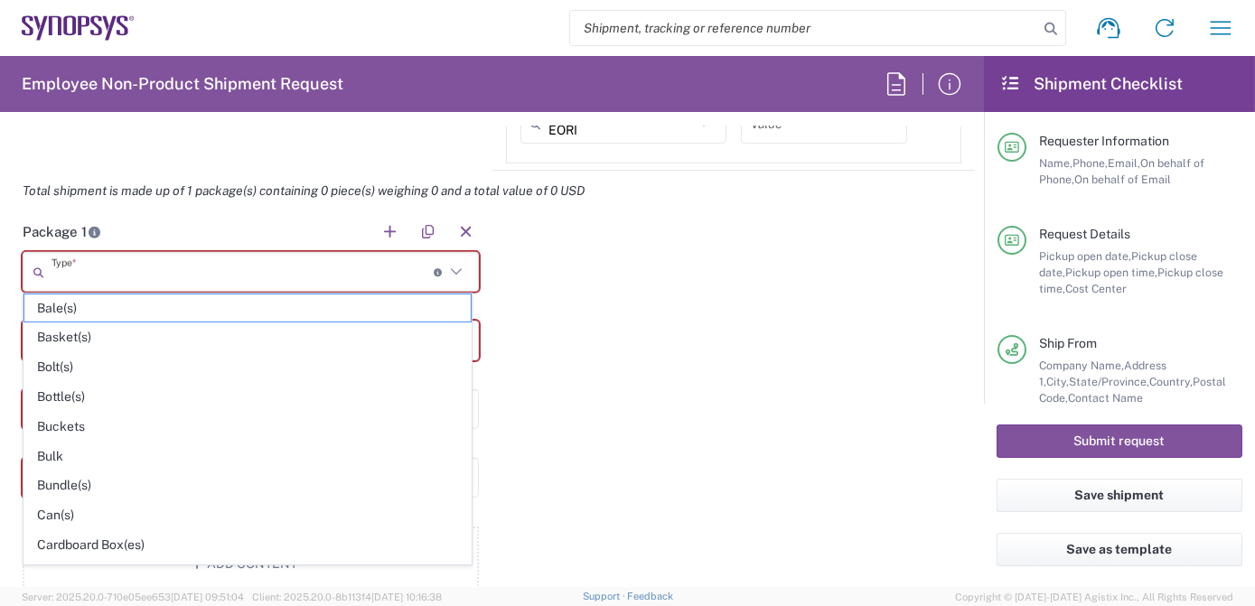
click at [306, 266] on input "text" at bounding box center [242, 273] width 382 height 32
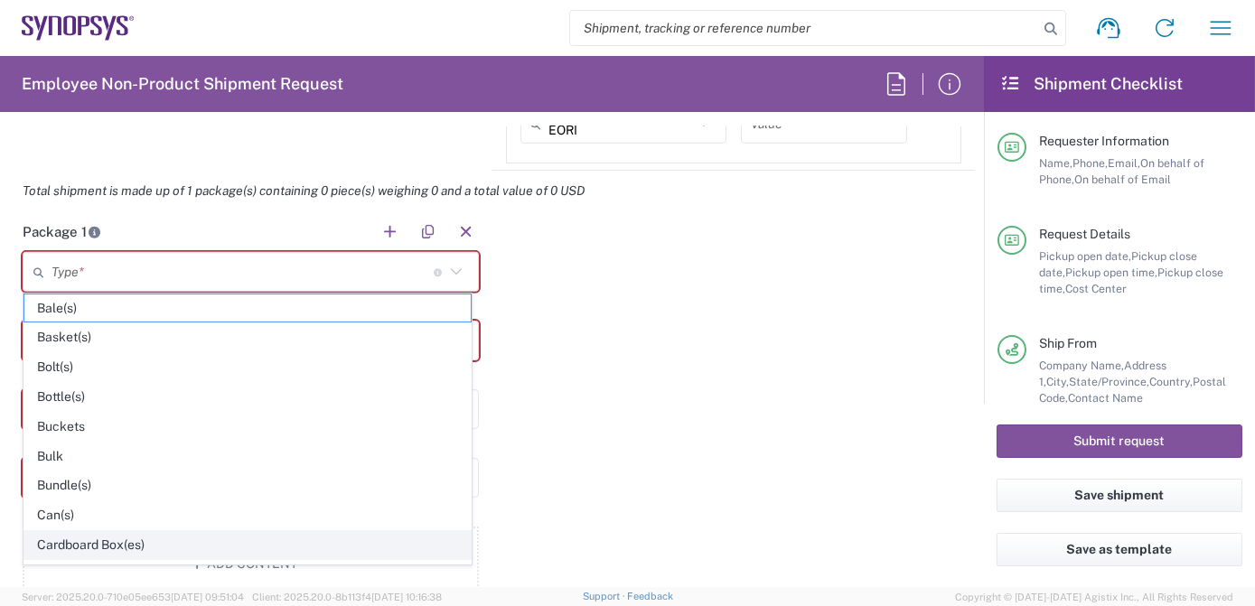
click at [229, 532] on span "Cardboard Box(es)" at bounding box center [247, 545] width 446 height 28
type input "Cardboard Box(es)"
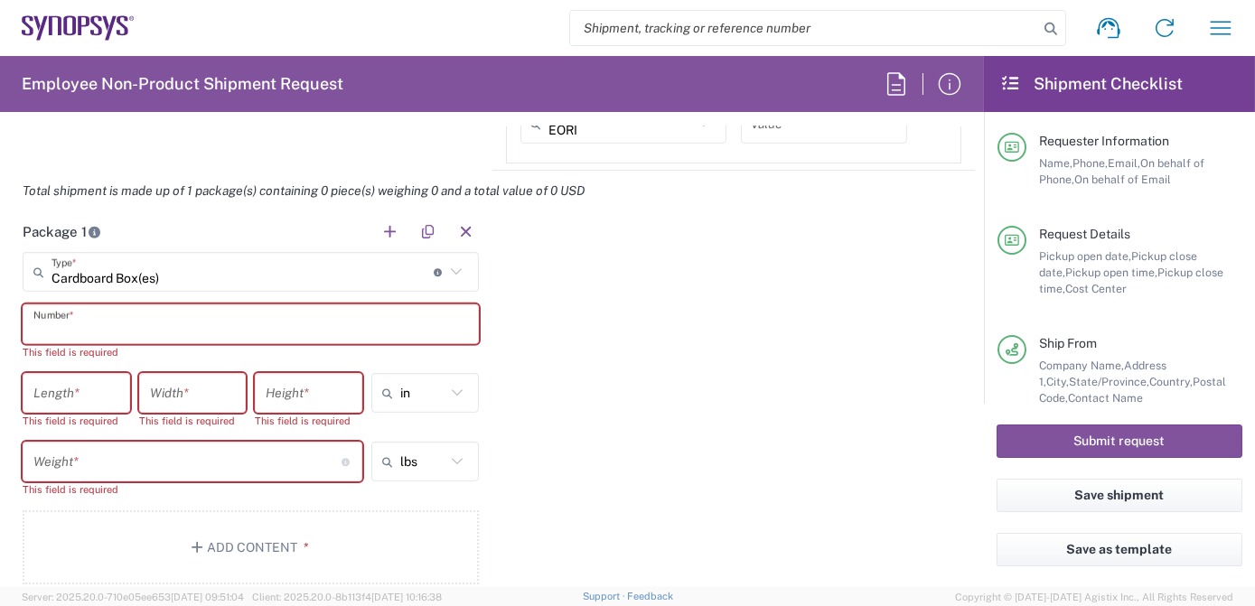
click at [159, 327] on input "text" at bounding box center [250, 325] width 434 height 32
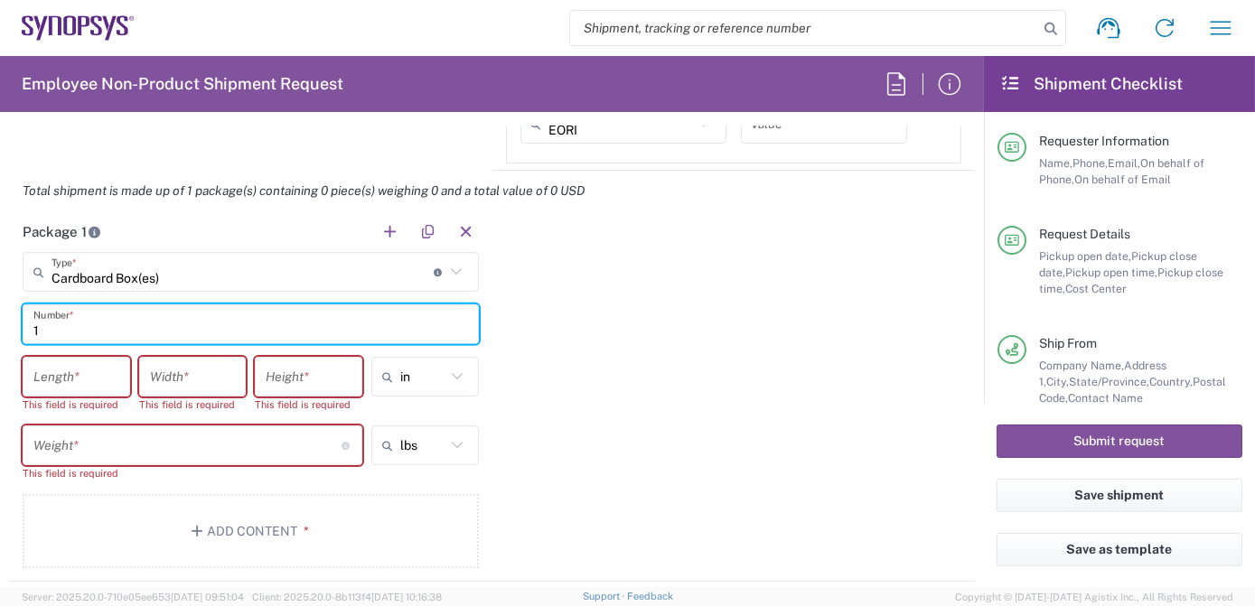
type input "1"
click at [85, 377] on input "number" at bounding box center [76, 377] width 86 height 32
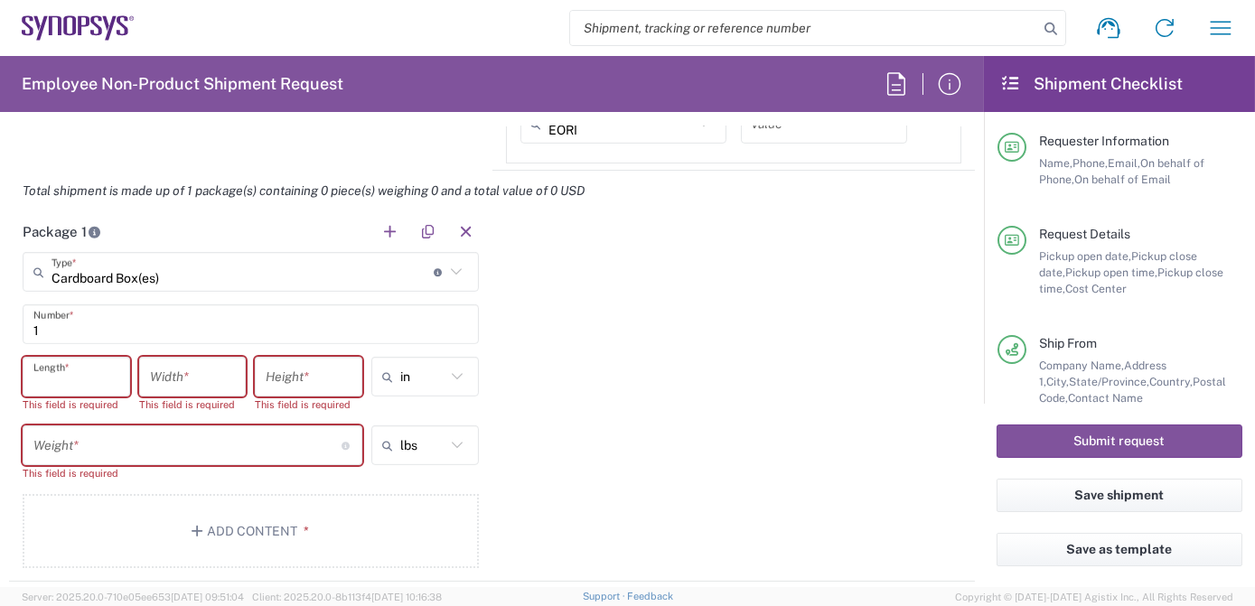
click at [110, 375] on input "number" at bounding box center [76, 377] width 86 height 32
type input "50"
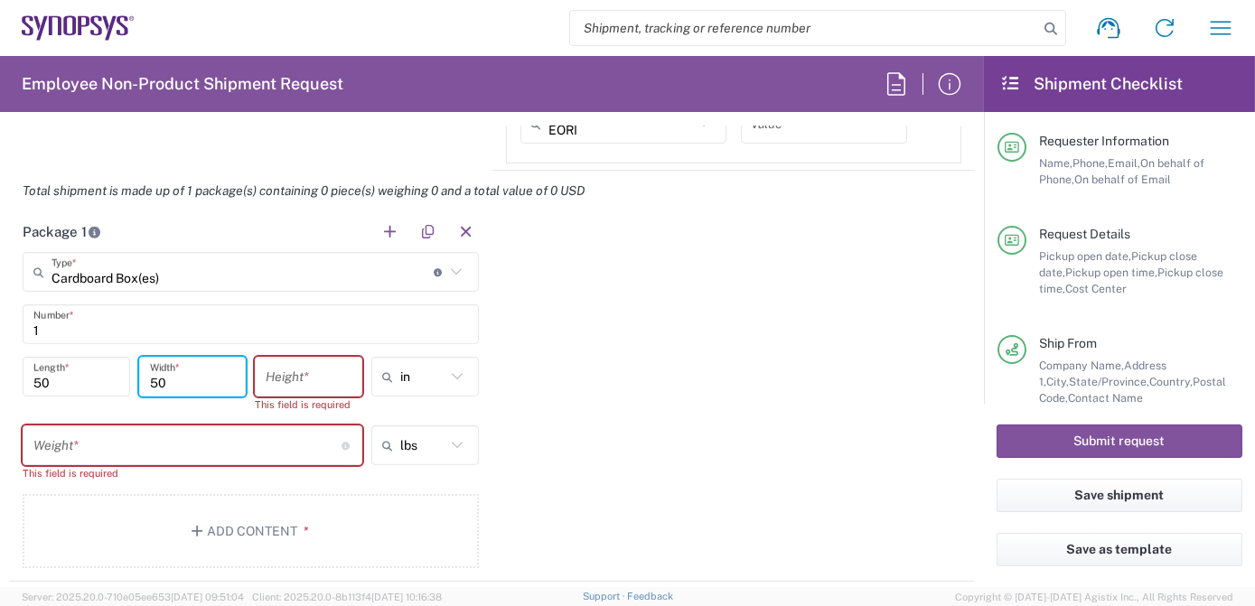
type input "50"
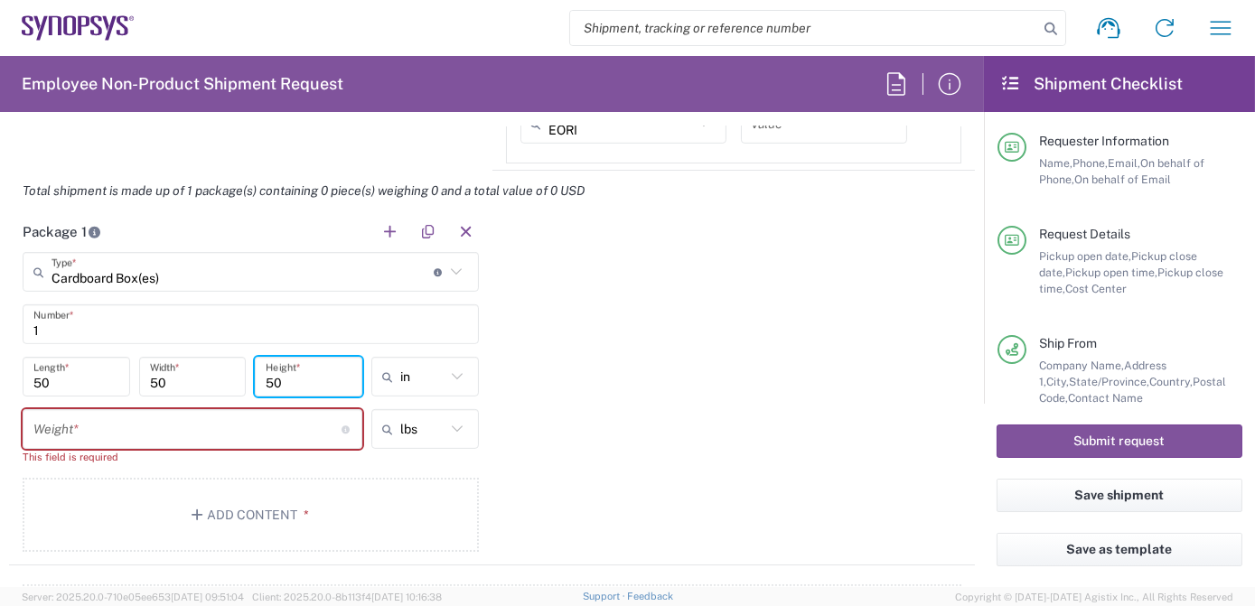
type input "50"
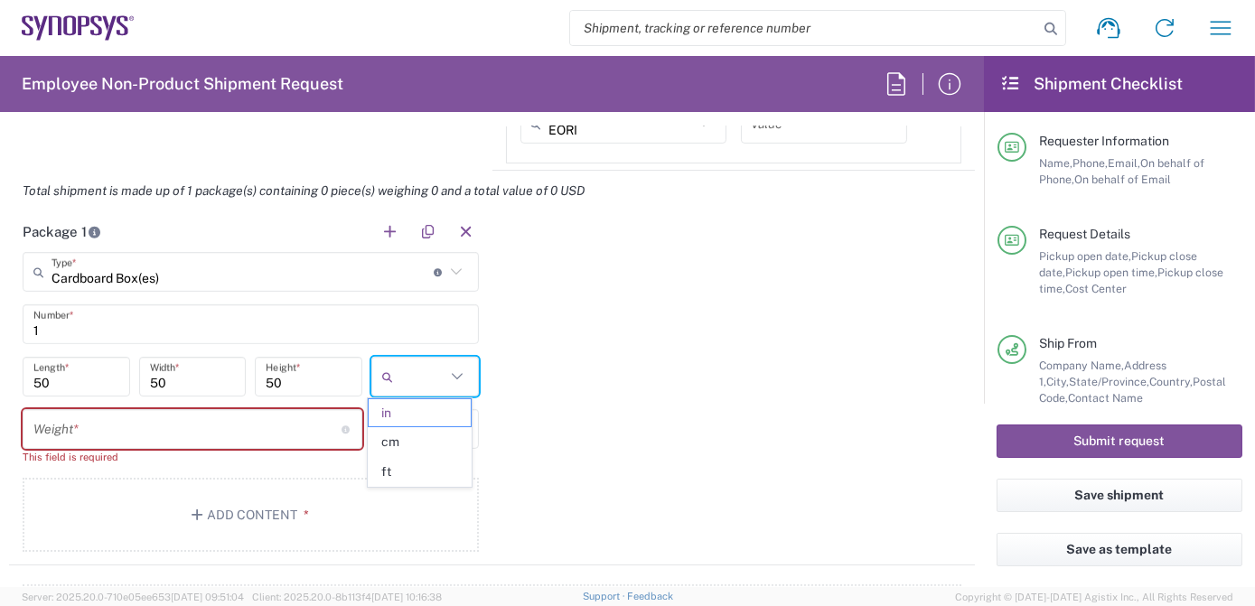
type input "in"
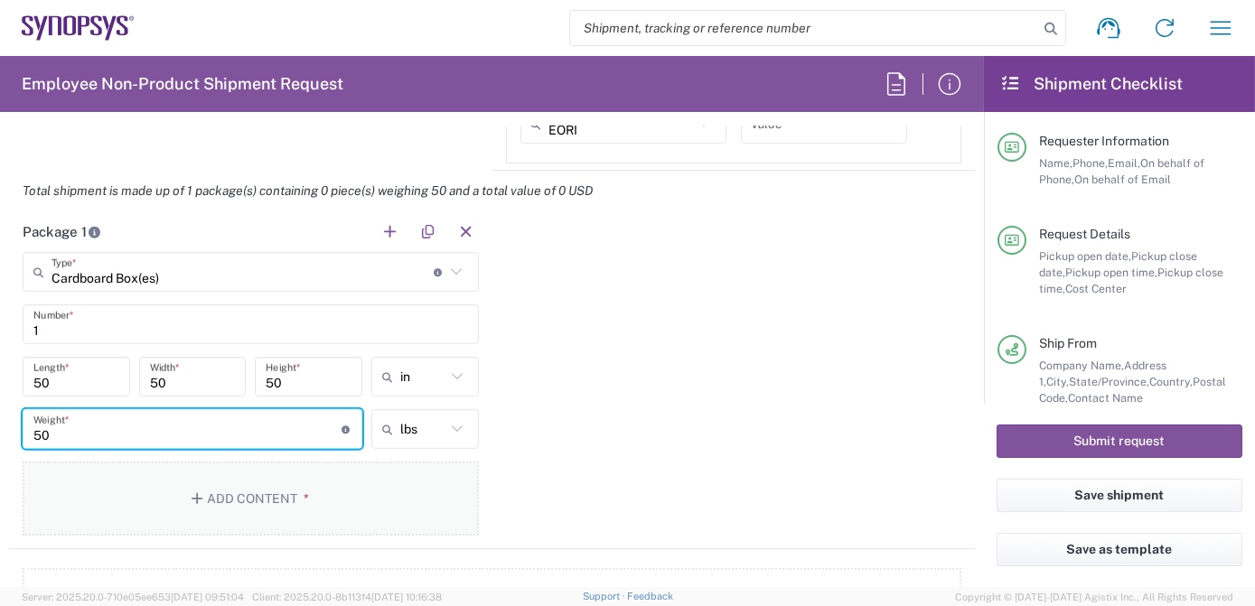
type input "50"
click at [191, 500] on icon "button" at bounding box center [199, 498] width 16 height 13
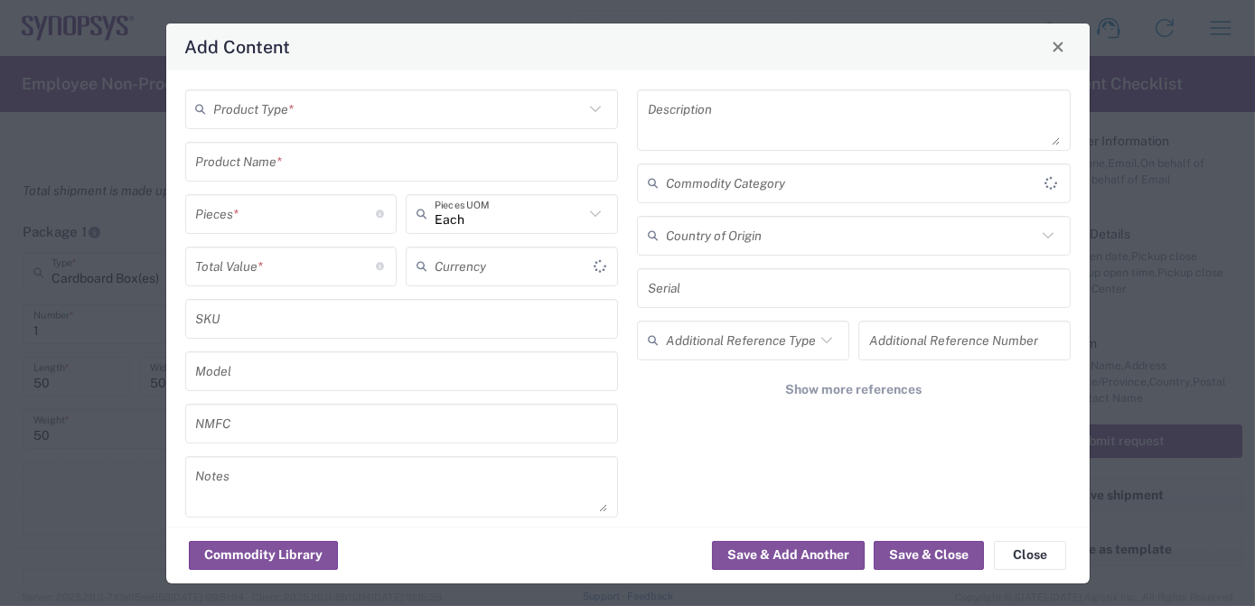
type input "US Dollar"
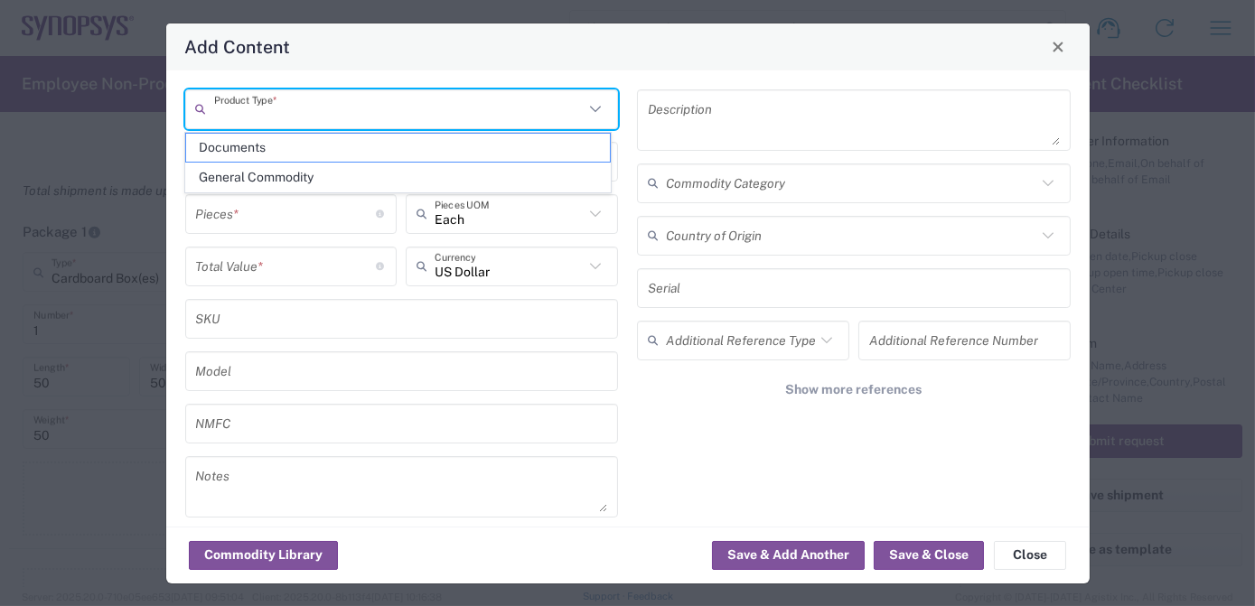
click at [301, 119] on input "text" at bounding box center [399, 109] width 370 height 32
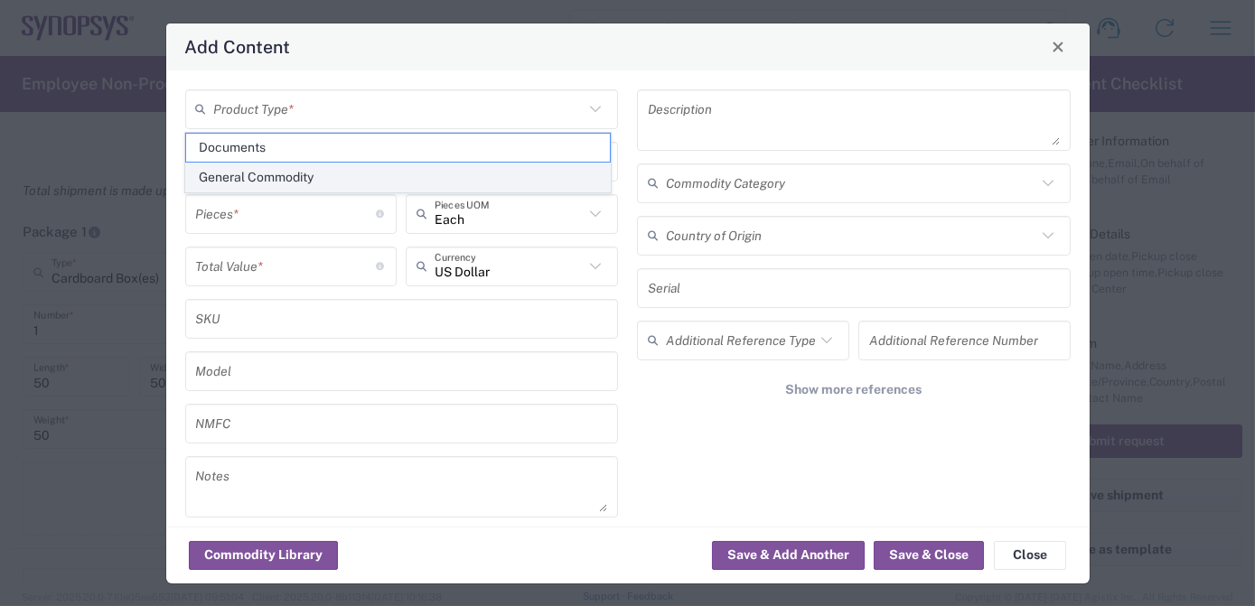
click at [318, 167] on span "General Commodity" at bounding box center [398, 177] width 424 height 28
type input "General Commodity"
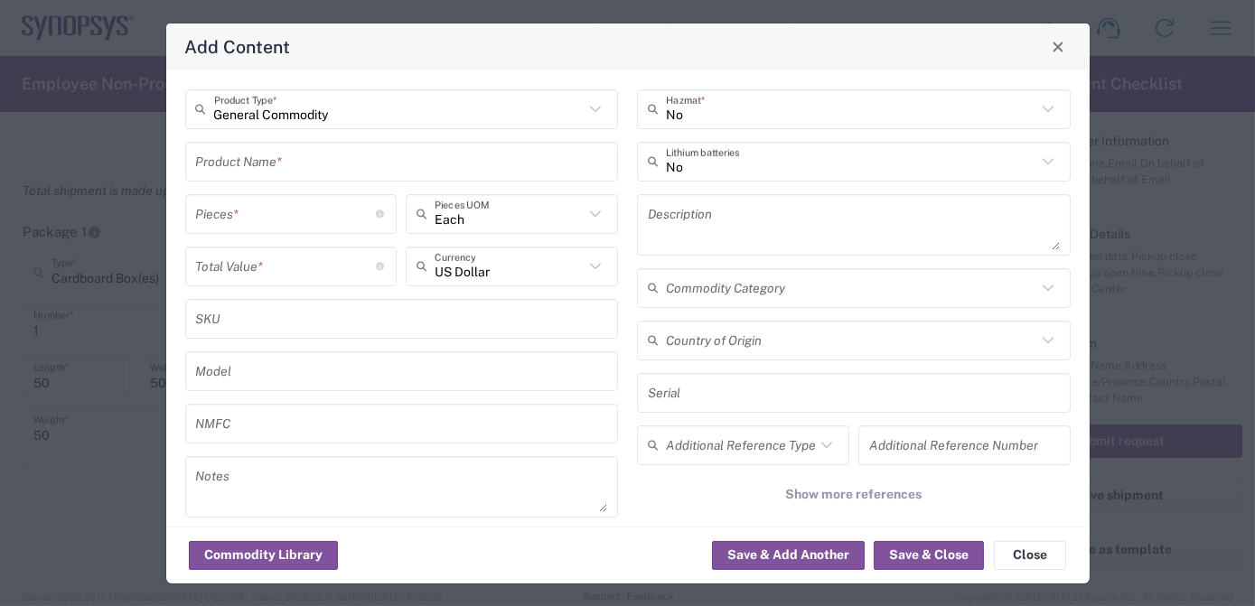
click at [318, 167] on input "text" at bounding box center [402, 161] width 412 height 32
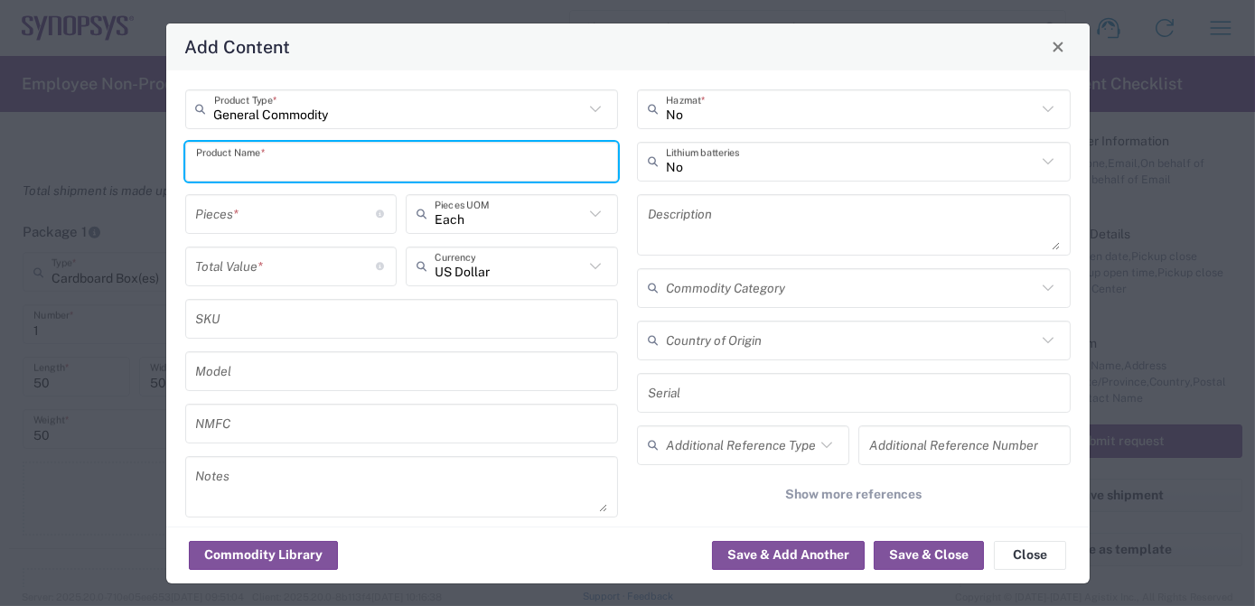
paste input "SNPS000362"
type input "SNPS000362"
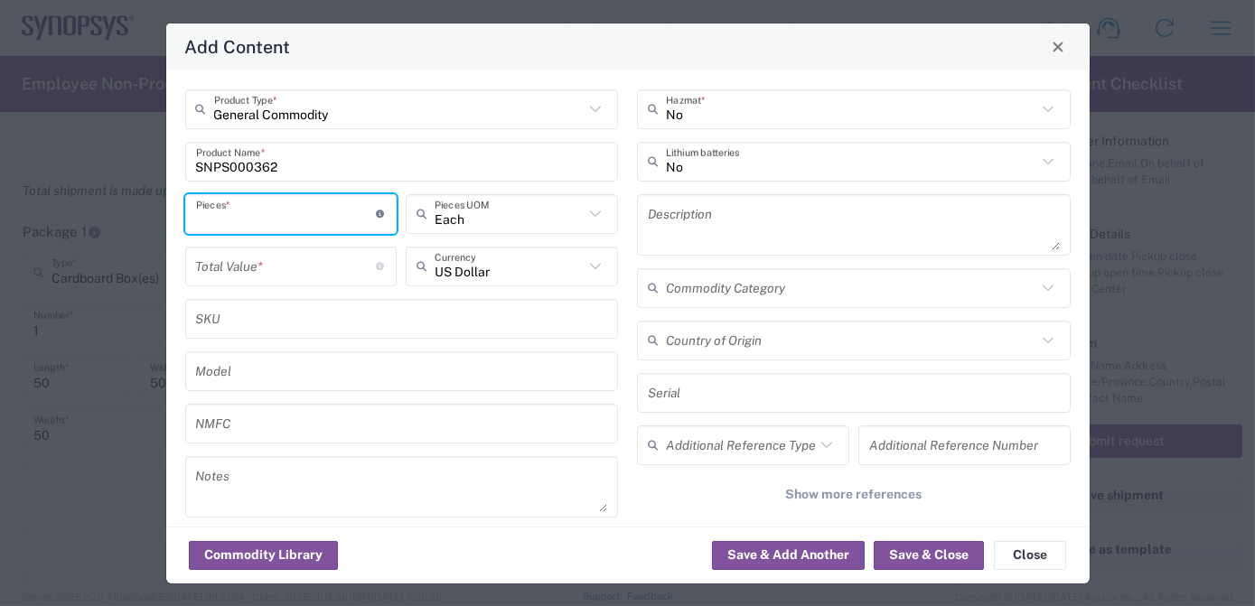
click at [353, 215] on input "number" at bounding box center [286, 214] width 181 height 32
type input "16"
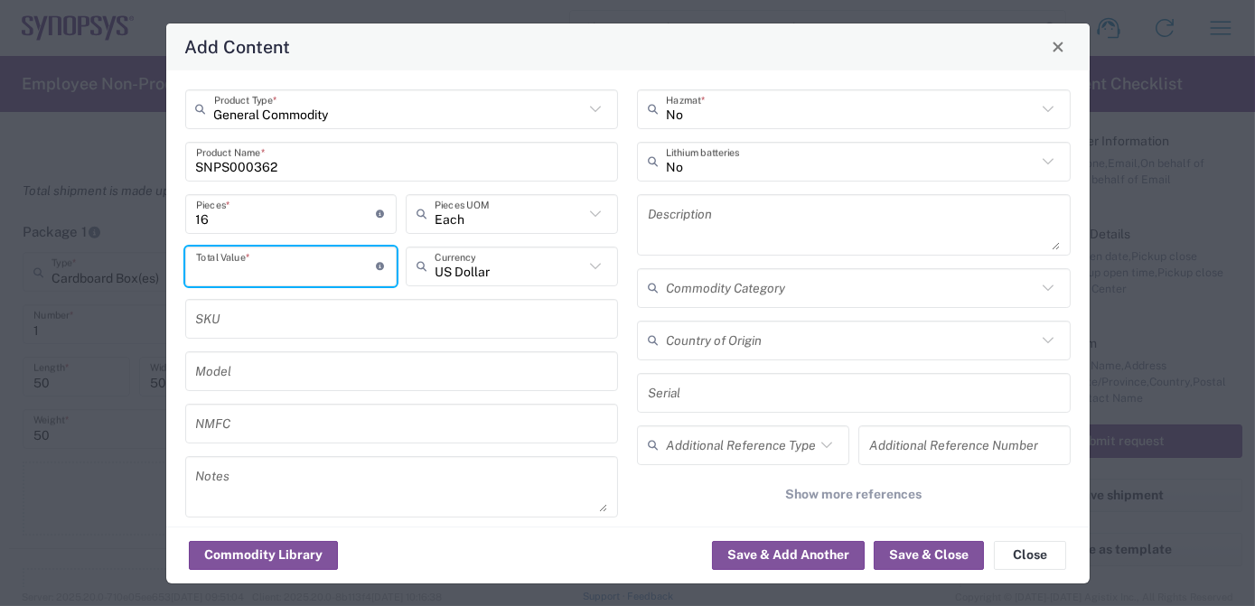
click at [329, 266] on input "number" at bounding box center [286, 266] width 181 height 32
type input "16000"
click at [722, 223] on textarea at bounding box center [854, 225] width 412 height 51
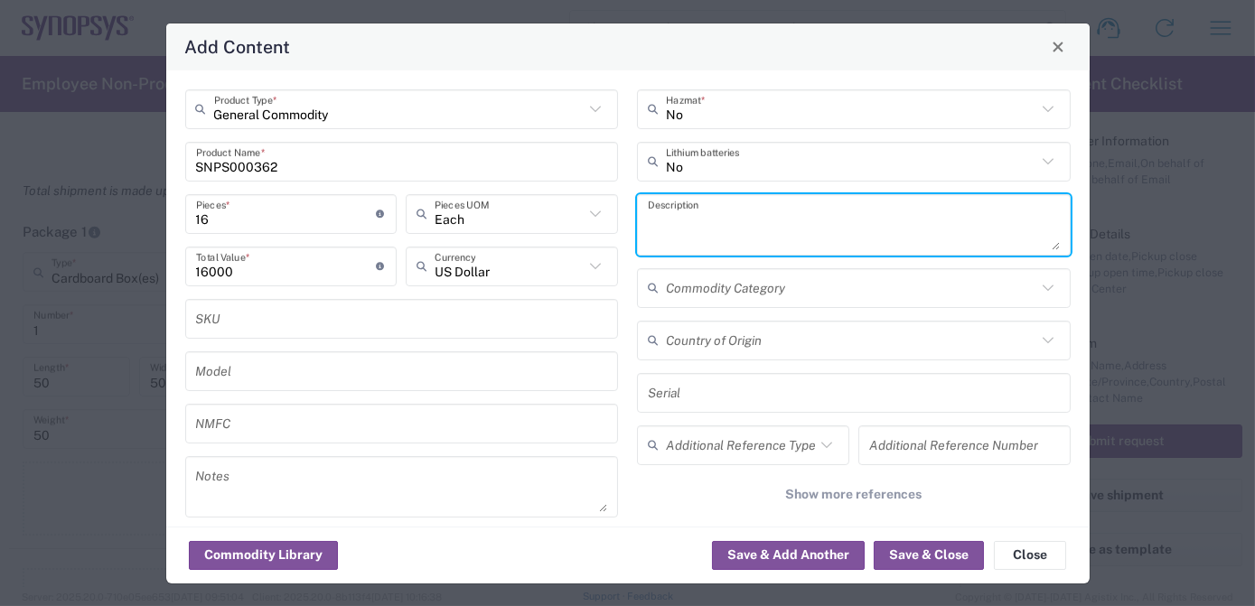
paste textarea "Cable Microfit PUC Ext +12V AWG18 L=3.0m"
type textarea "Cable Microfit PUC Ext +12V AWG18 L=3.0m"
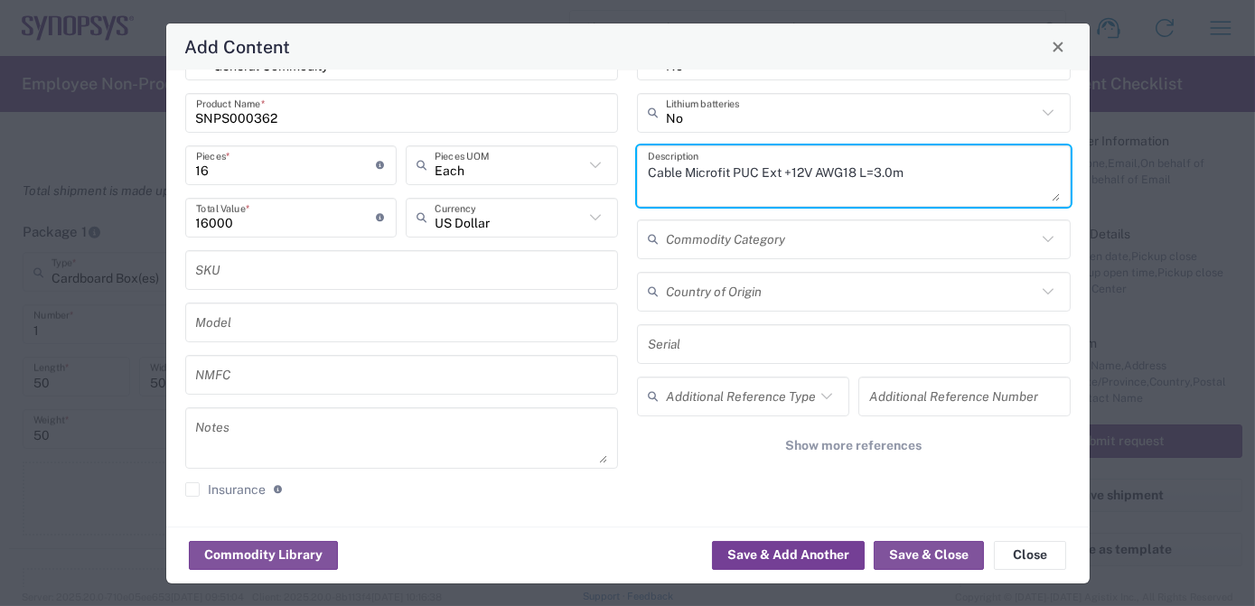
click at [757, 547] on button "Save & Add Another" at bounding box center [788, 555] width 153 height 29
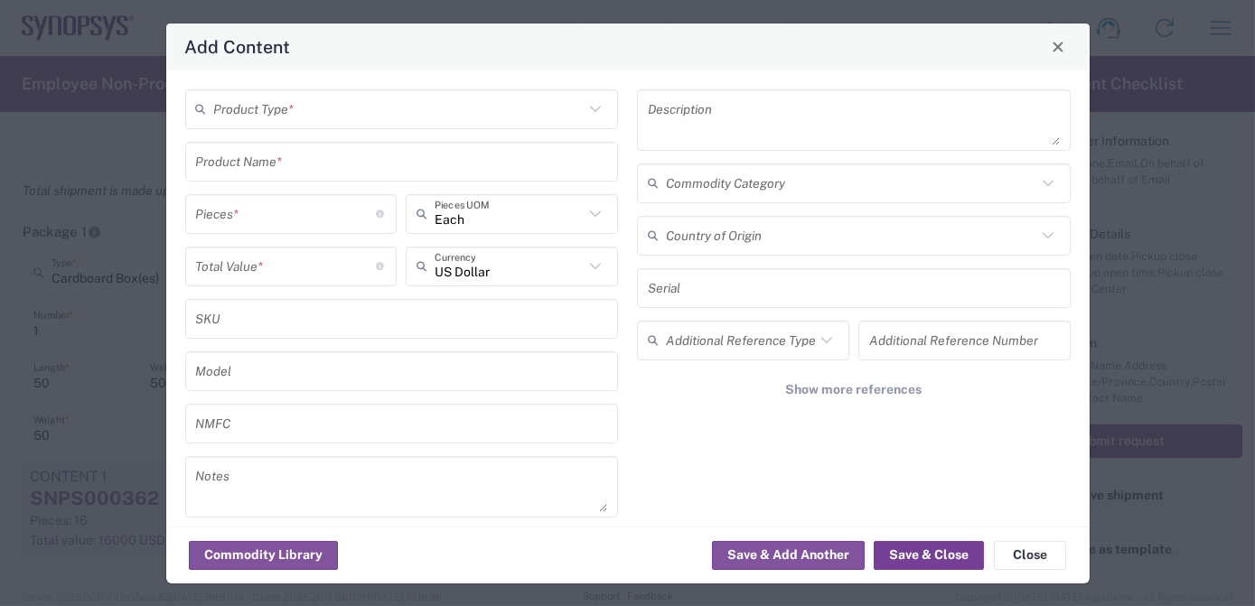
click at [943, 561] on button "Save & Close" at bounding box center [928, 555] width 110 height 29
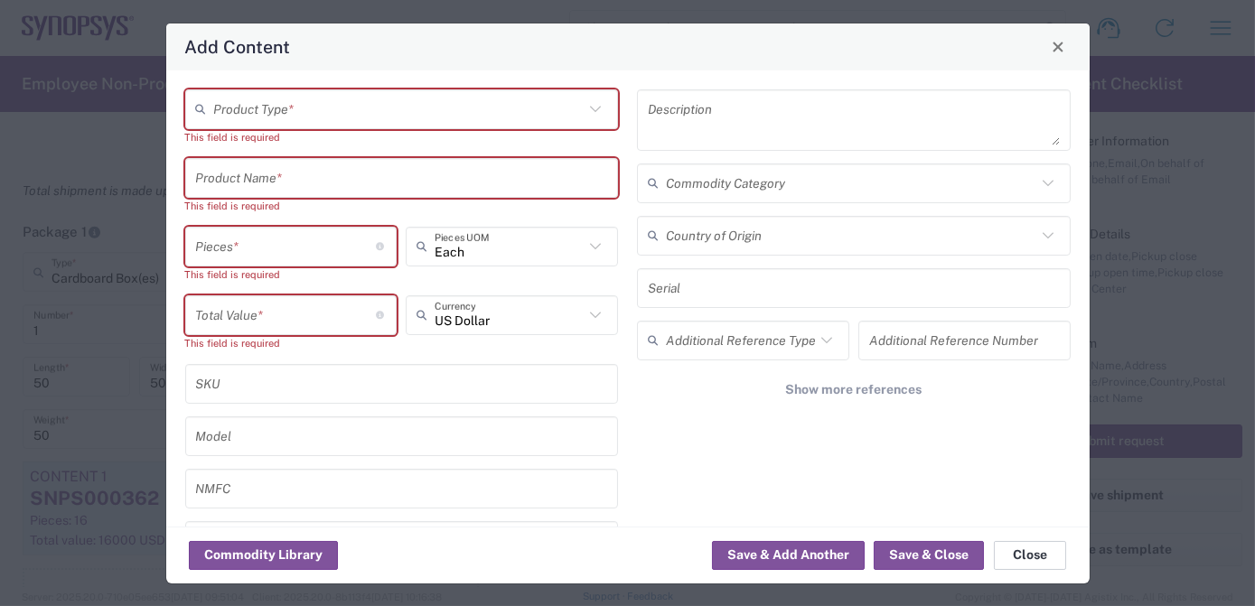
click at [1028, 557] on button "Close" at bounding box center [1030, 555] width 72 height 29
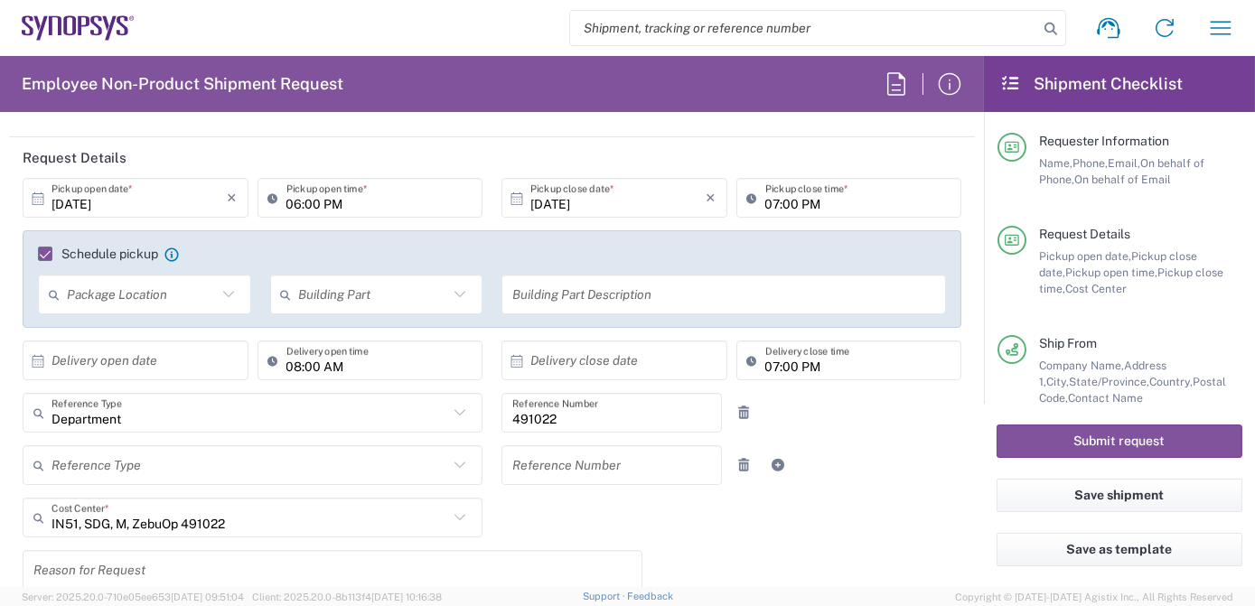
scroll to position [181, 0]
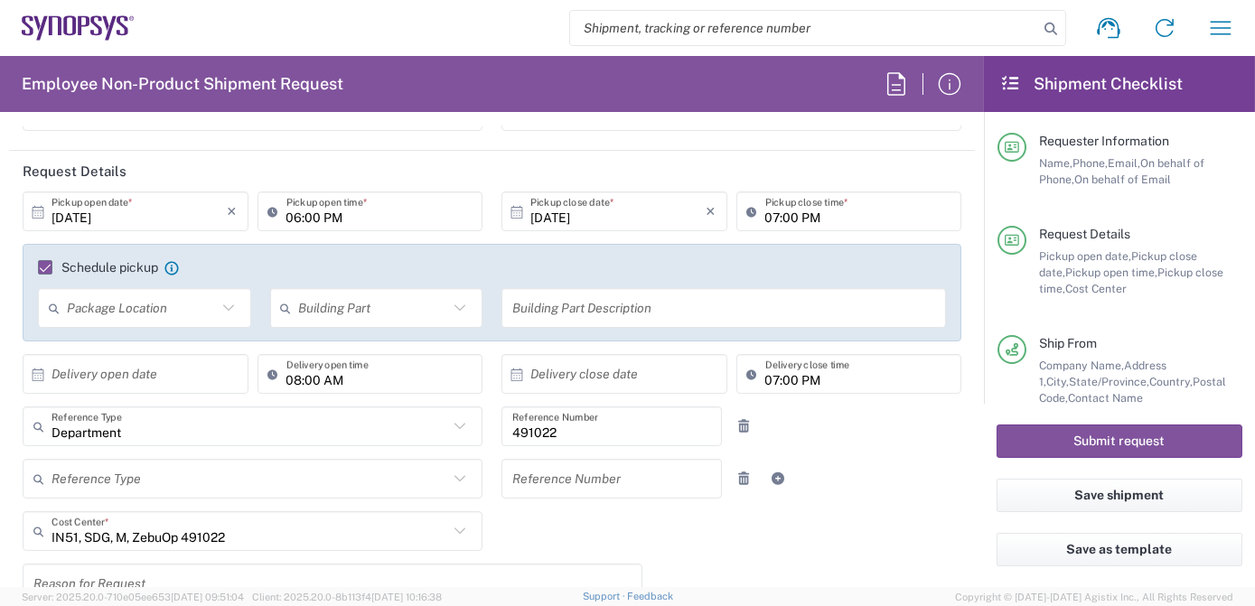
click at [332, 211] on input "06:00 PM" at bounding box center [379, 212] width 186 height 32
click at [333, 216] on input "06:00 PM" at bounding box center [379, 212] width 186 height 32
click at [363, 220] on input "06:00 am" at bounding box center [379, 212] width 186 height 32
click at [364, 220] on input "06:00 am" at bounding box center [379, 212] width 186 height 32
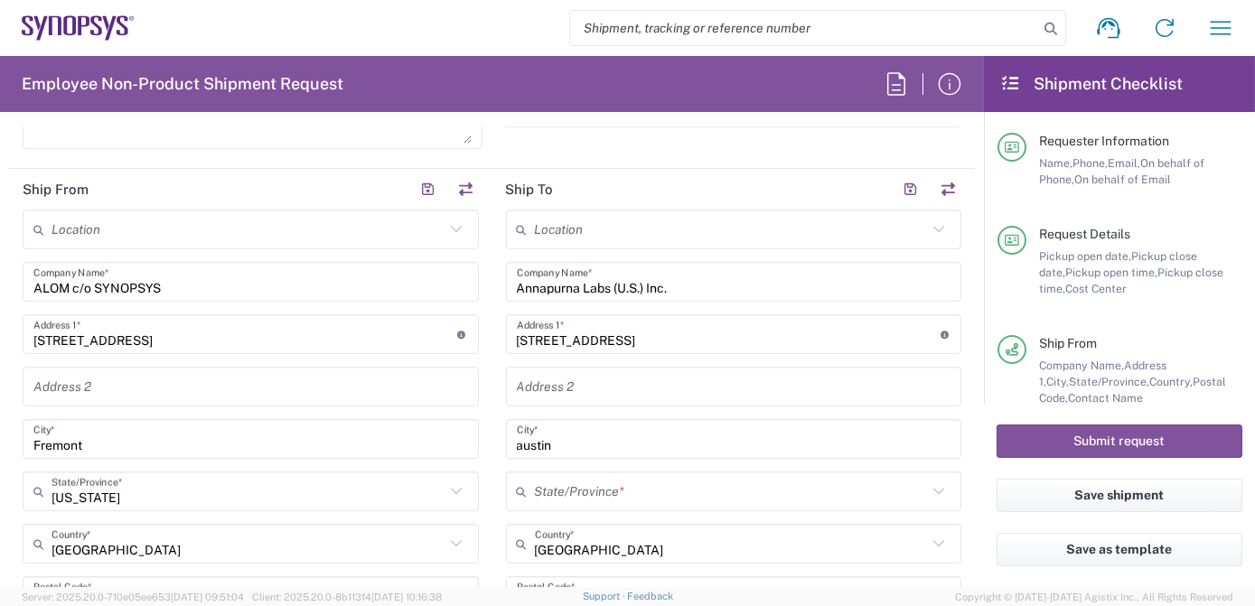
scroll to position [886, 0]
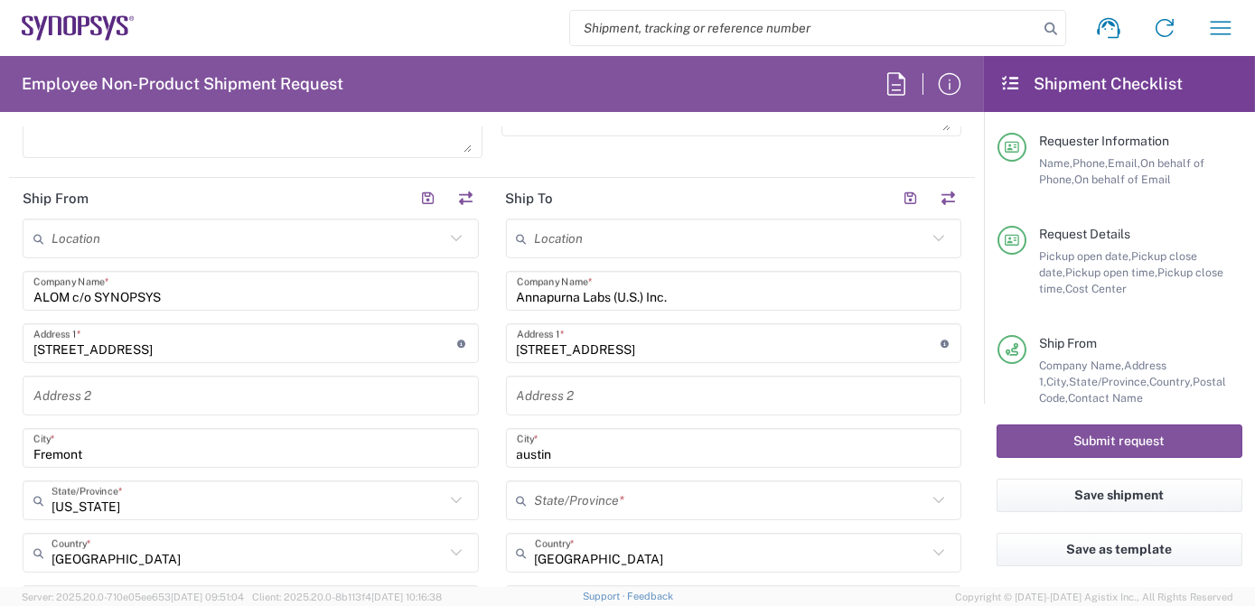
type input "06:00 AM"
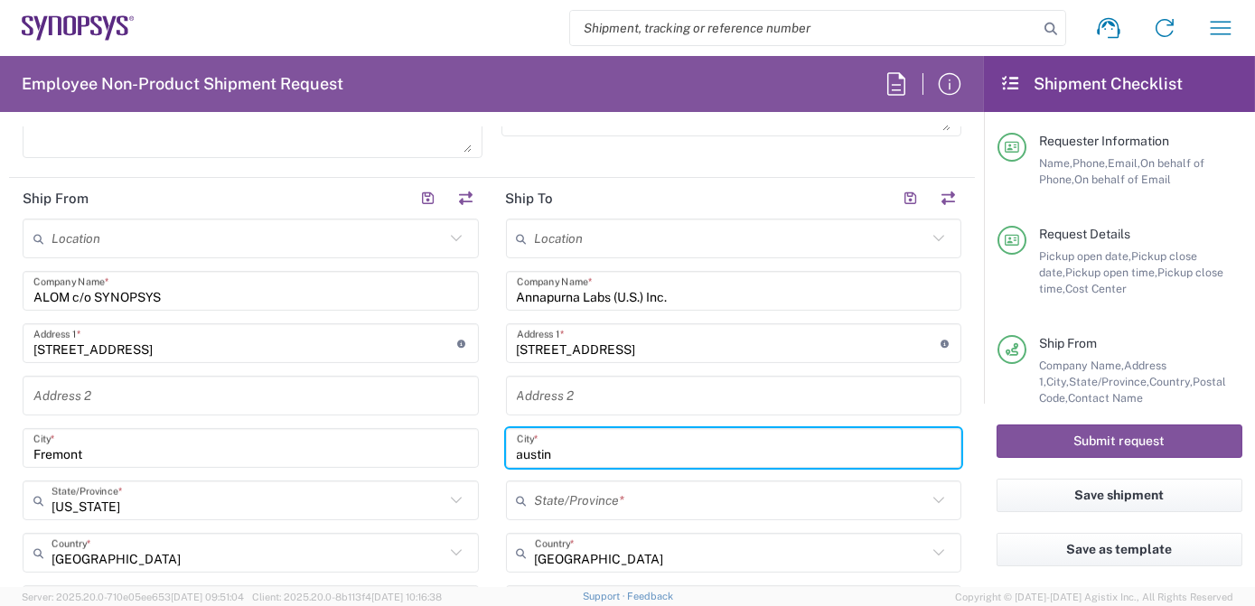
drag, startPoint x: 570, startPoint y: 447, endPoint x: 487, endPoint y: 447, distance: 83.1
click at [492, 447] on main "Location [GEOGRAPHIC_DATA] DE04 Agrate Brianza IT01 [GEOGRAPHIC_DATA] DE02 [GEO…" at bounding box center [733, 598] width 483 height 759
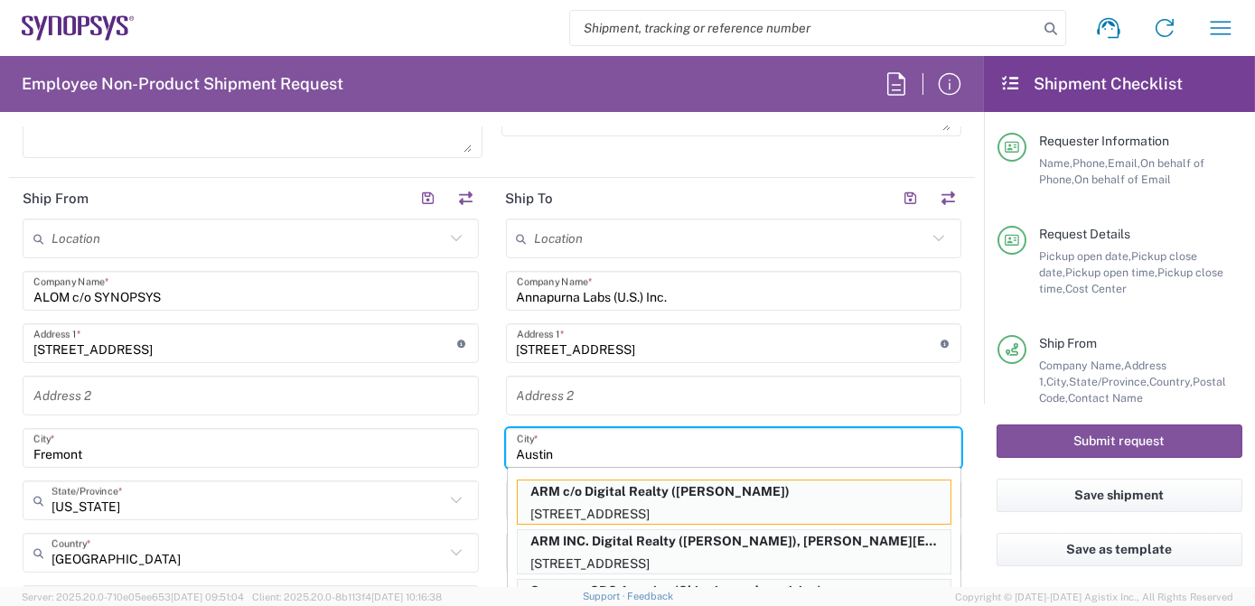
type input "Austin"
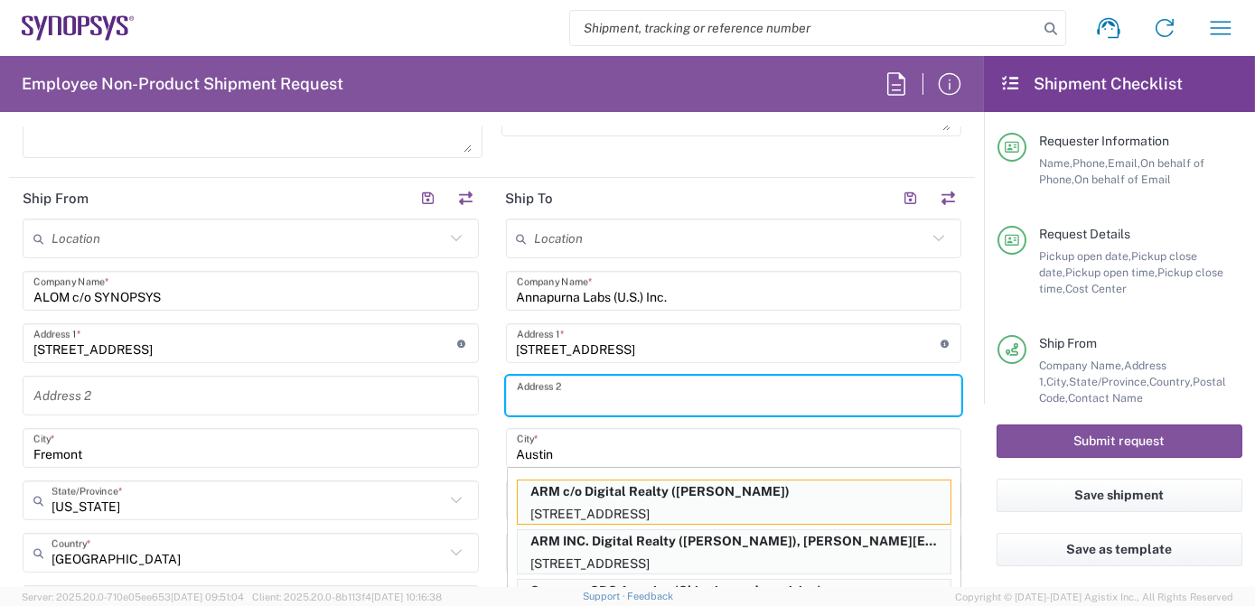
click at [603, 381] on input "text" at bounding box center [734, 396] width 434 height 32
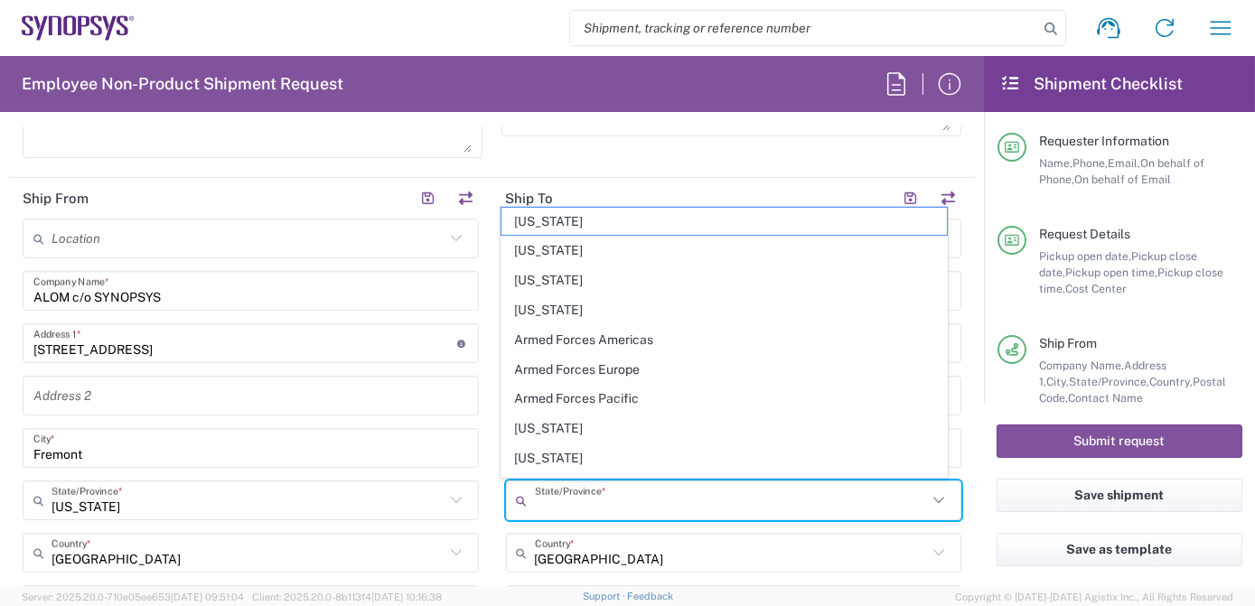
click at [668, 498] on input "text" at bounding box center [731, 501] width 393 height 32
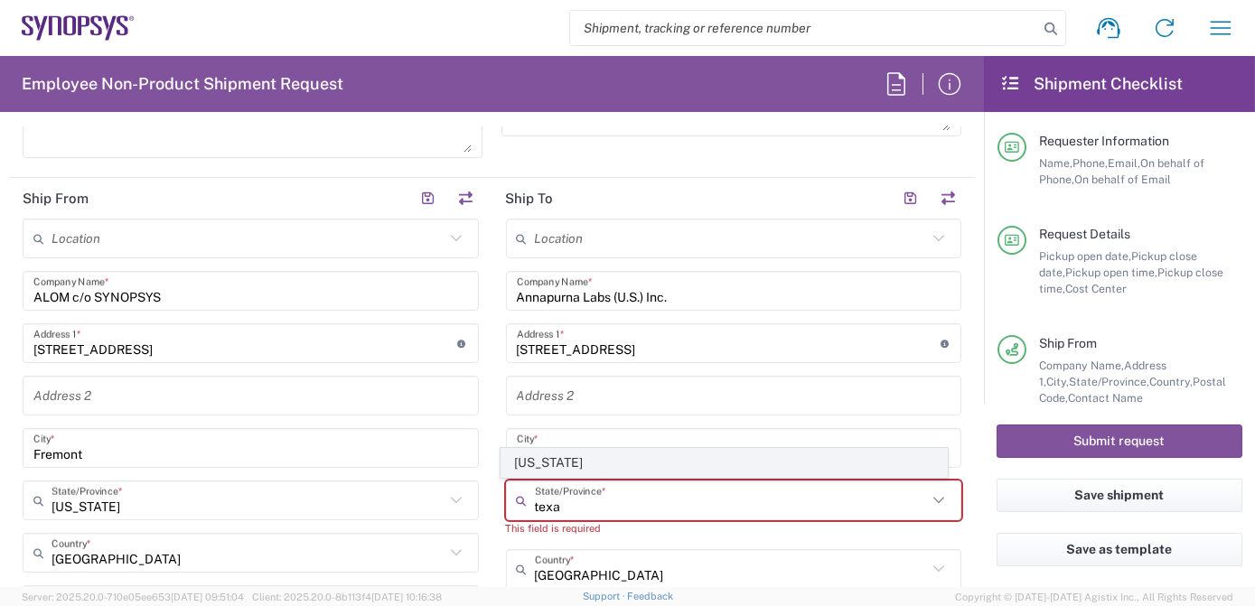
click at [529, 465] on span "[US_STATE]" at bounding box center [724, 463] width 446 height 28
type input "[US_STATE]"
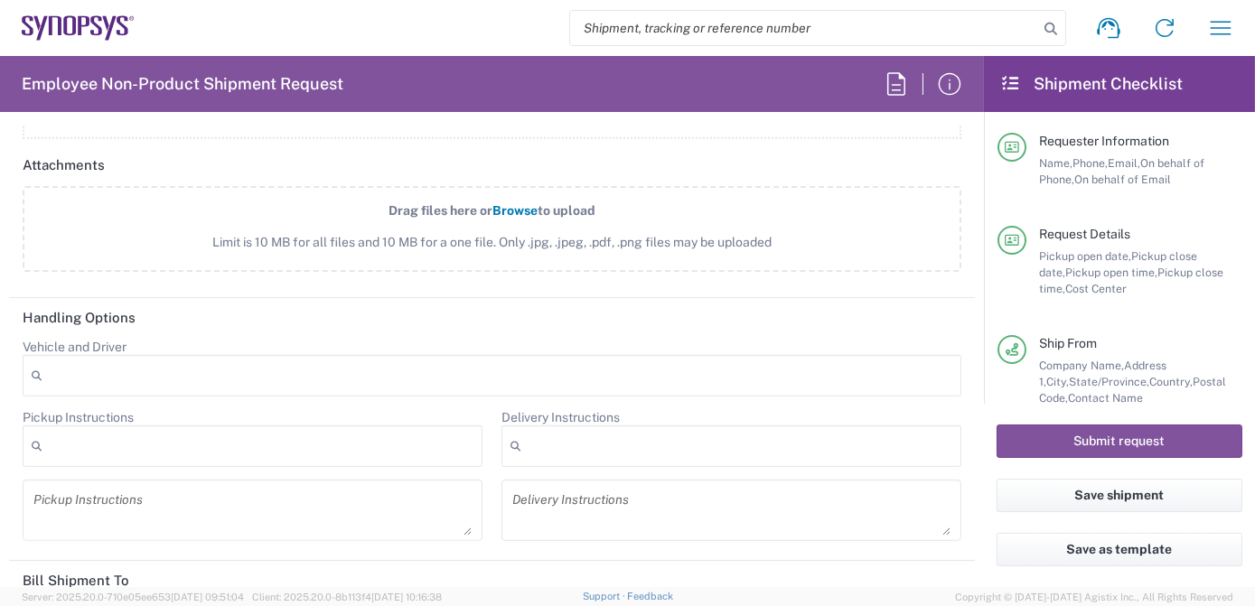
scroll to position [2543, 0]
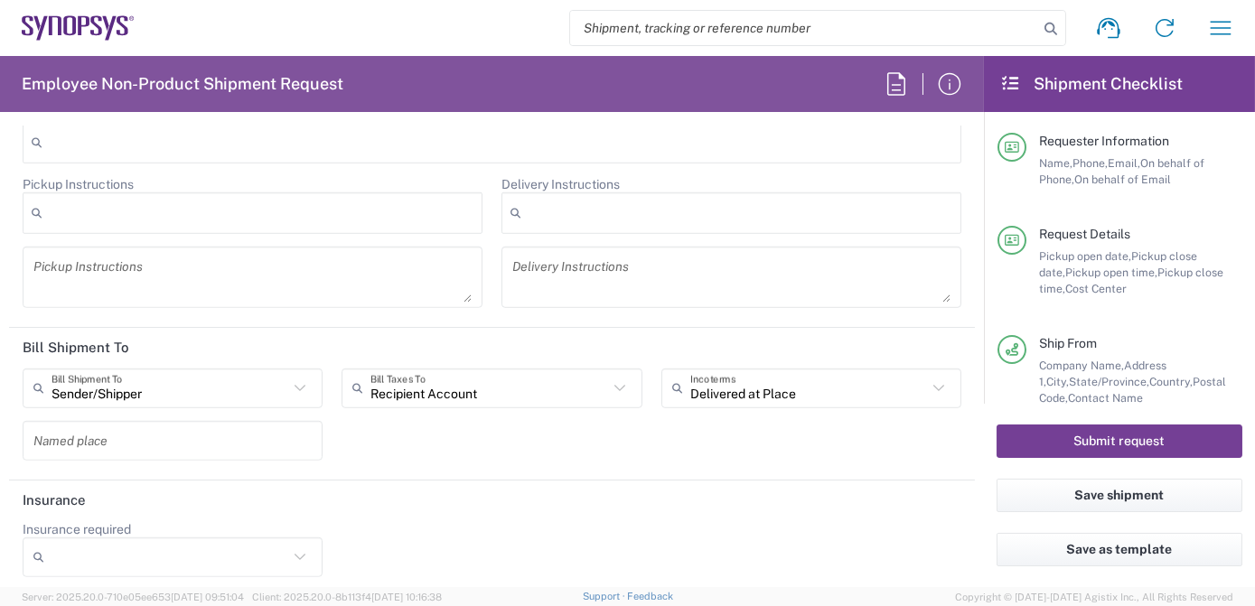
click at [1117, 446] on button "Submit request" at bounding box center [1119, 441] width 246 height 33
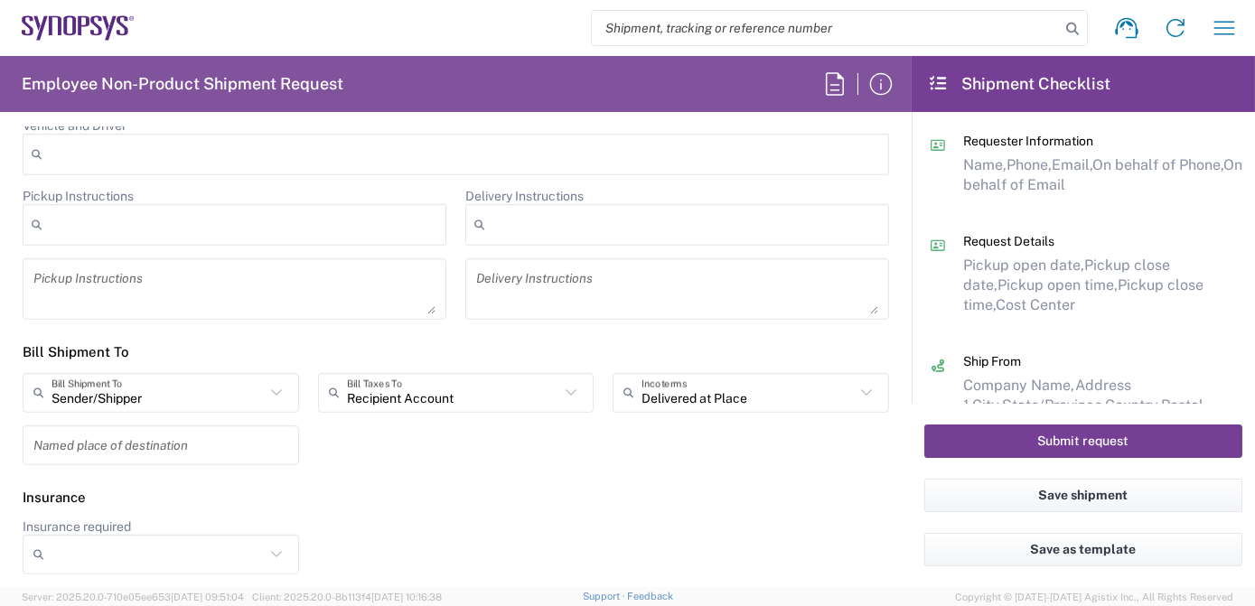
scroll to position [2479, 0]
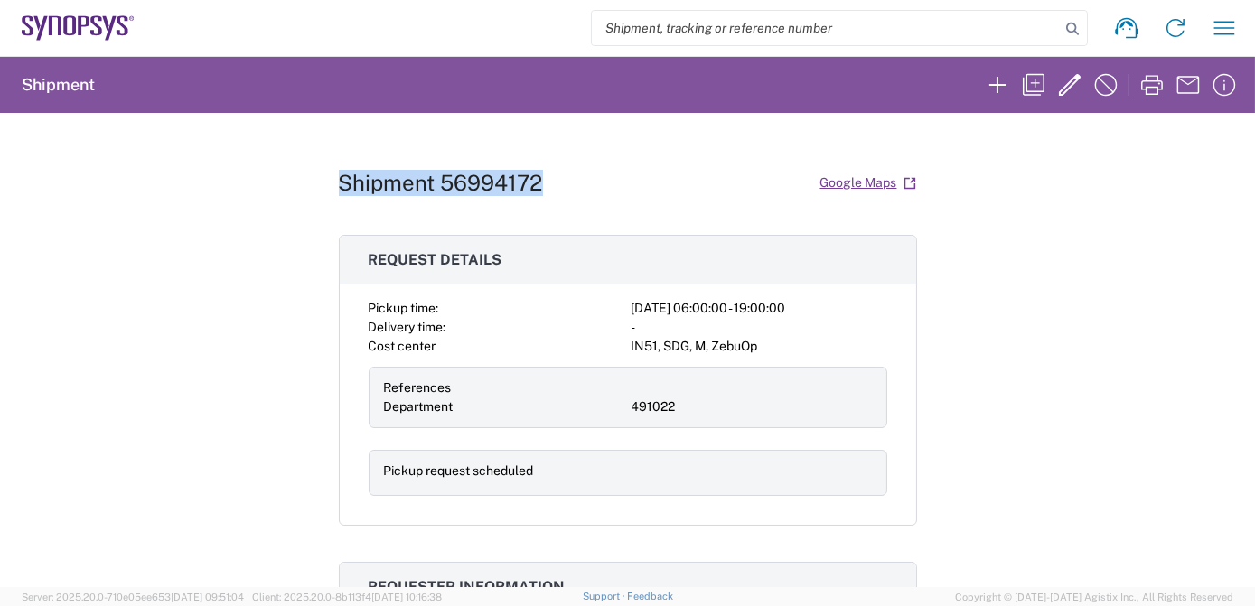
drag, startPoint x: 550, startPoint y: 179, endPoint x: 330, endPoint y: 181, distance: 220.4
click at [330, 181] on div "Shipment 56994172 Google Maps Request details Pickup time: [DATE] 06:00:00 - 19…" at bounding box center [627, 350] width 1255 height 474
copy h1 "Shipment 56994172"
